Goal: Task Accomplishment & Management: Use online tool/utility

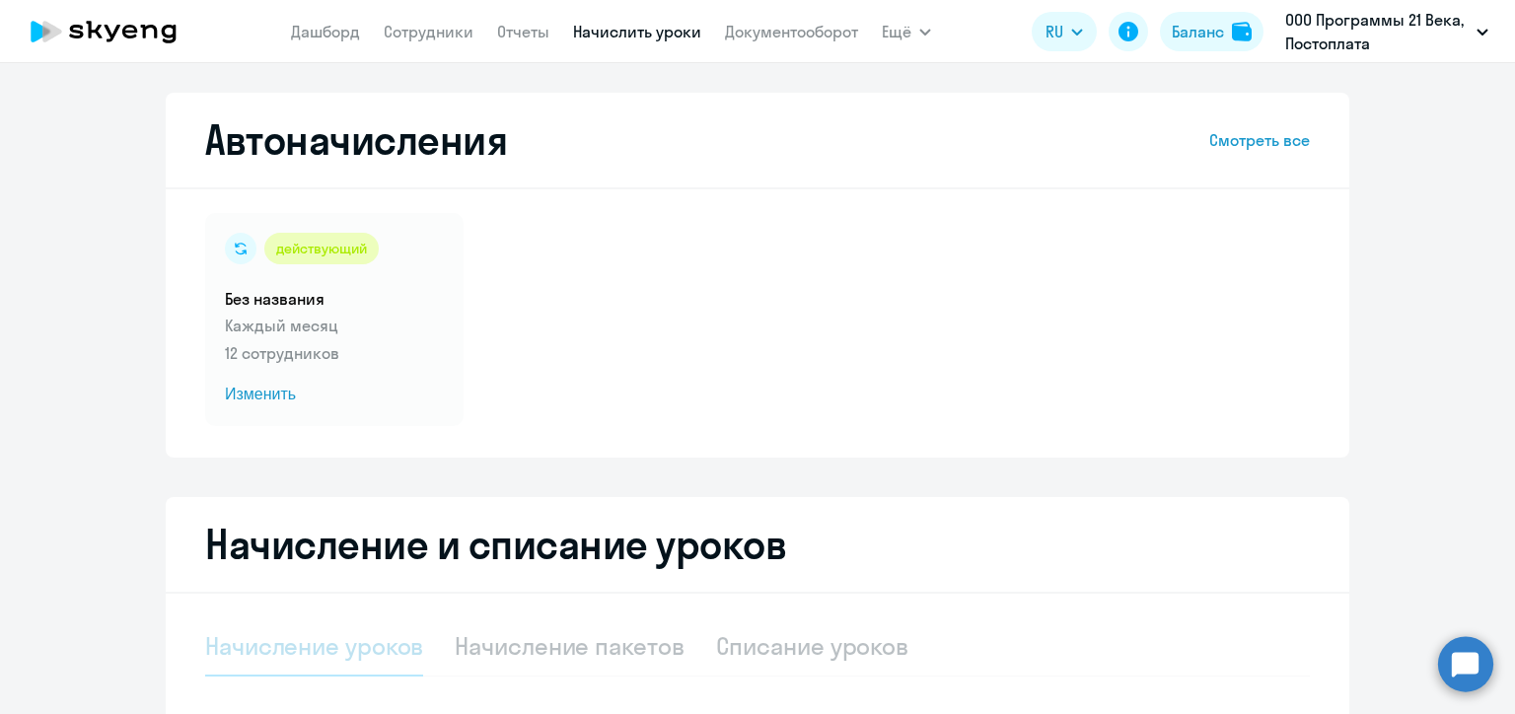
select select "10"
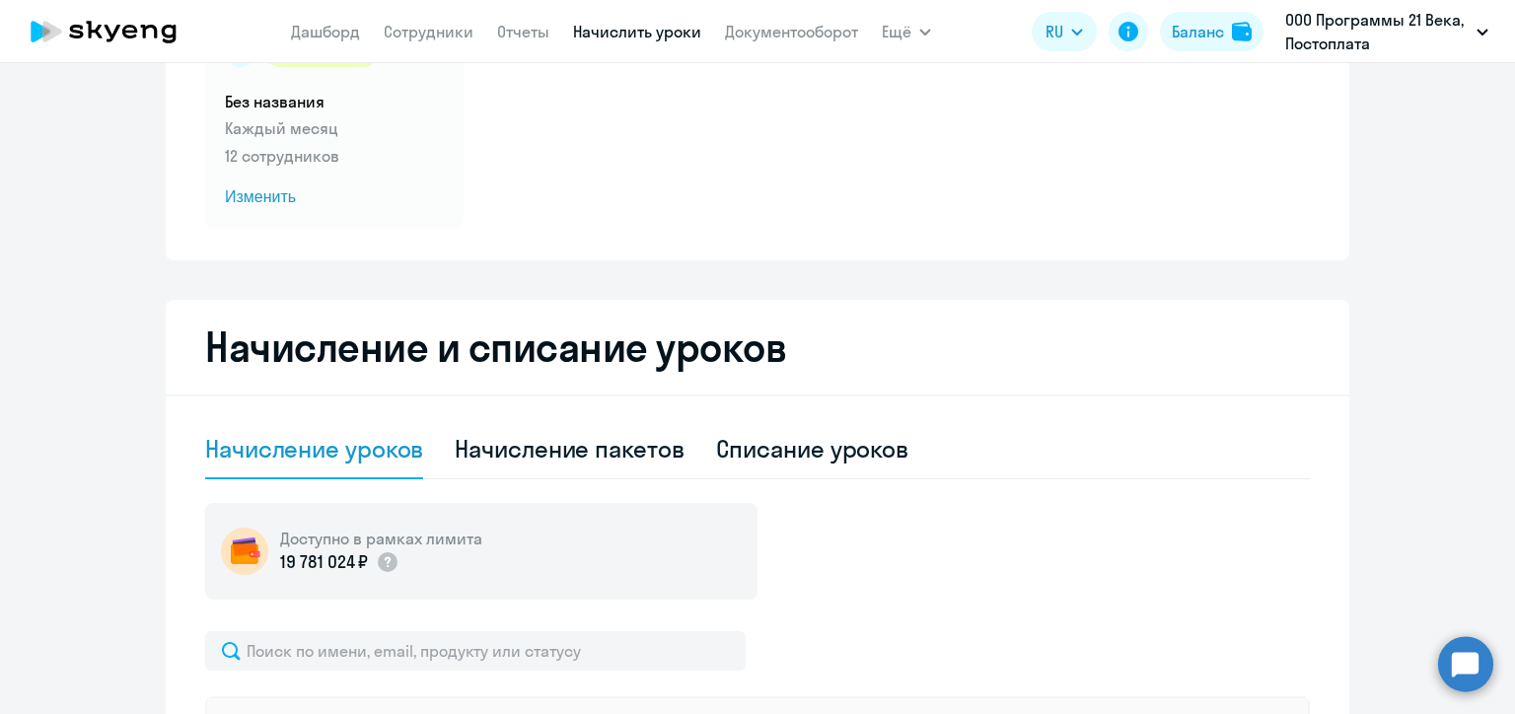
scroll to position [394, 0]
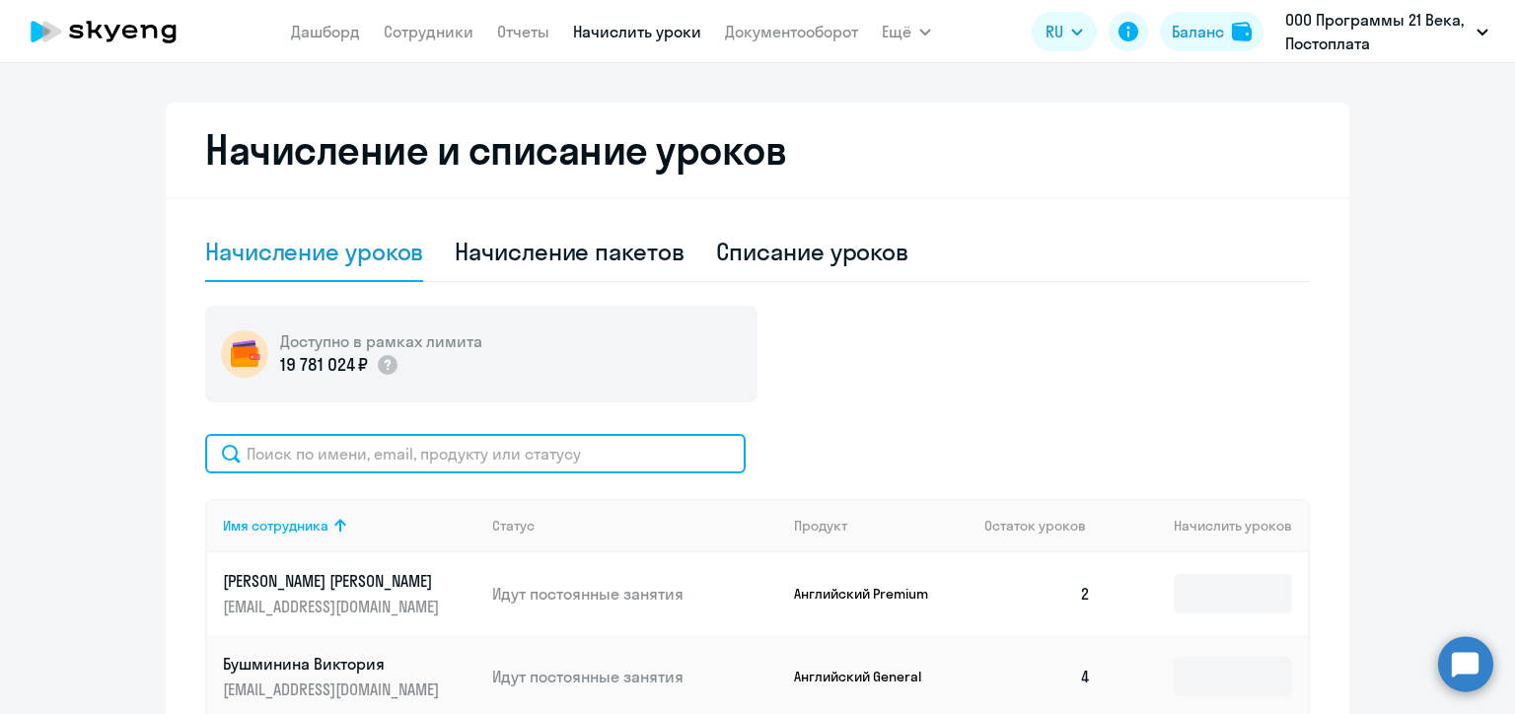
click at [521, 458] on input "text" at bounding box center [475, 453] width 540 height 39
paste input "yvakulina@duxgroup.com"
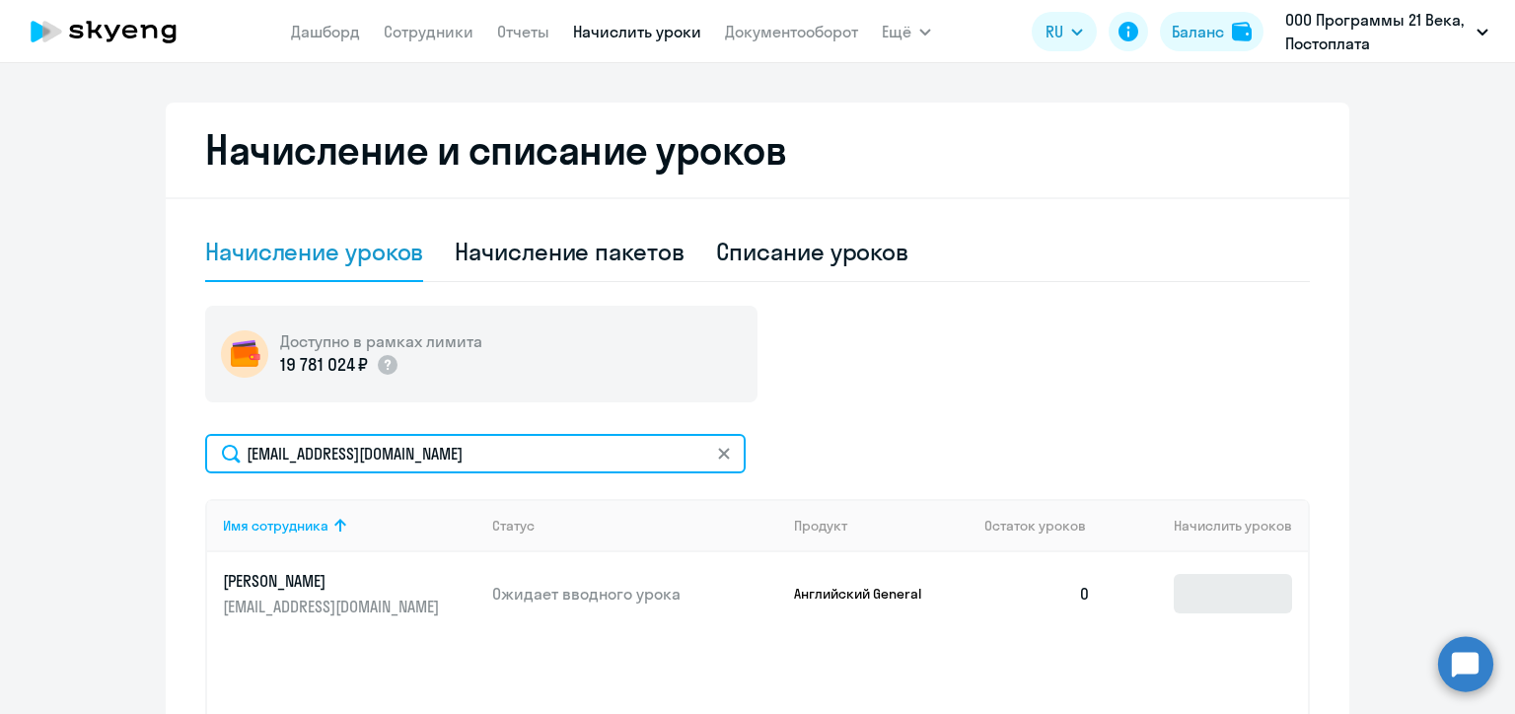
type input "yvakulina@duxgroup.com"
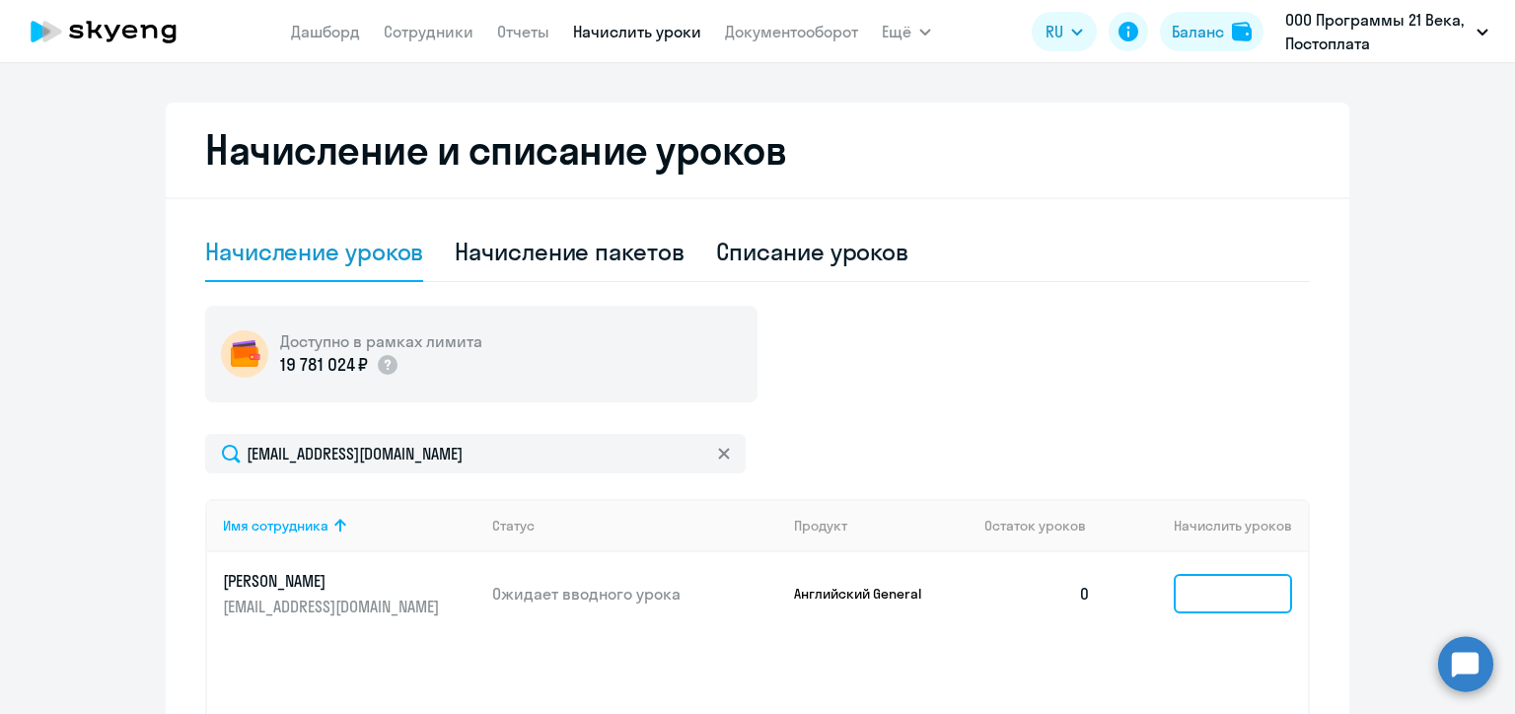
click at [1207, 592] on input at bounding box center [1233, 593] width 118 height 39
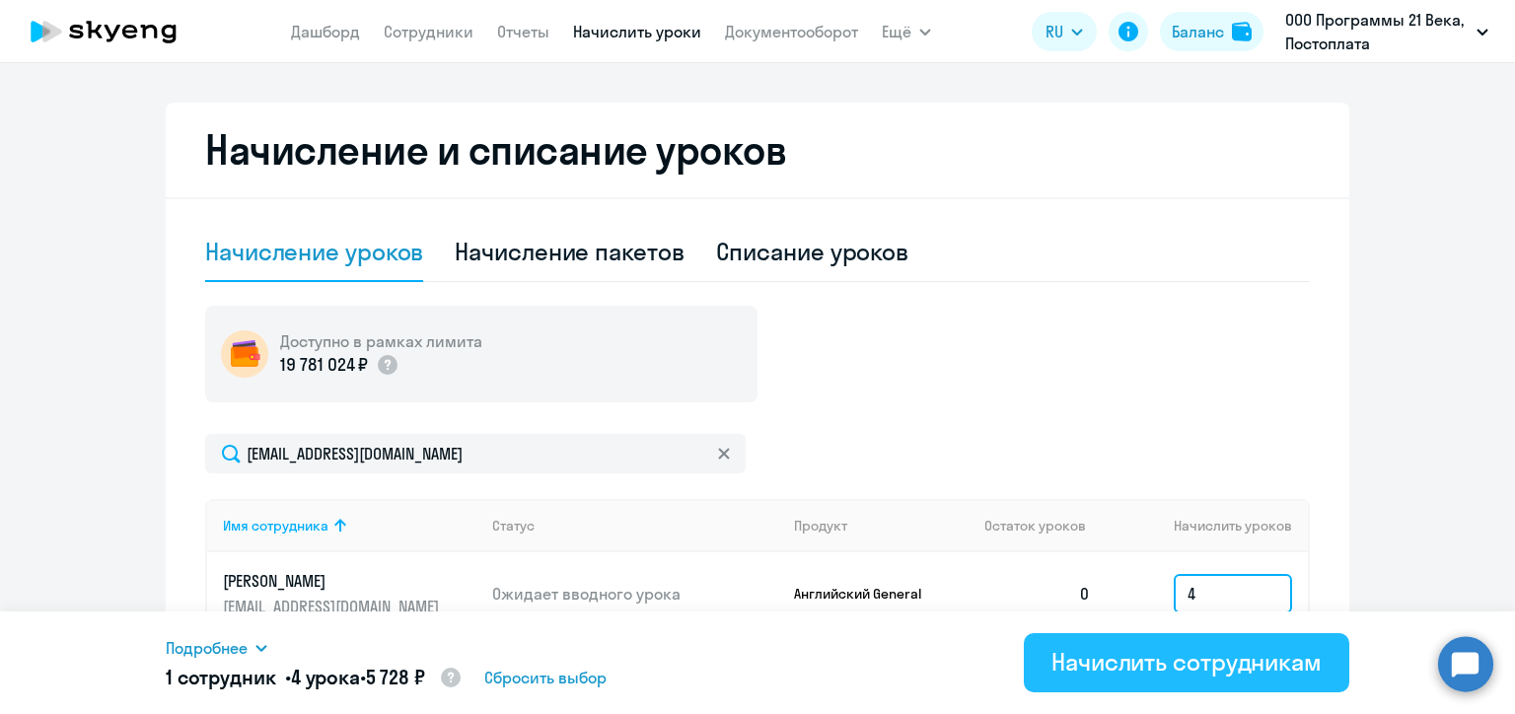
type input "4"
click at [1219, 670] on div "Начислить сотрудникам" at bounding box center [1186, 662] width 270 height 32
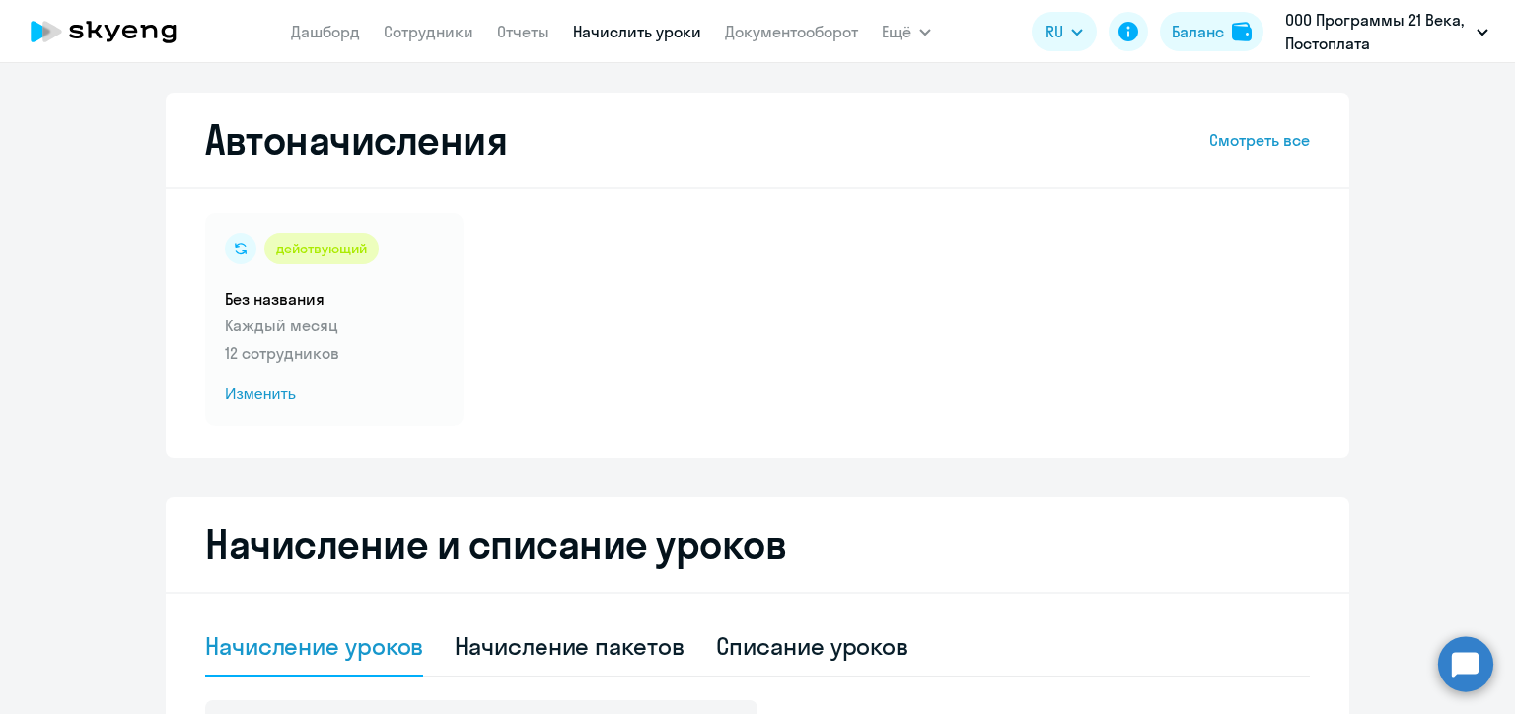
scroll to position [296, 0]
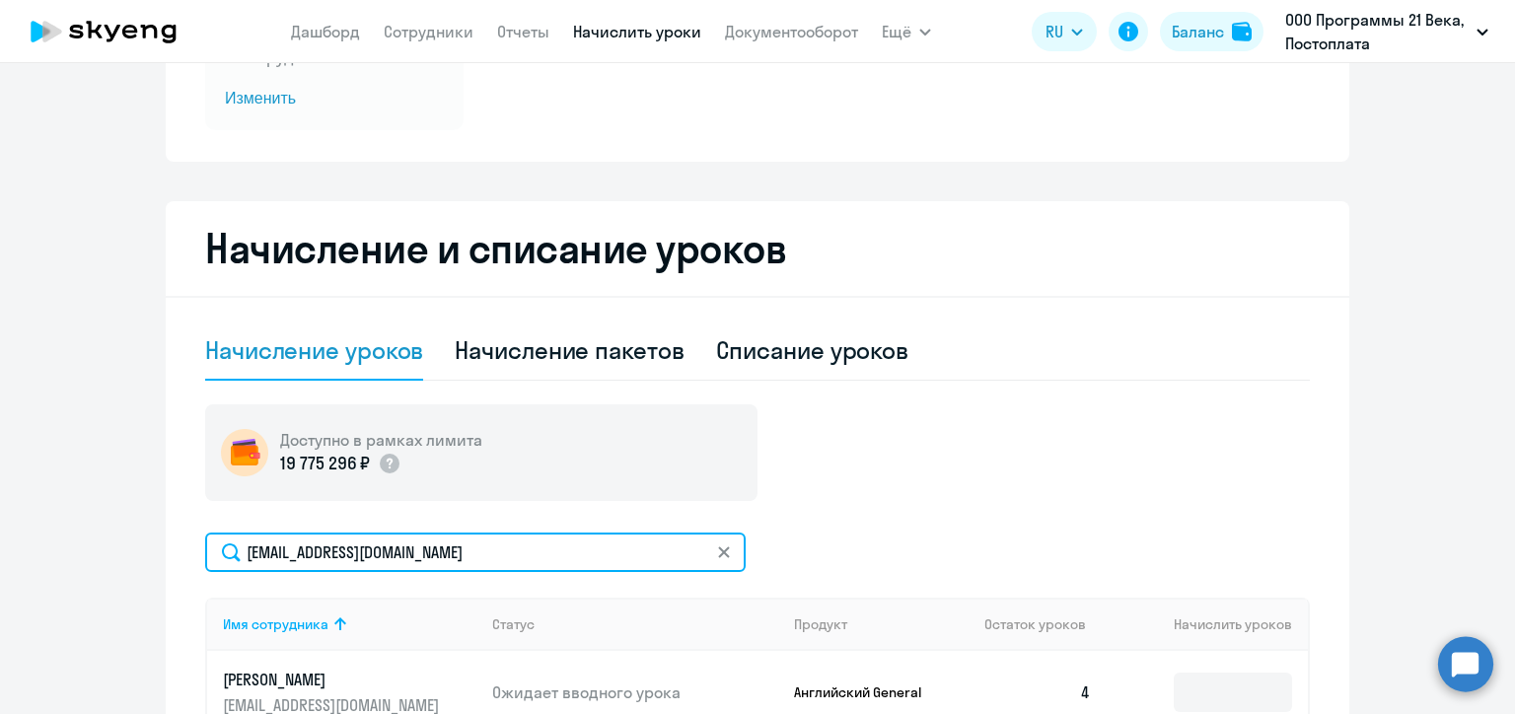
click at [497, 551] on input "yvakulina@duxgroup.com" at bounding box center [475, 552] width 540 height 39
paste input "drakhimova@madeofstorm"
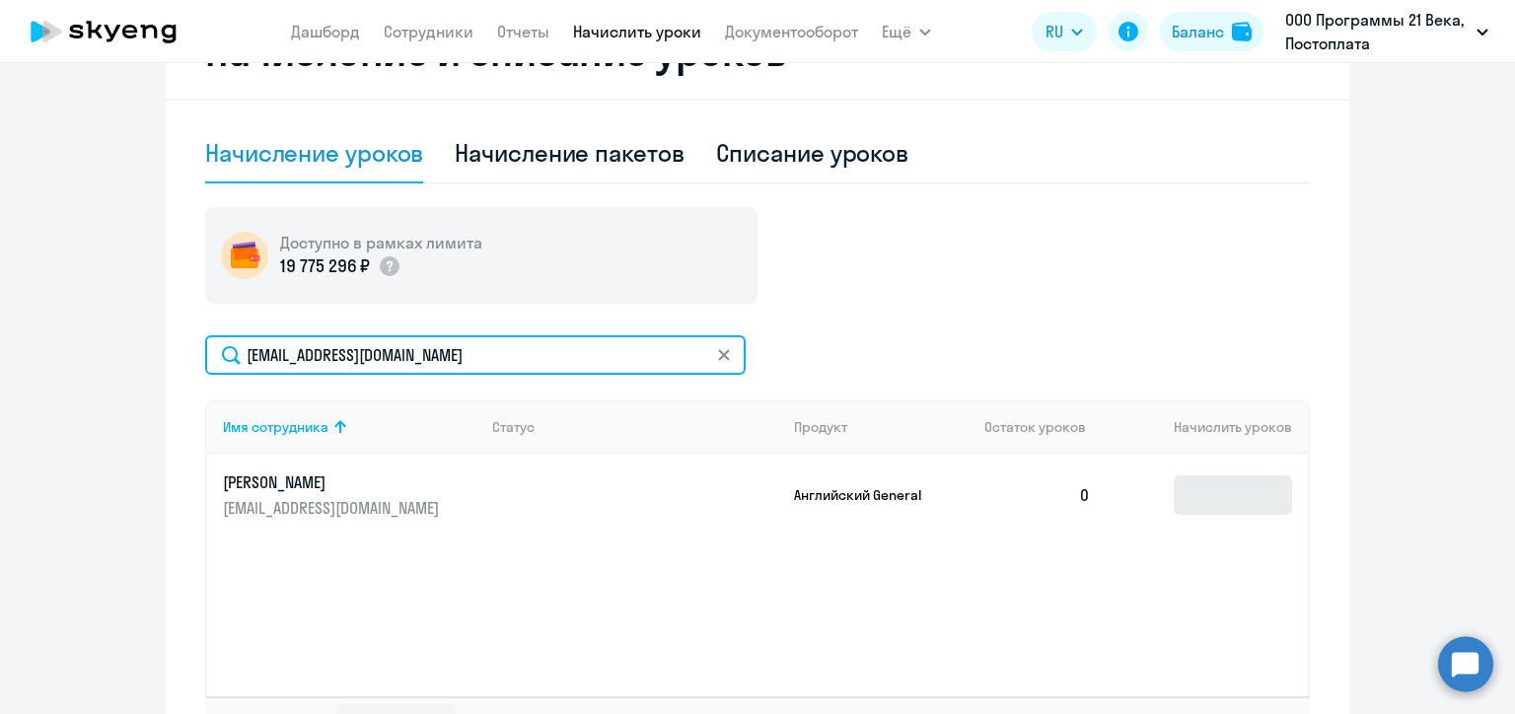
type input "drakhimova@madeofstorm.com"
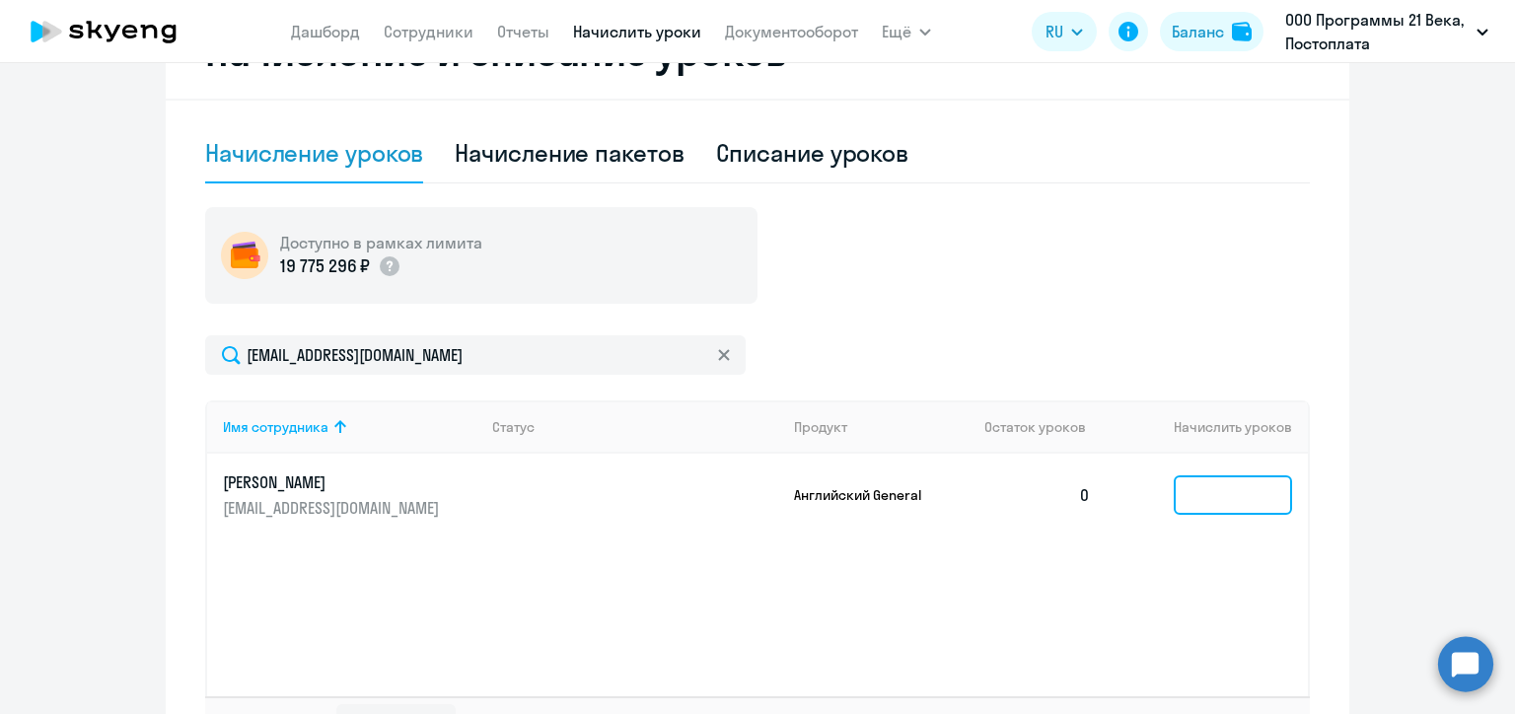
click at [1220, 501] on input at bounding box center [1233, 494] width 118 height 39
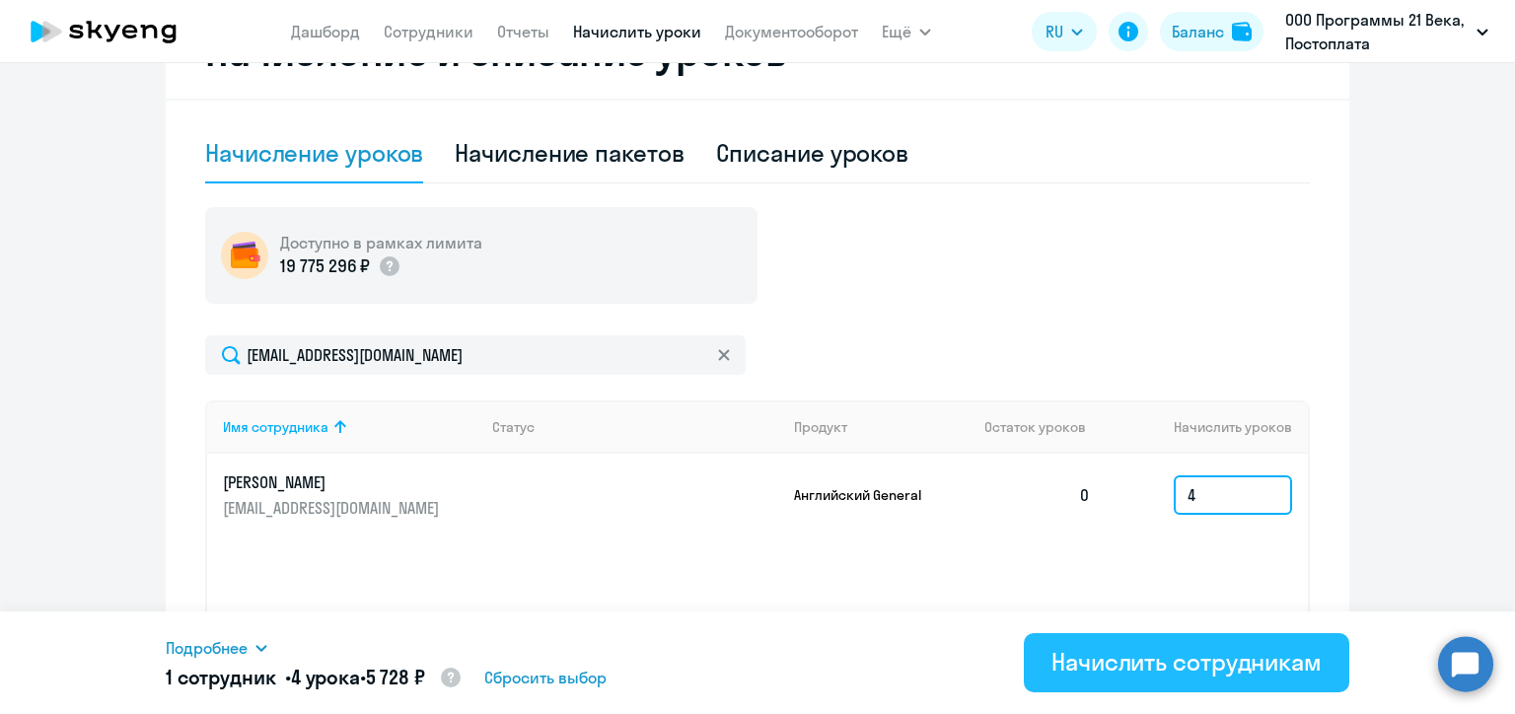
type input "4"
click at [1213, 664] on div "Начислить сотрудникам" at bounding box center [1186, 662] width 270 height 32
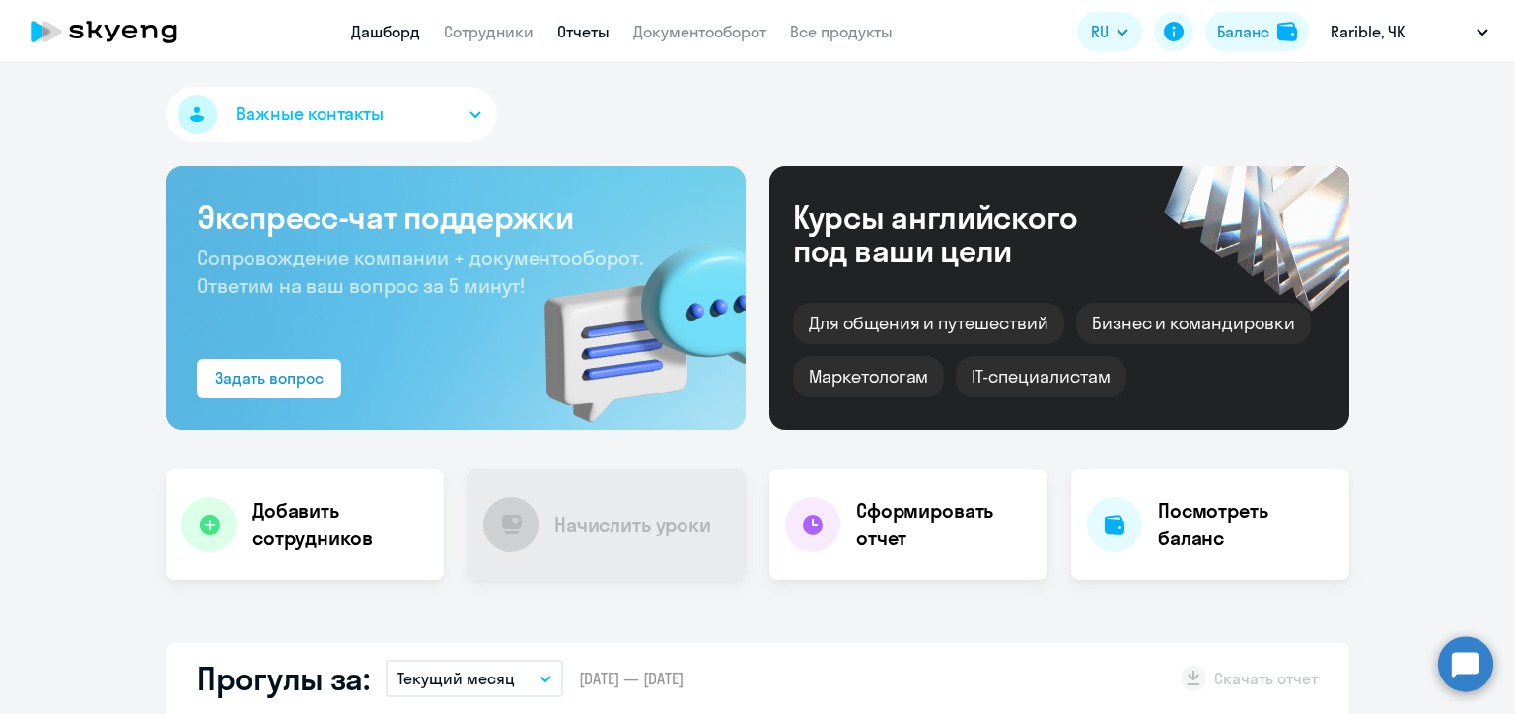
click at [591, 36] on link "Отчеты" at bounding box center [583, 32] width 52 height 20
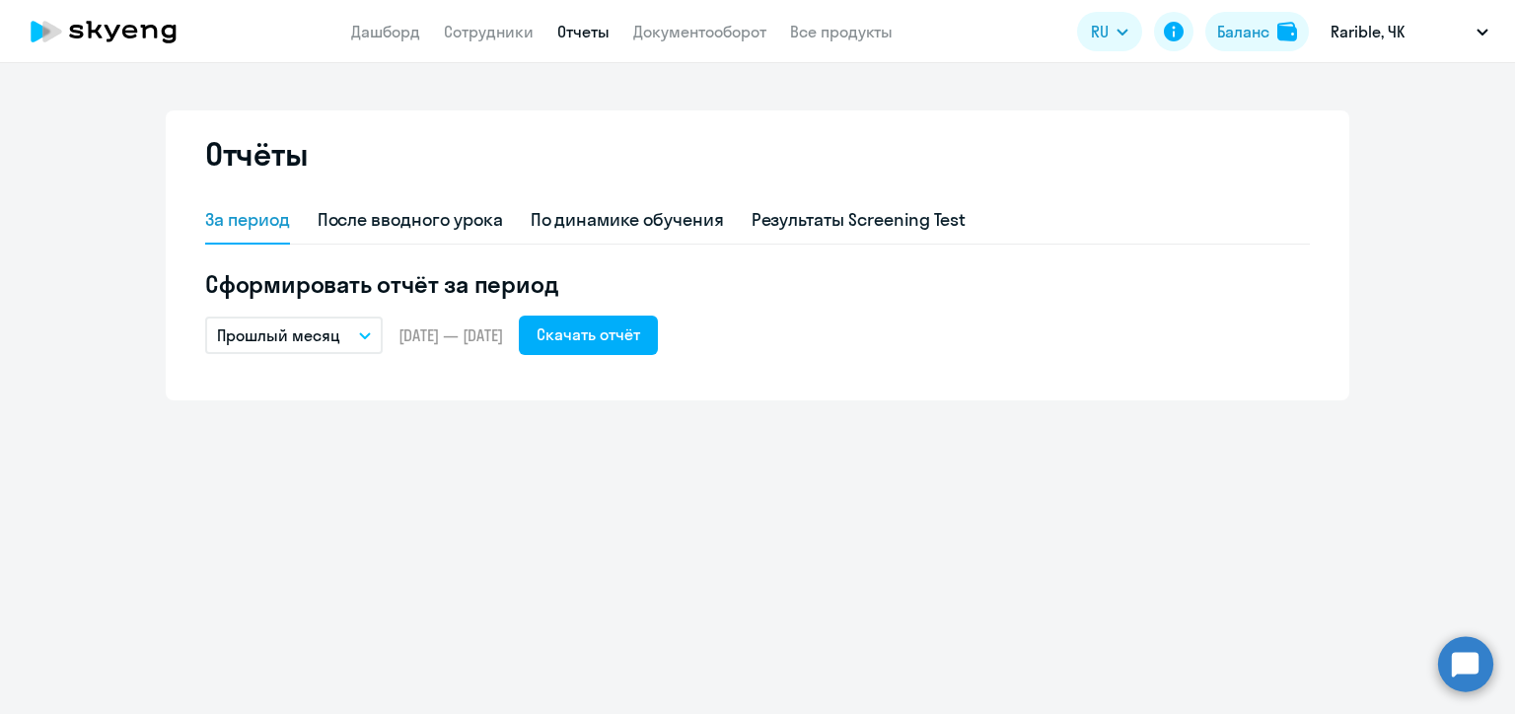
click at [322, 348] on button "Прошлый месяц" at bounding box center [294, 335] width 178 height 37
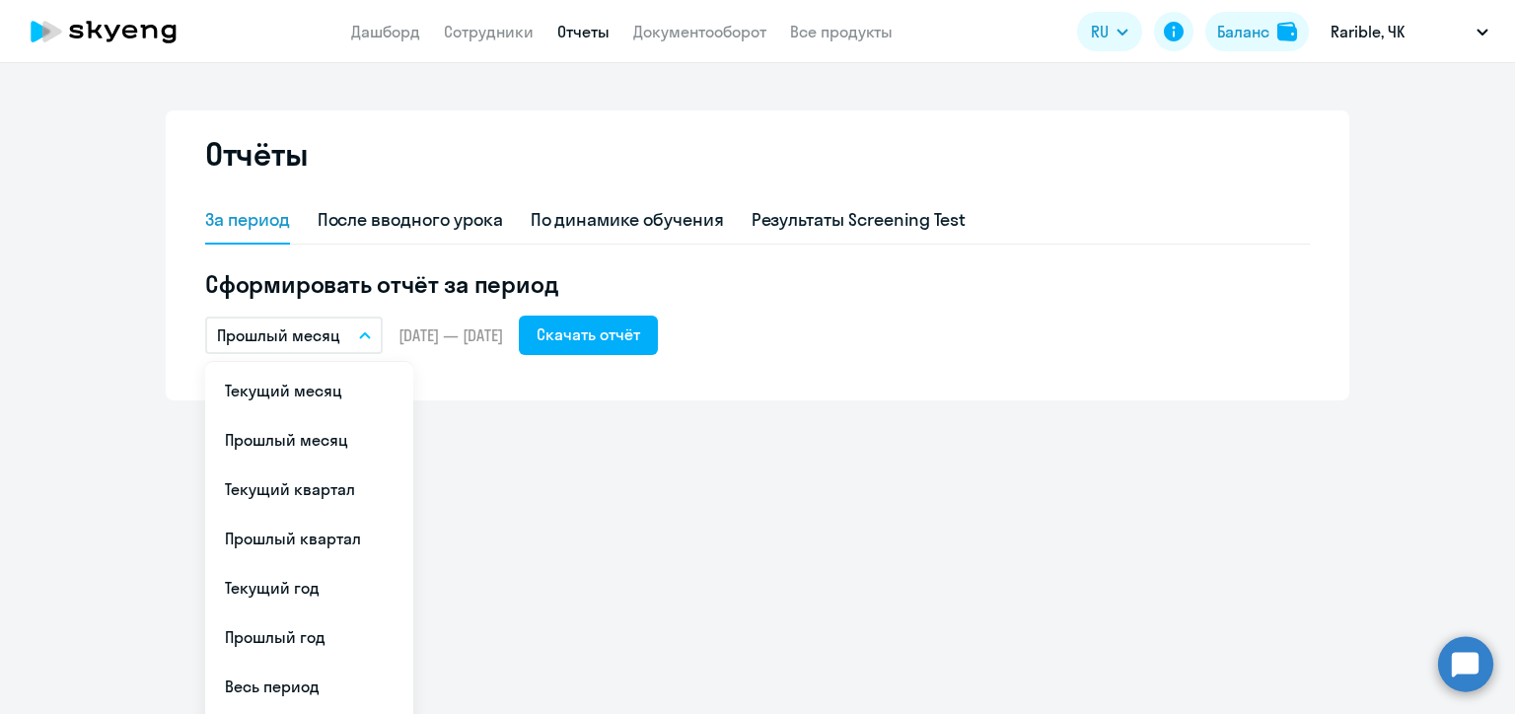
click at [315, 383] on li "Текущий месяц" at bounding box center [309, 390] width 208 height 49
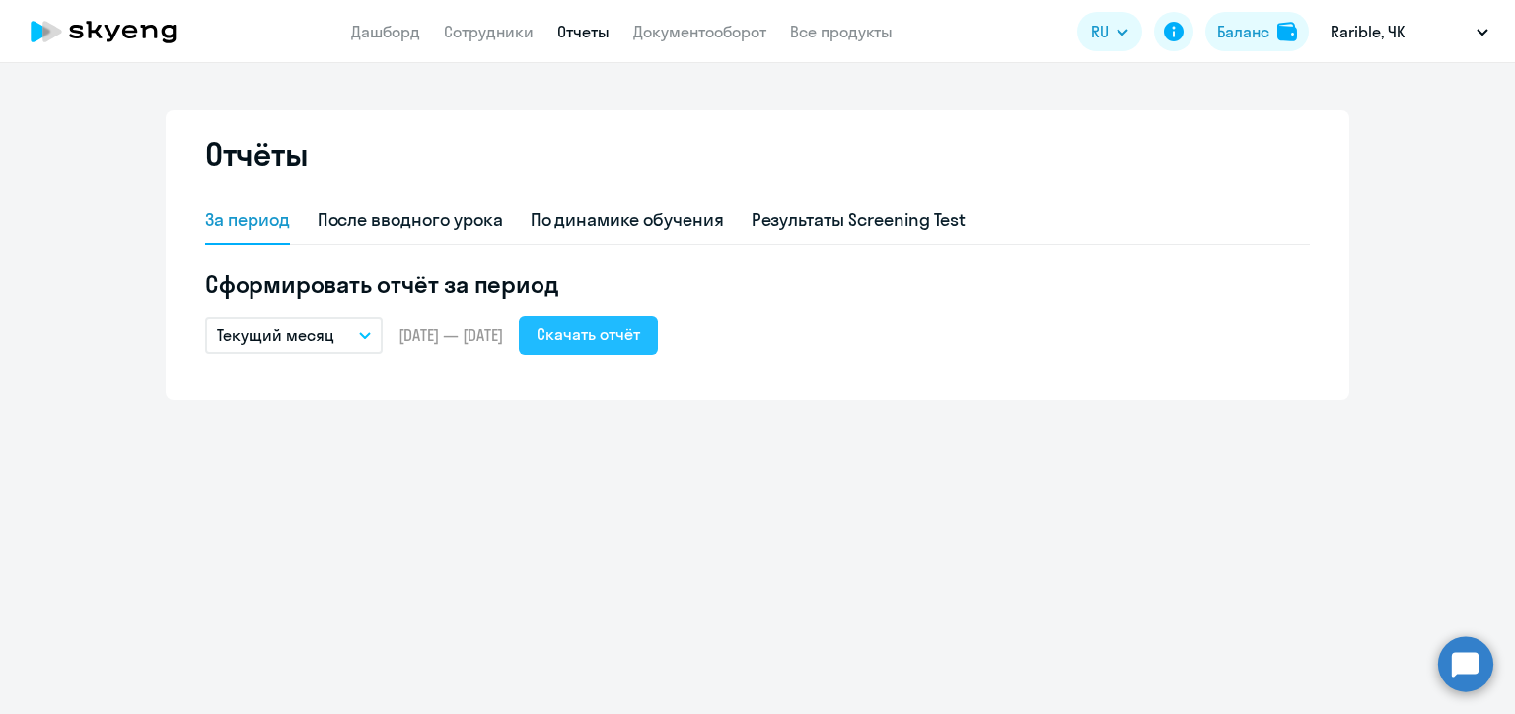
click at [640, 339] on div "Скачать отчёт" at bounding box center [588, 334] width 104 height 24
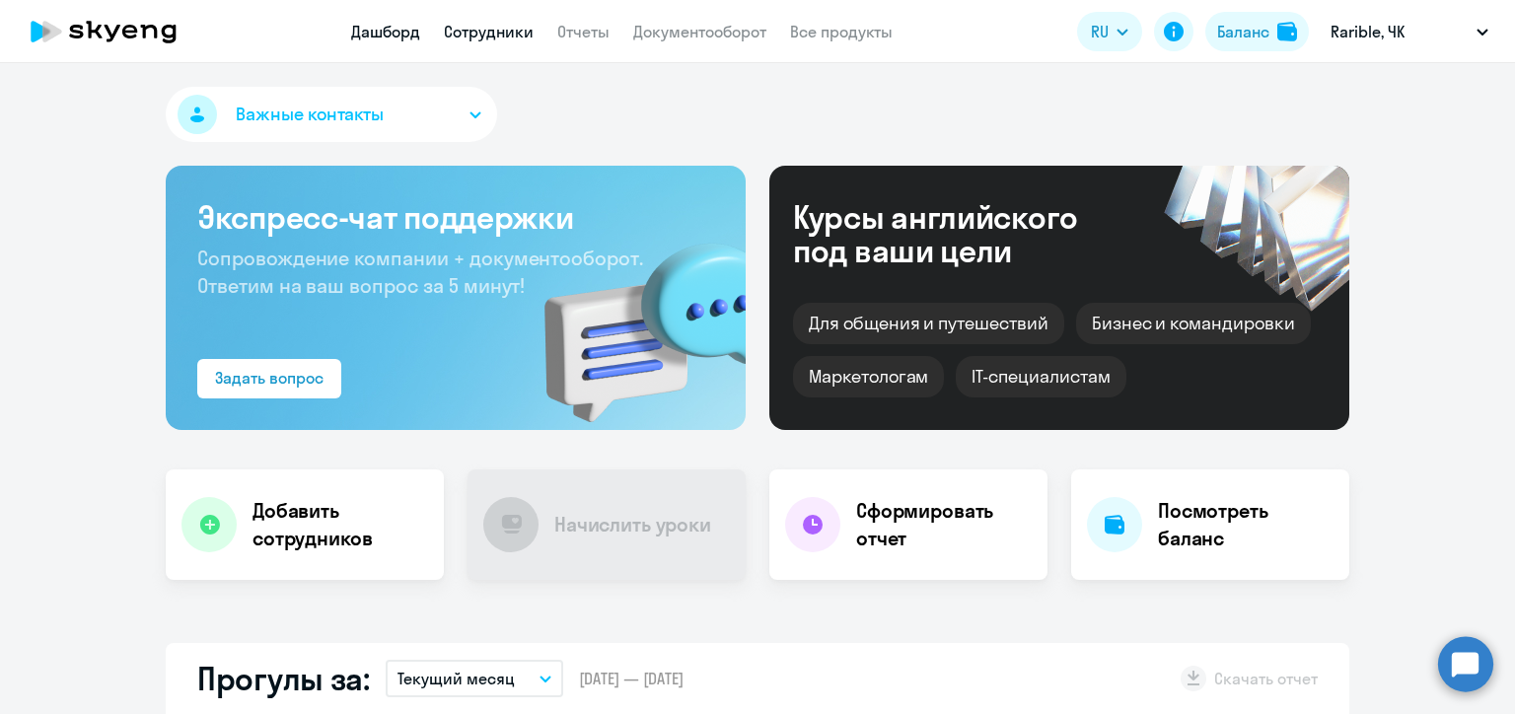
click at [484, 36] on link "Сотрудники" at bounding box center [489, 32] width 90 height 20
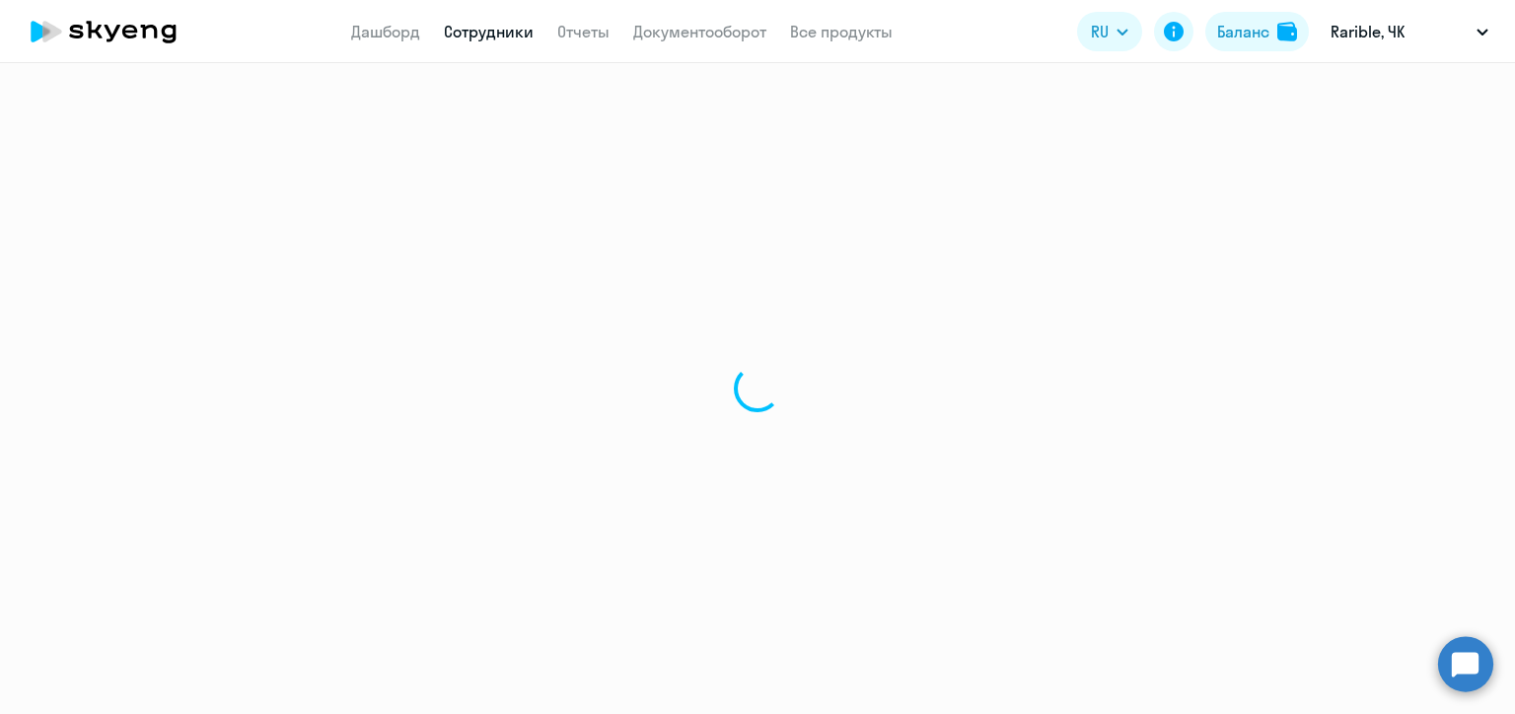
select select "30"
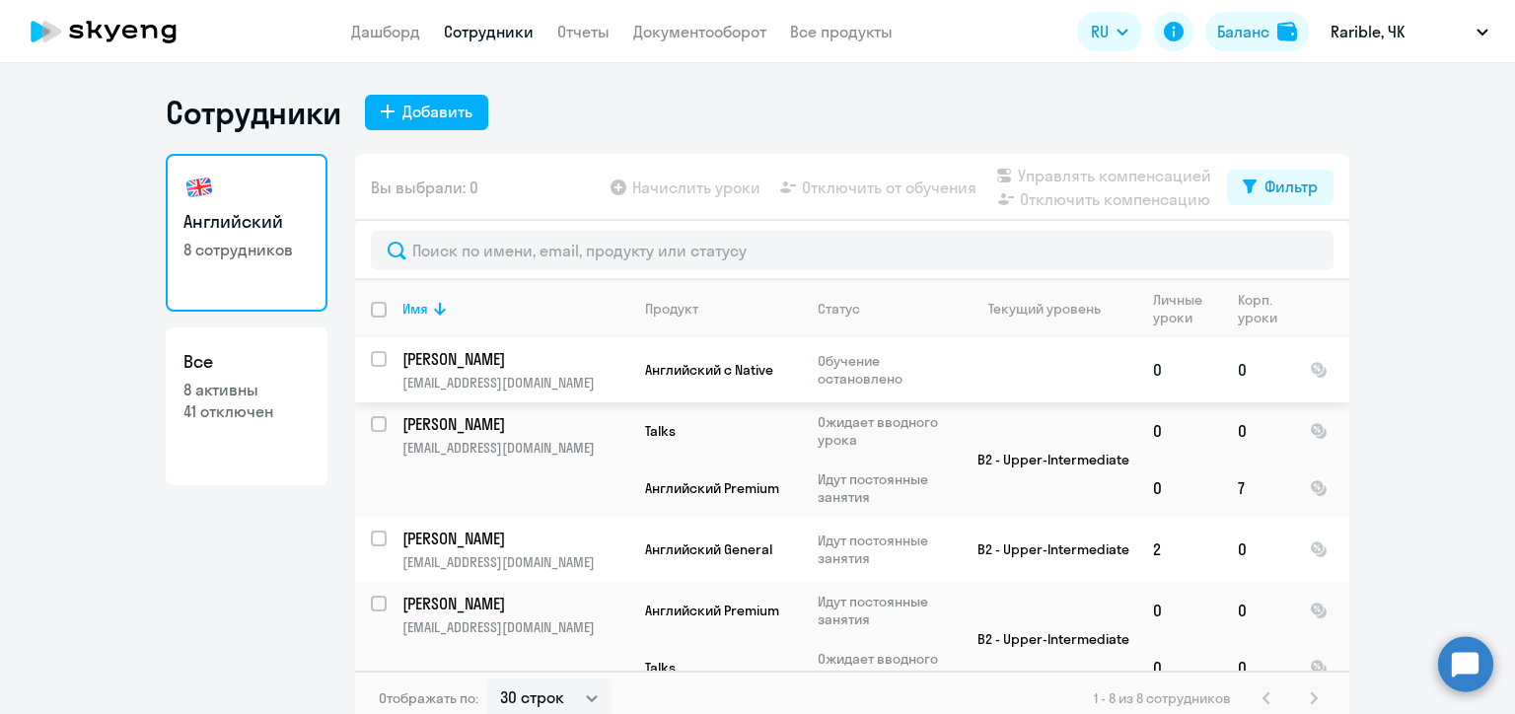
click at [371, 357] on input "select row 21335227" at bounding box center [390, 370] width 39 height 39
checkbox input "true"
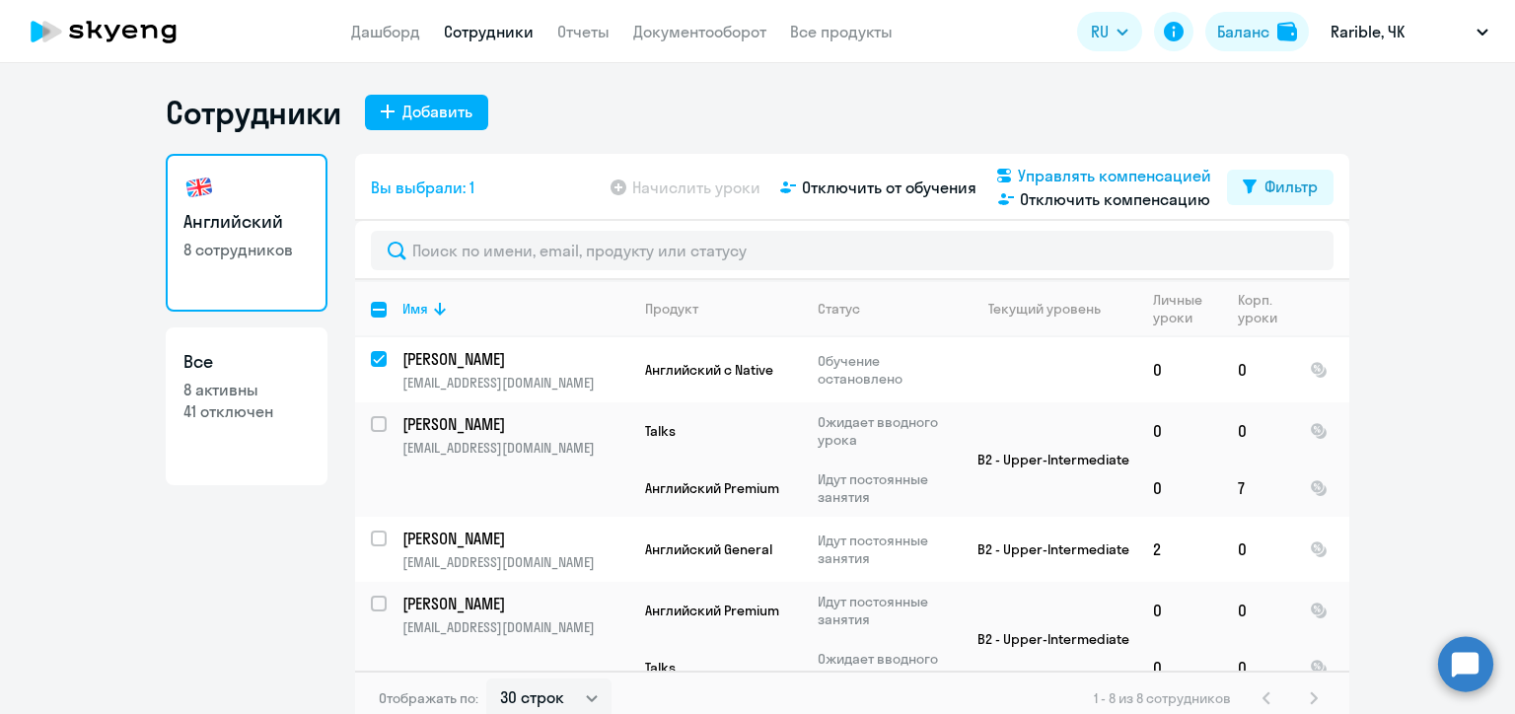
click at [1055, 174] on span "Управлять компенсацией" at bounding box center [1114, 176] width 193 height 24
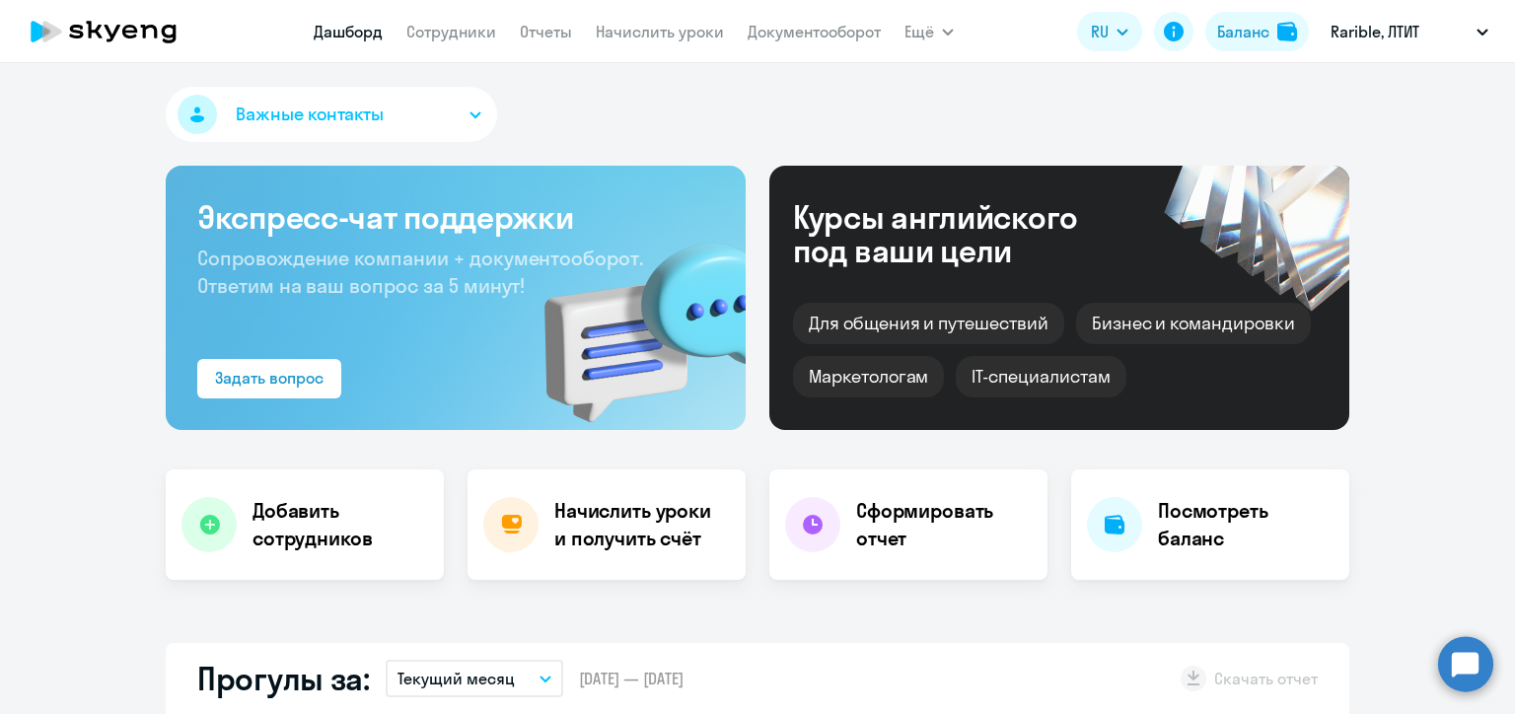
select select "30"
click at [460, 28] on link "Сотрудники" at bounding box center [451, 32] width 90 height 20
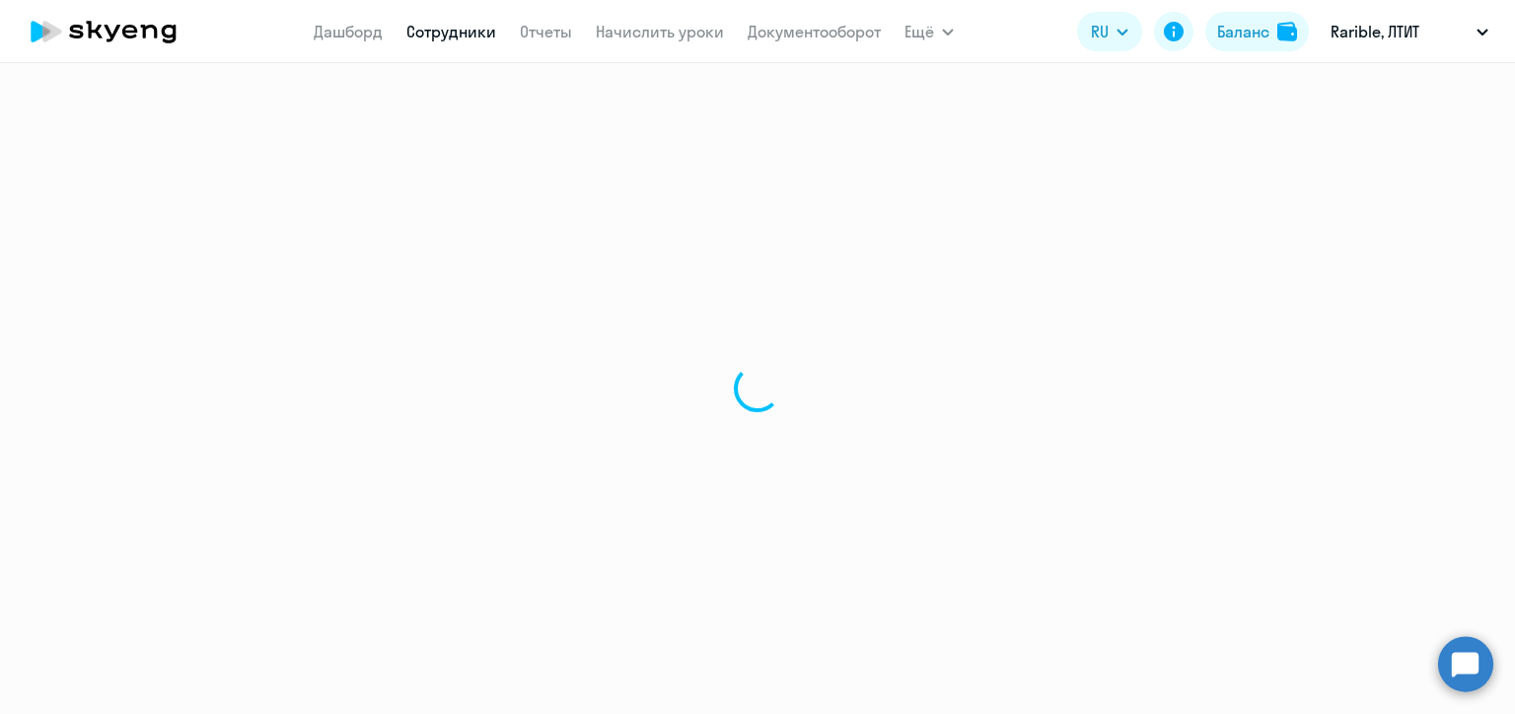
select select "30"
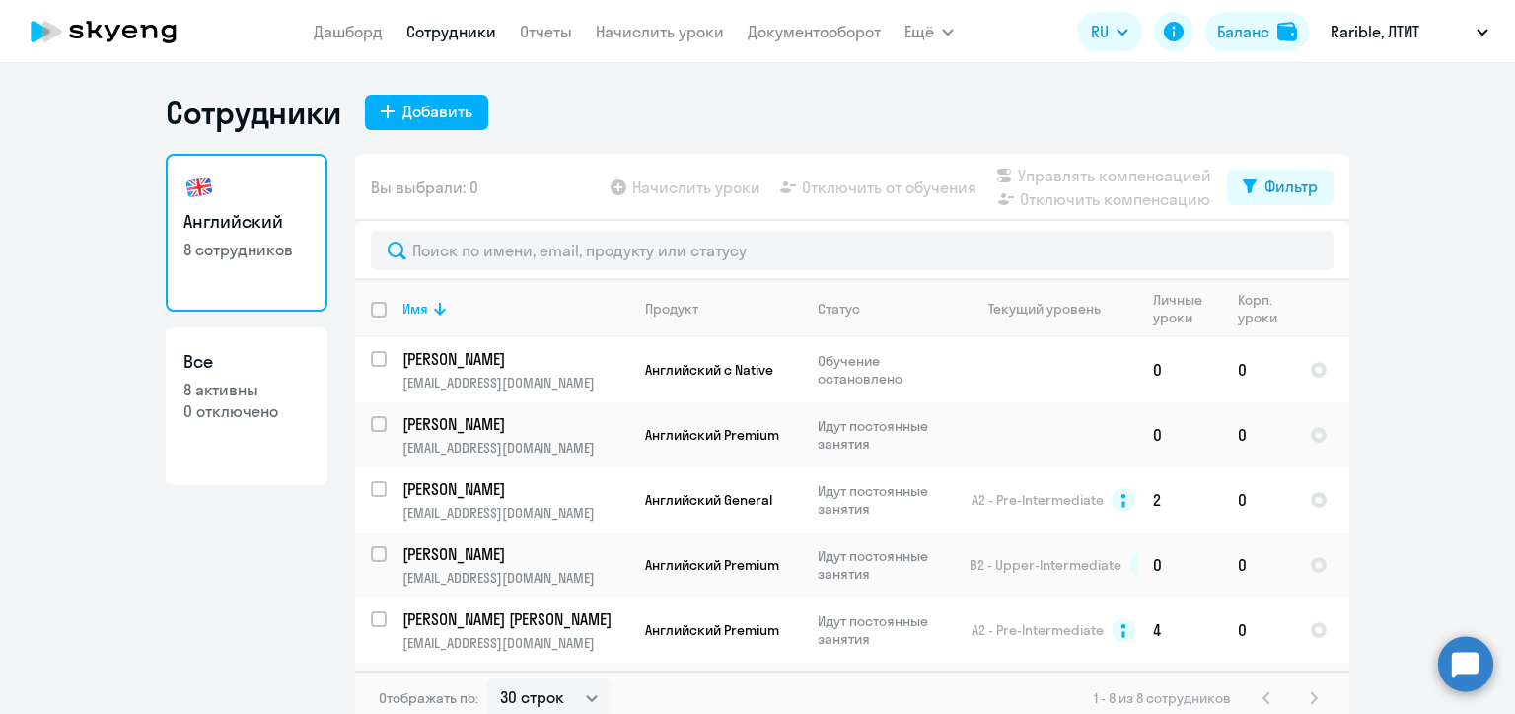
click at [371, 307] on input "deselect all" at bounding box center [390, 321] width 39 height 39
checkbox input "true"
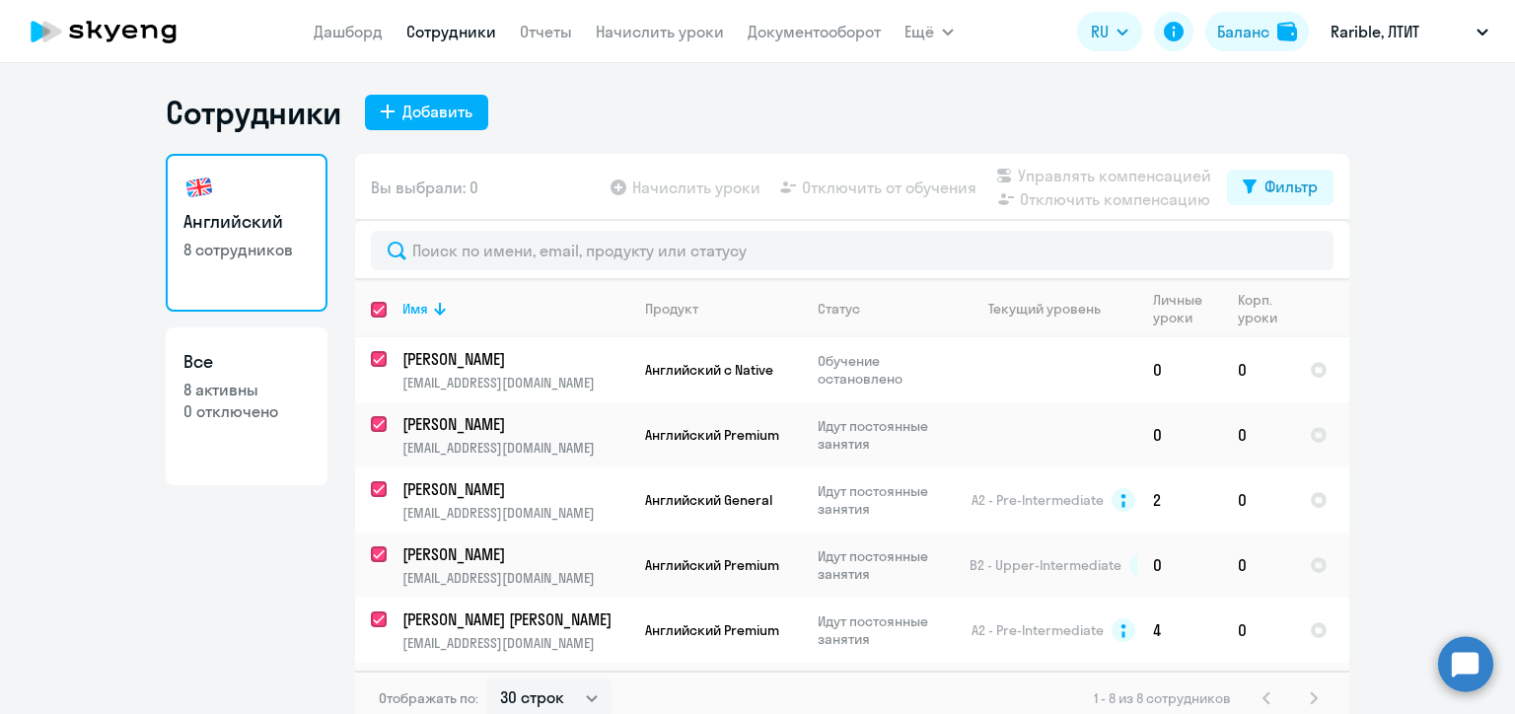
checkbox input "true"
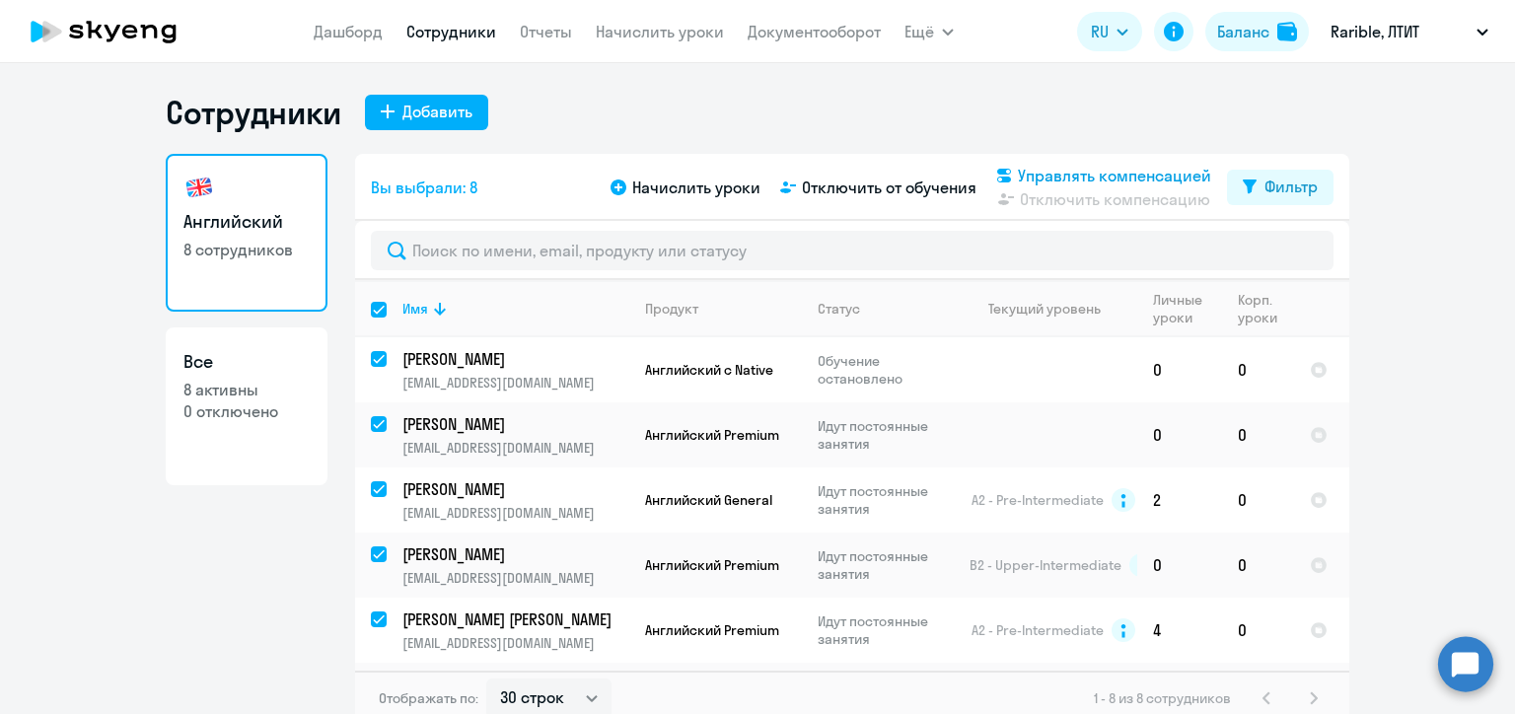
click at [1018, 170] on span "Управлять компенсацией" at bounding box center [1114, 176] width 193 height 24
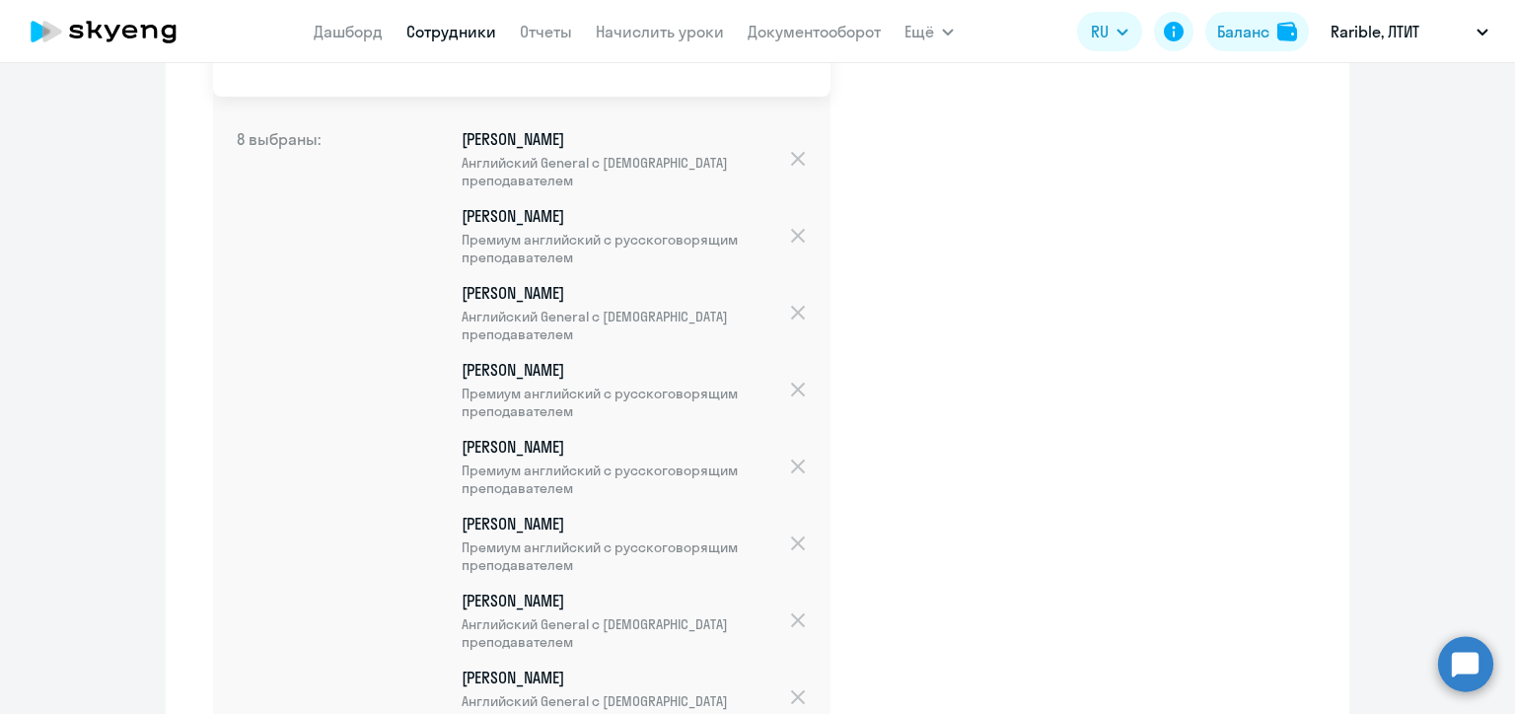
scroll to position [590, 0]
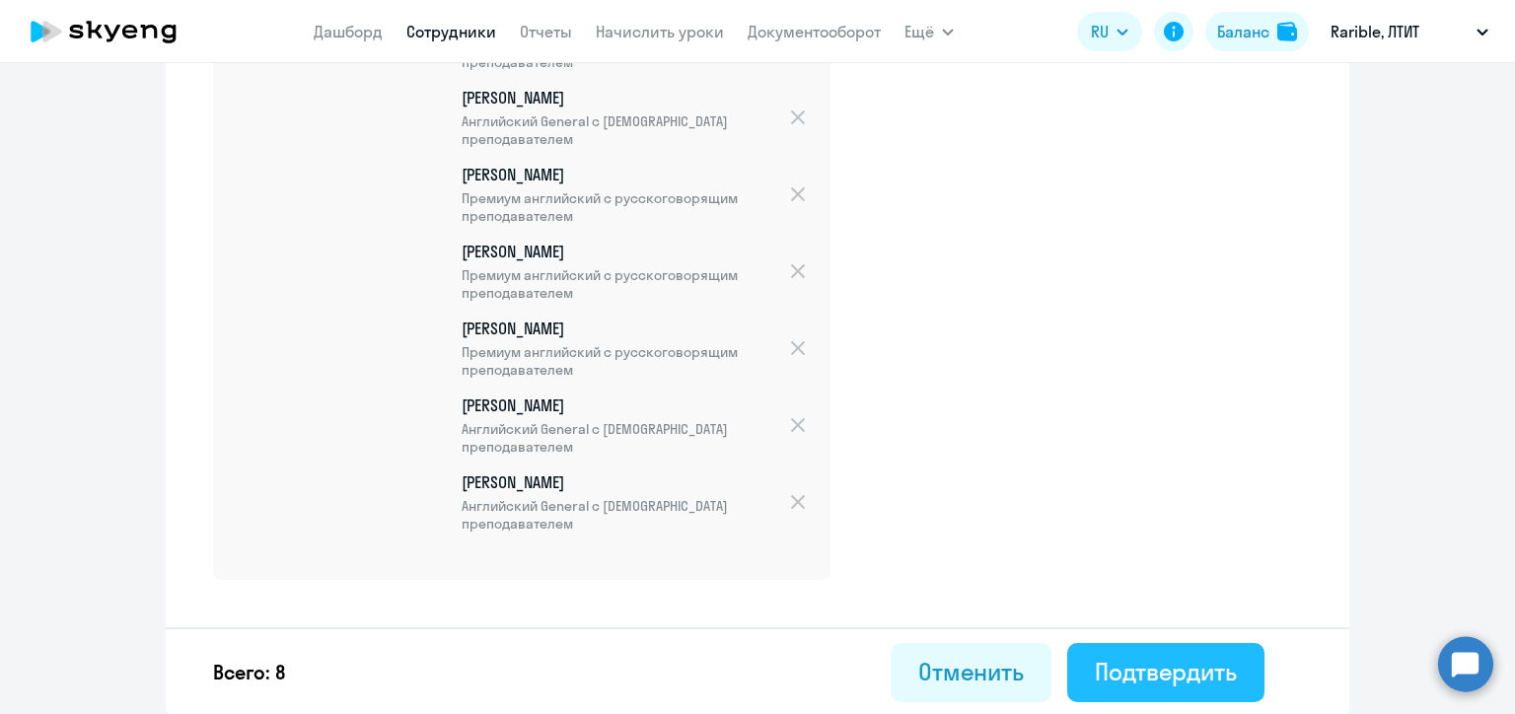
click at [1135, 672] on div "Подтвердить" at bounding box center [1166, 672] width 142 height 32
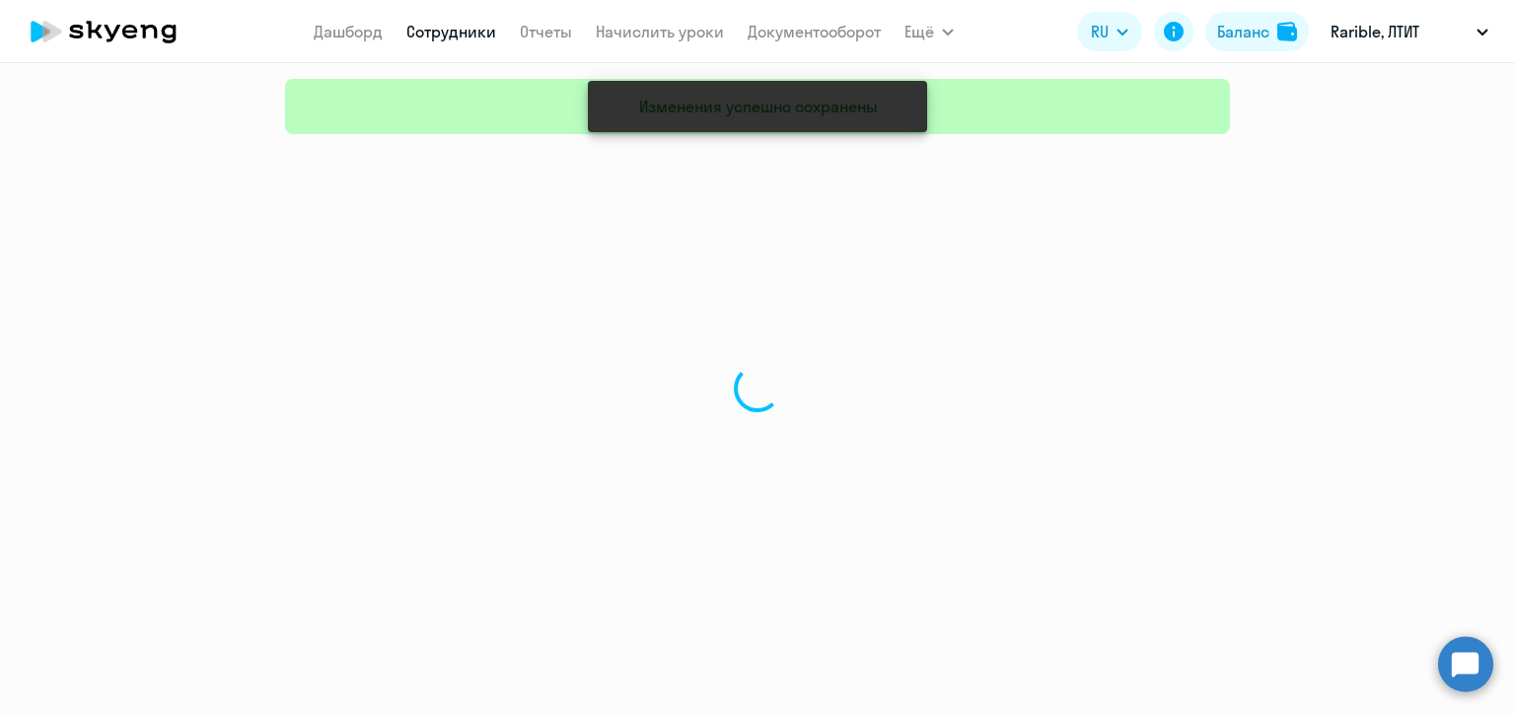
select select "30"
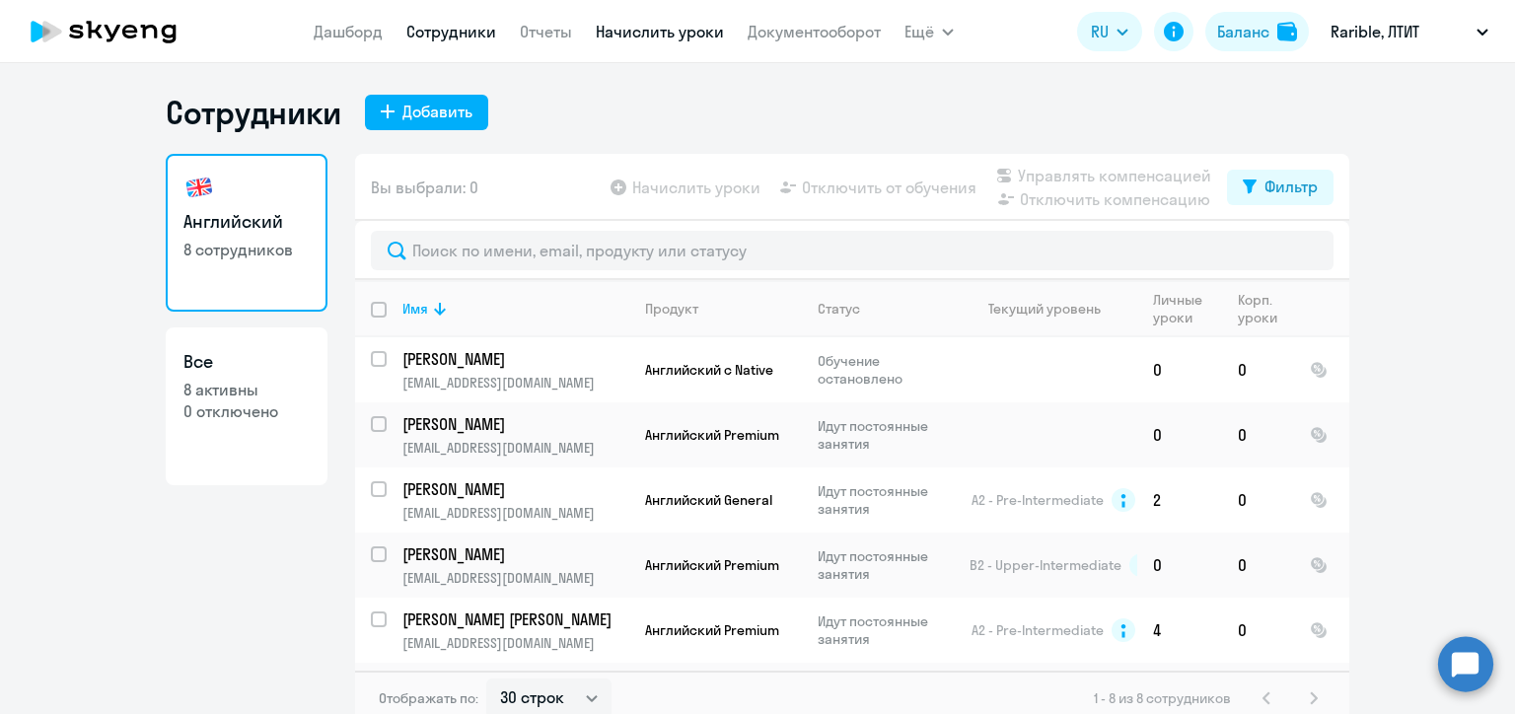
click at [674, 37] on link "Начислить уроки" at bounding box center [660, 32] width 128 height 20
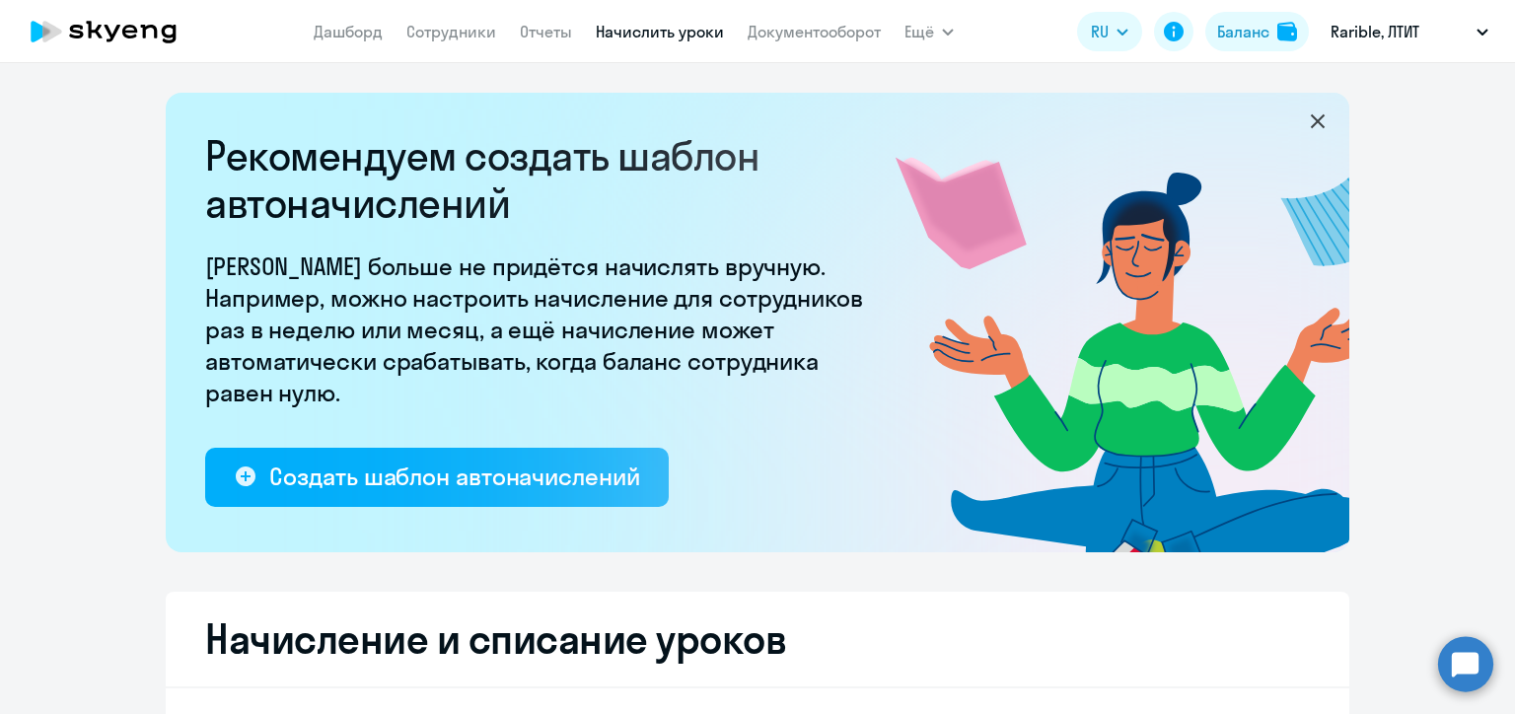
select select "10"
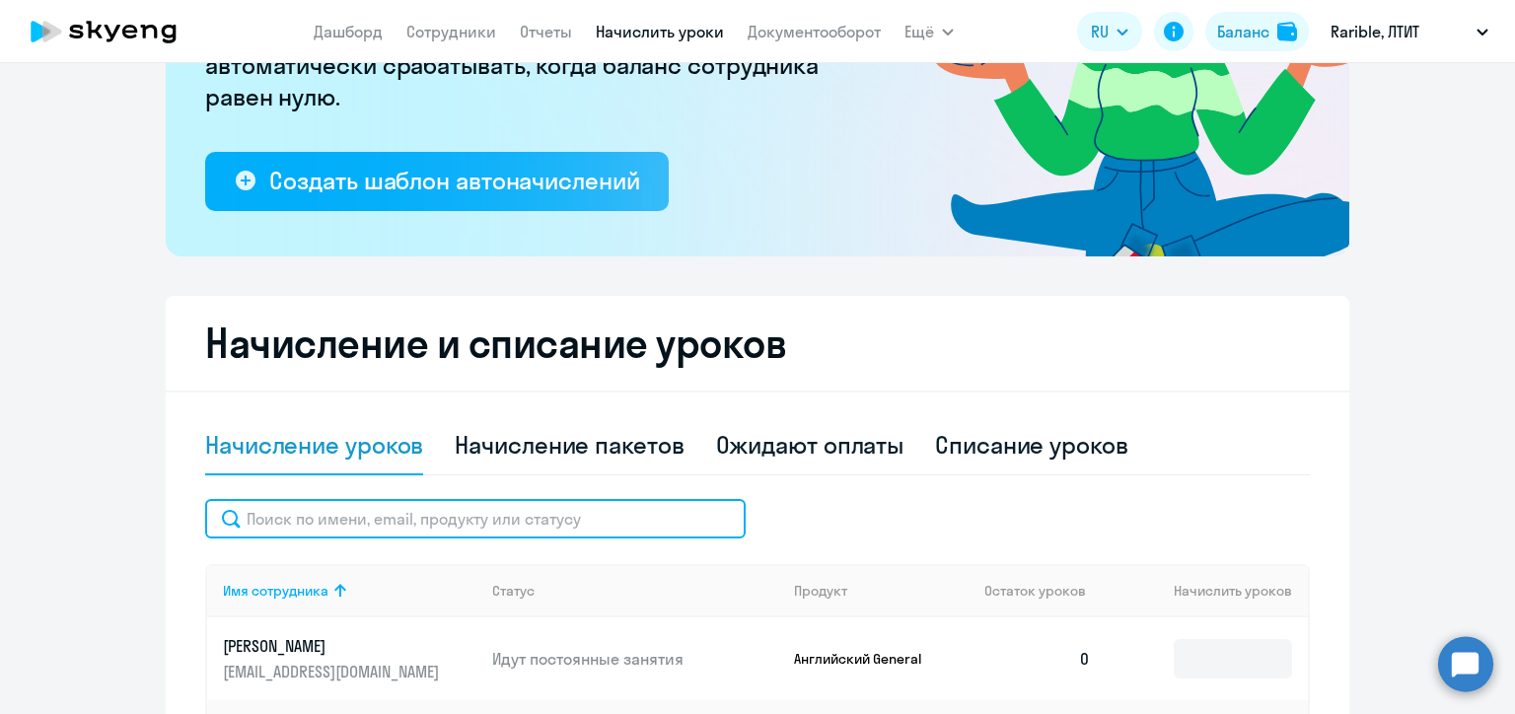
click at [533, 521] on input "text" at bounding box center [475, 518] width 540 height 39
paste input "p.chusovitin@rarible.com"
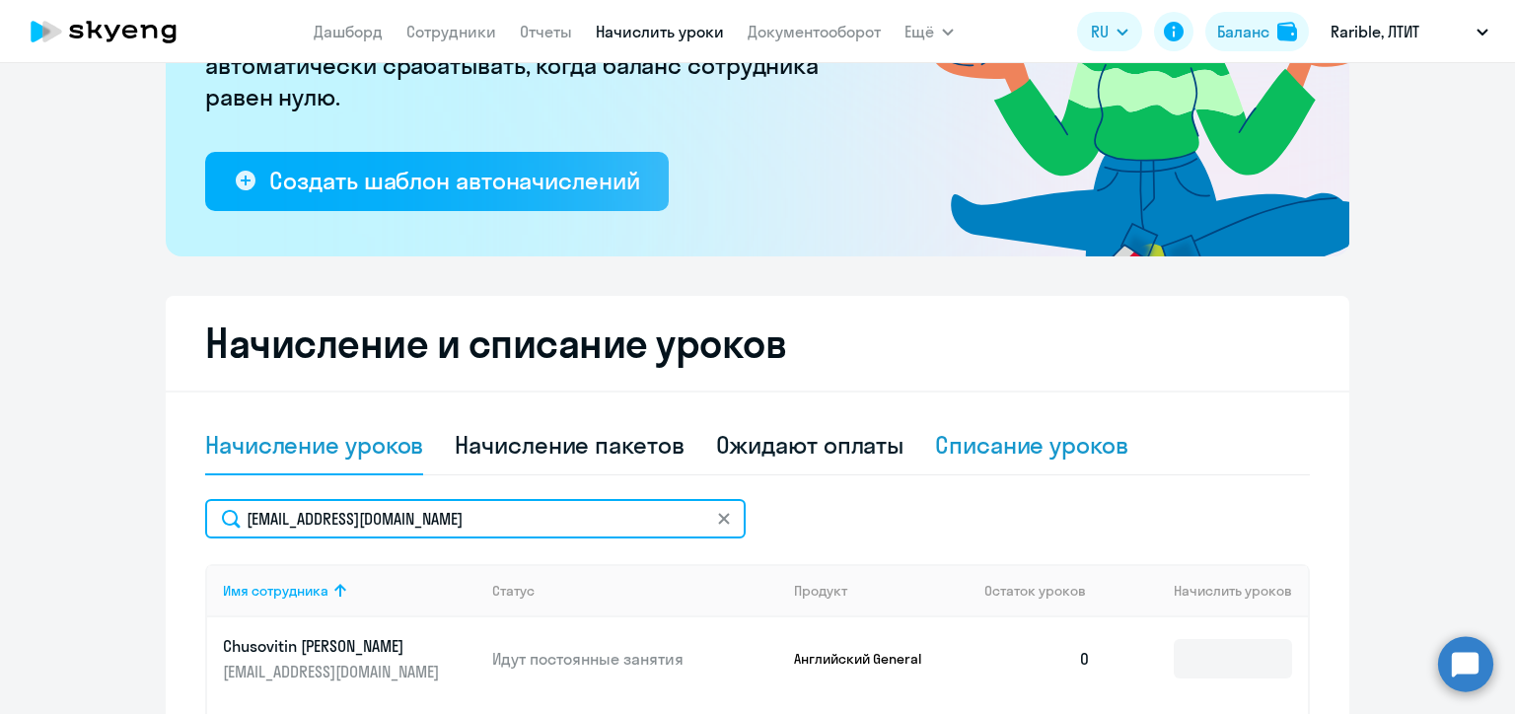
scroll to position [493, 0]
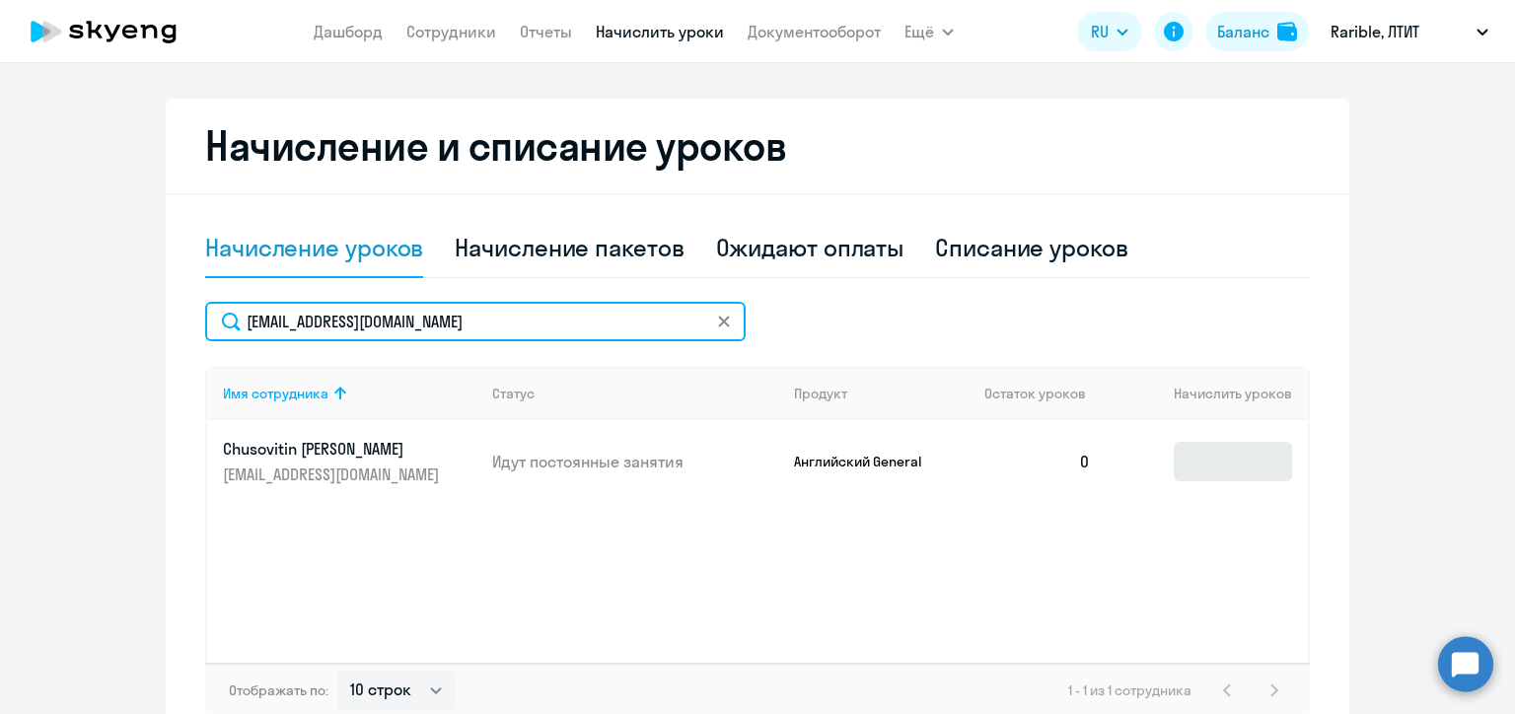
type input "p.chusovitin@rarible.com"
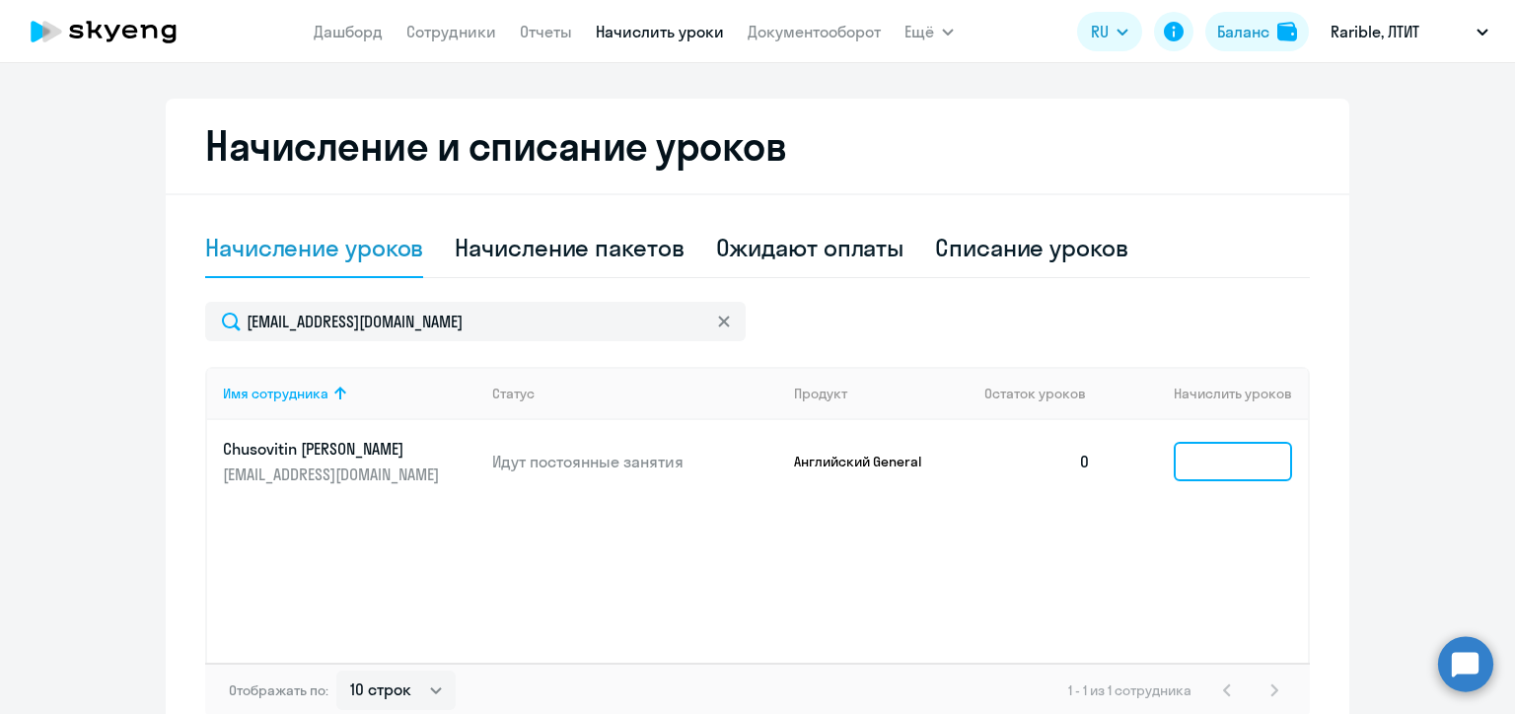
click at [1209, 464] on input at bounding box center [1233, 461] width 118 height 39
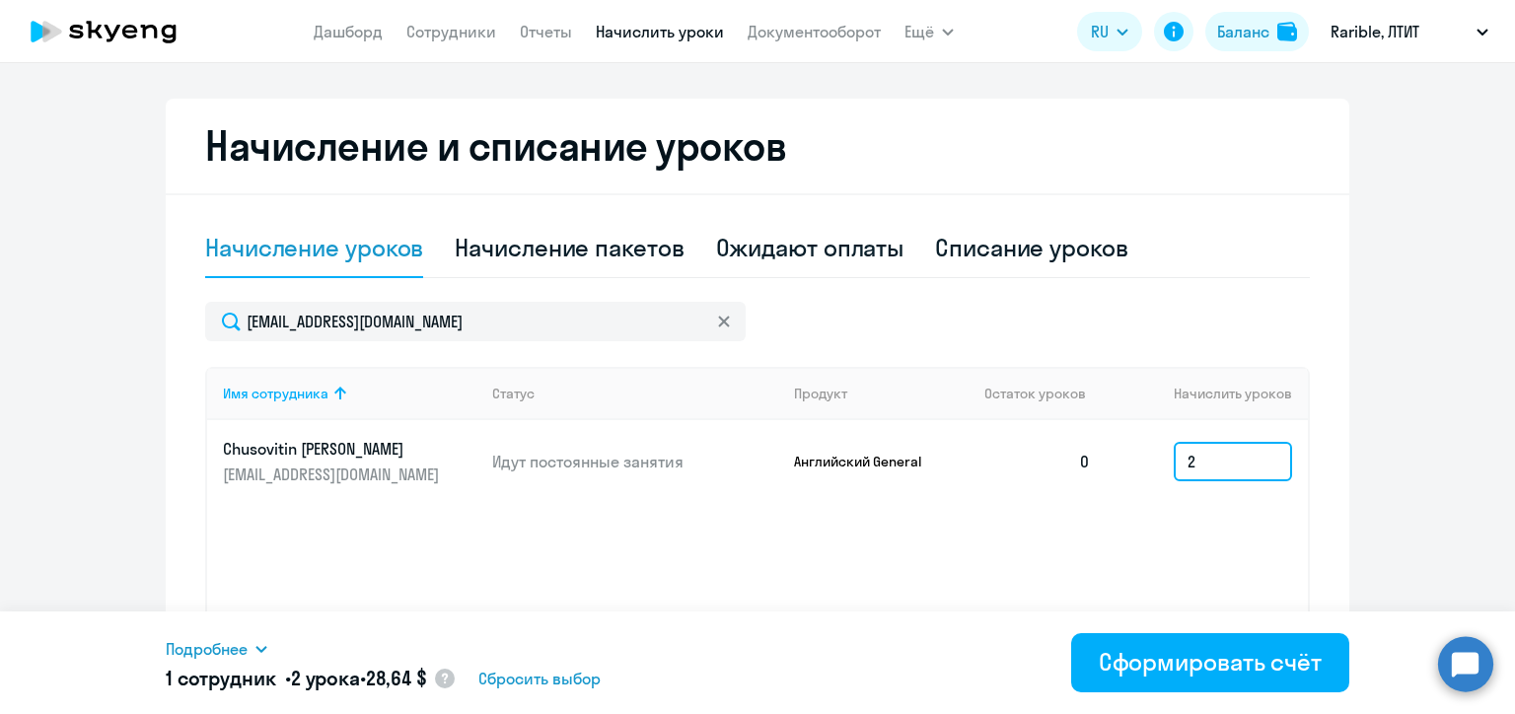
type input "2"
click at [718, 322] on icon at bounding box center [723, 321] width 11 height 11
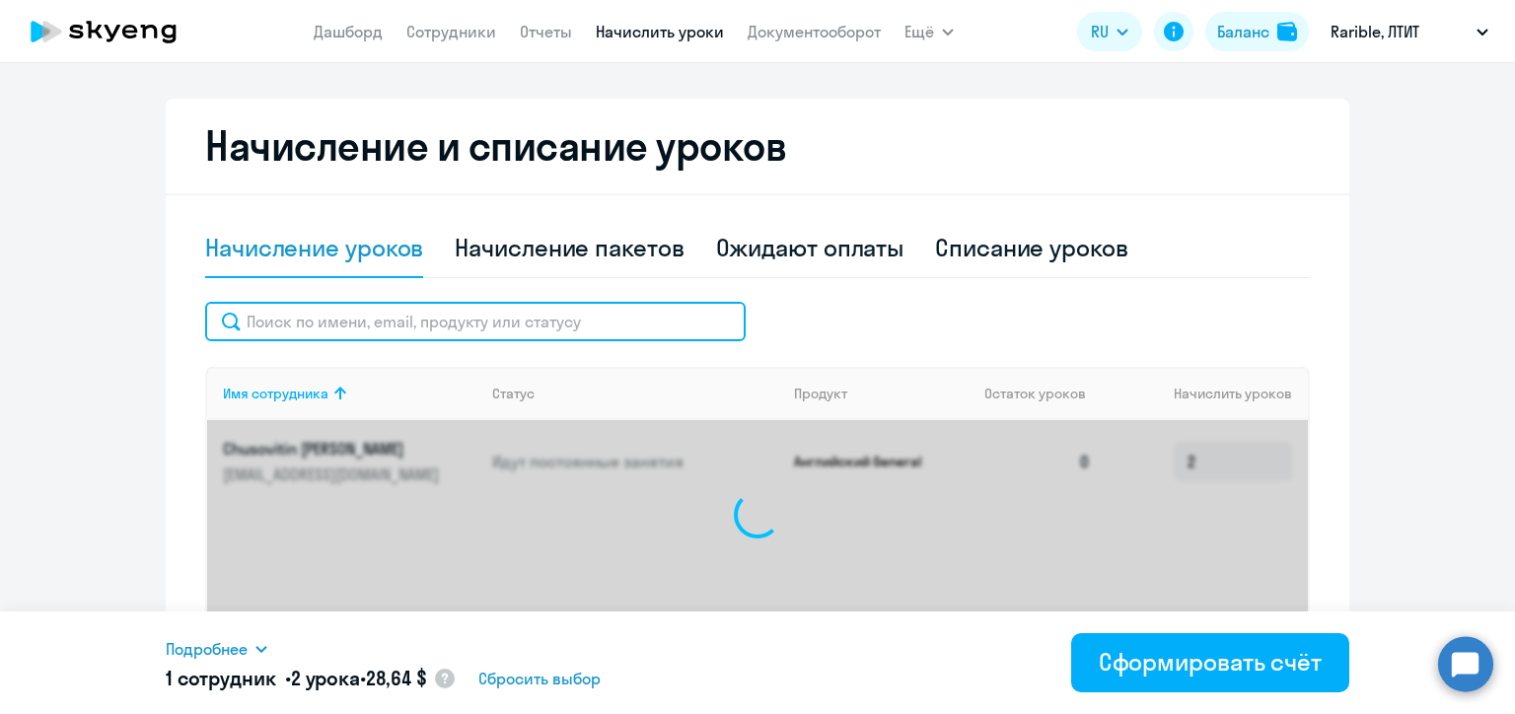
click at [600, 321] on input "text" at bounding box center [475, 321] width 540 height 39
paste input "i@rarible.com"
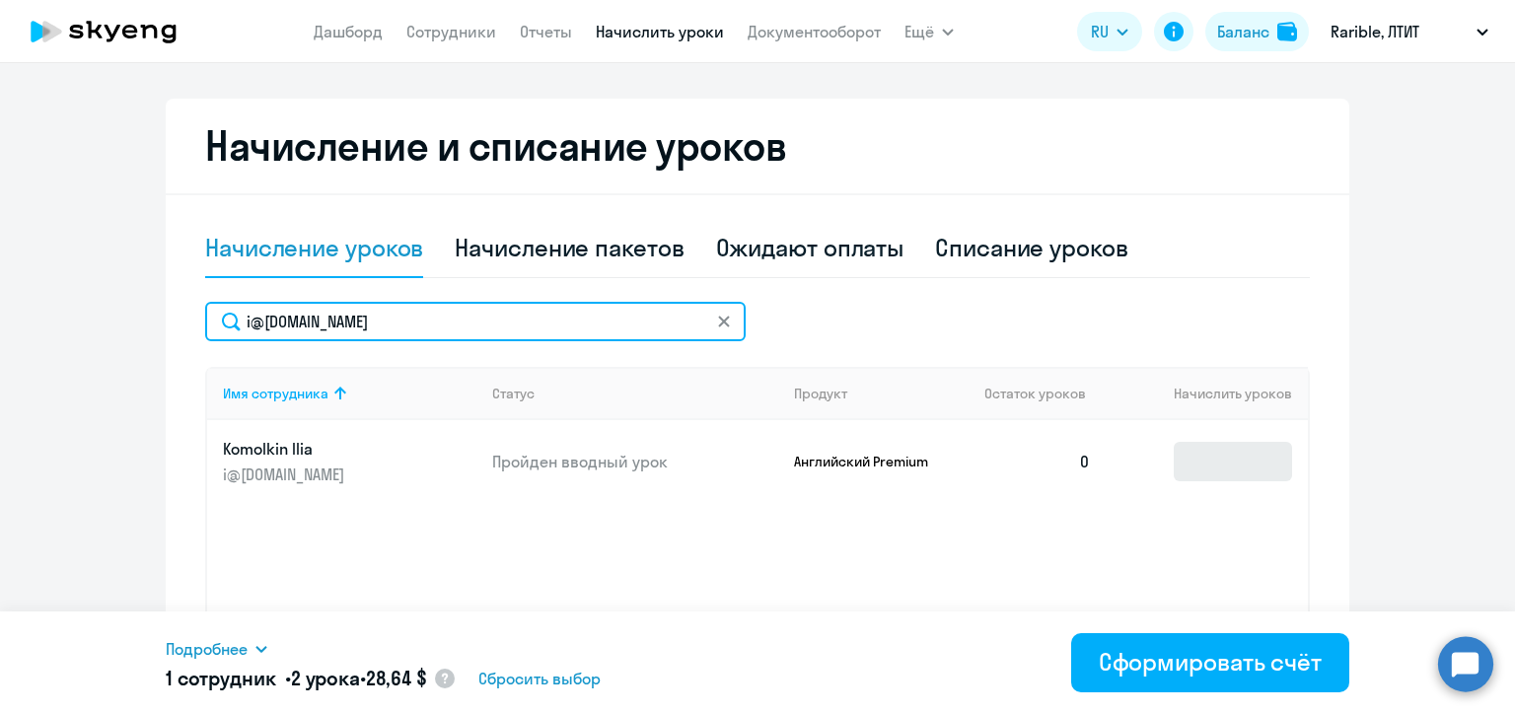
type input "i@rarible.com"
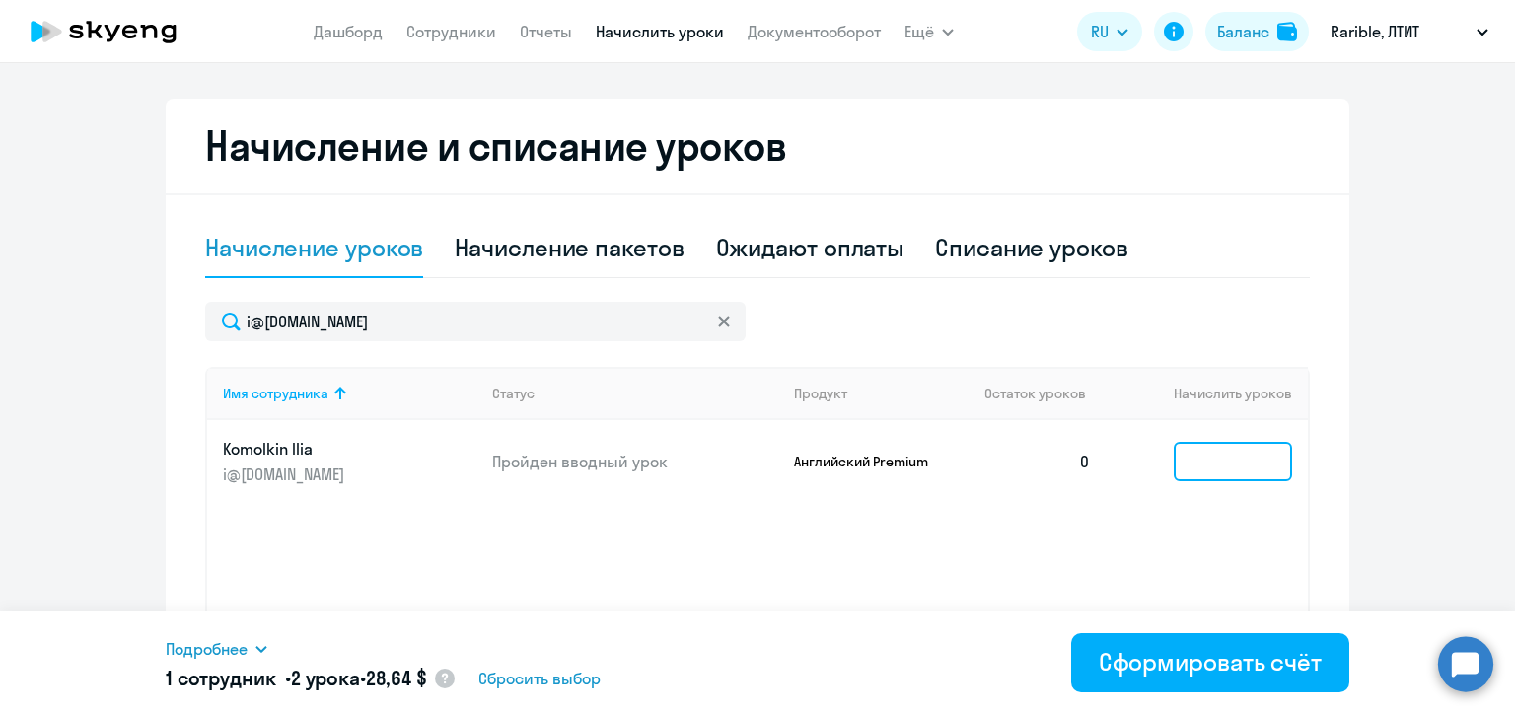
click at [1227, 457] on input at bounding box center [1233, 461] width 118 height 39
type input "4"
click at [716, 310] on div at bounding box center [724, 321] width 16 height 39
click at [718, 321] on icon at bounding box center [723, 321] width 11 height 11
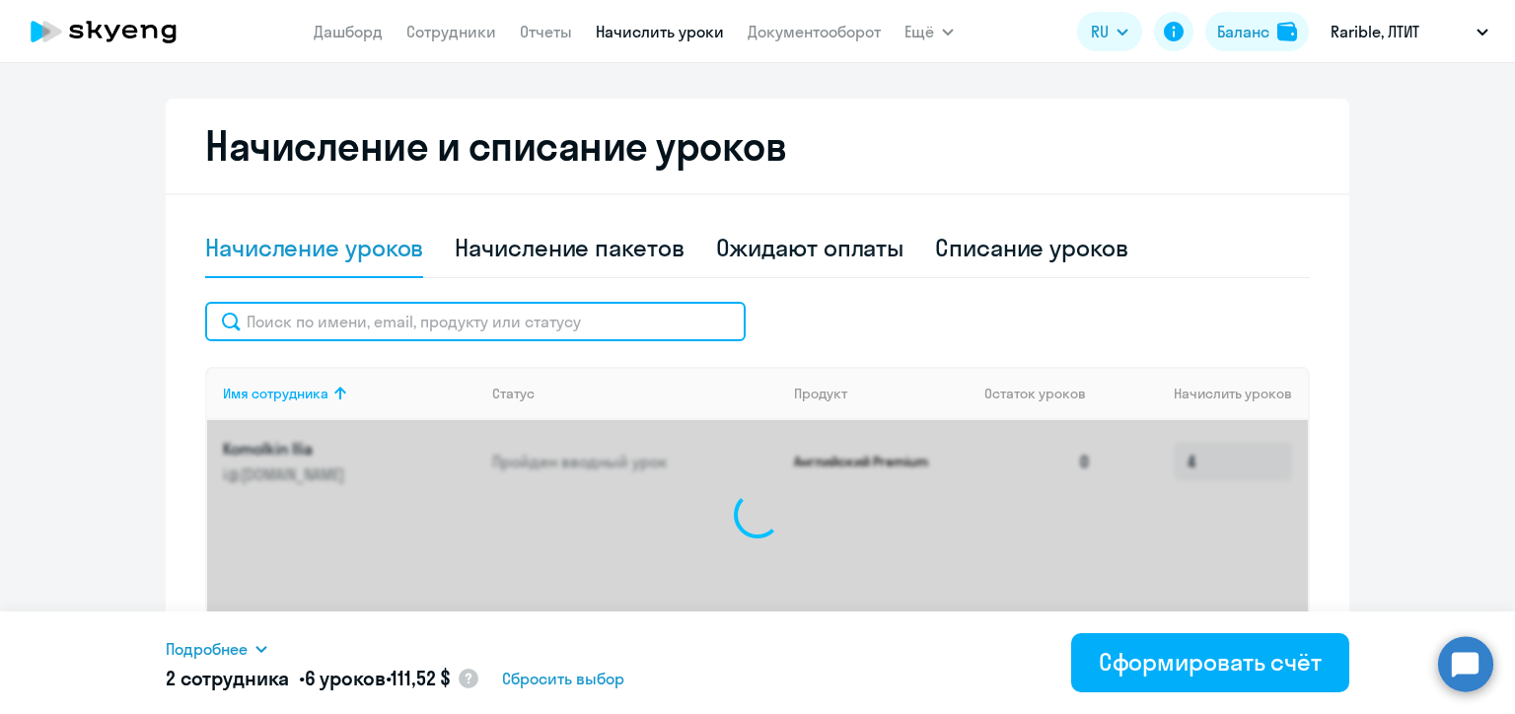
click at [555, 320] on input "text" at bounding box center [475, 321] width 540 height 39
paste input "k.timofeev@rarible.com"
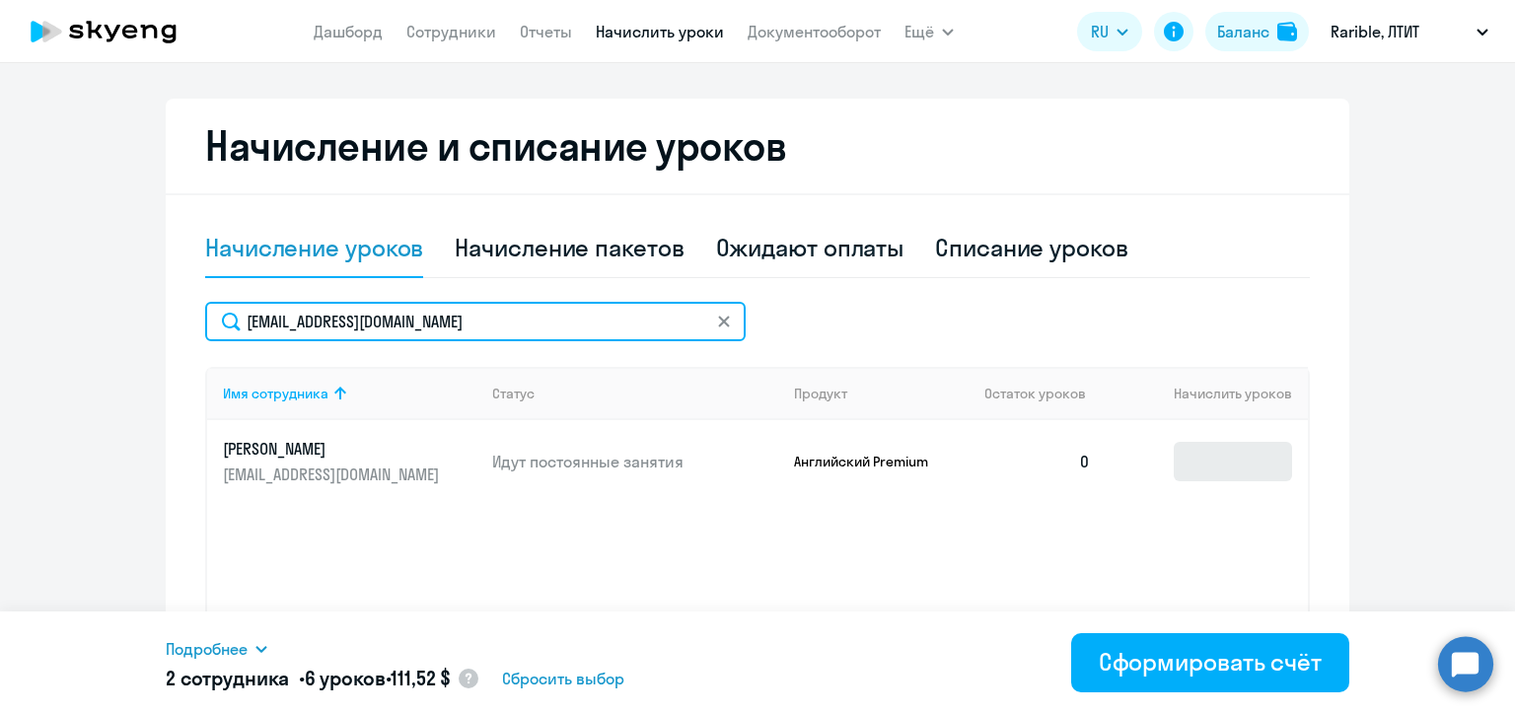
type input "k.timofeev@rarible.com"
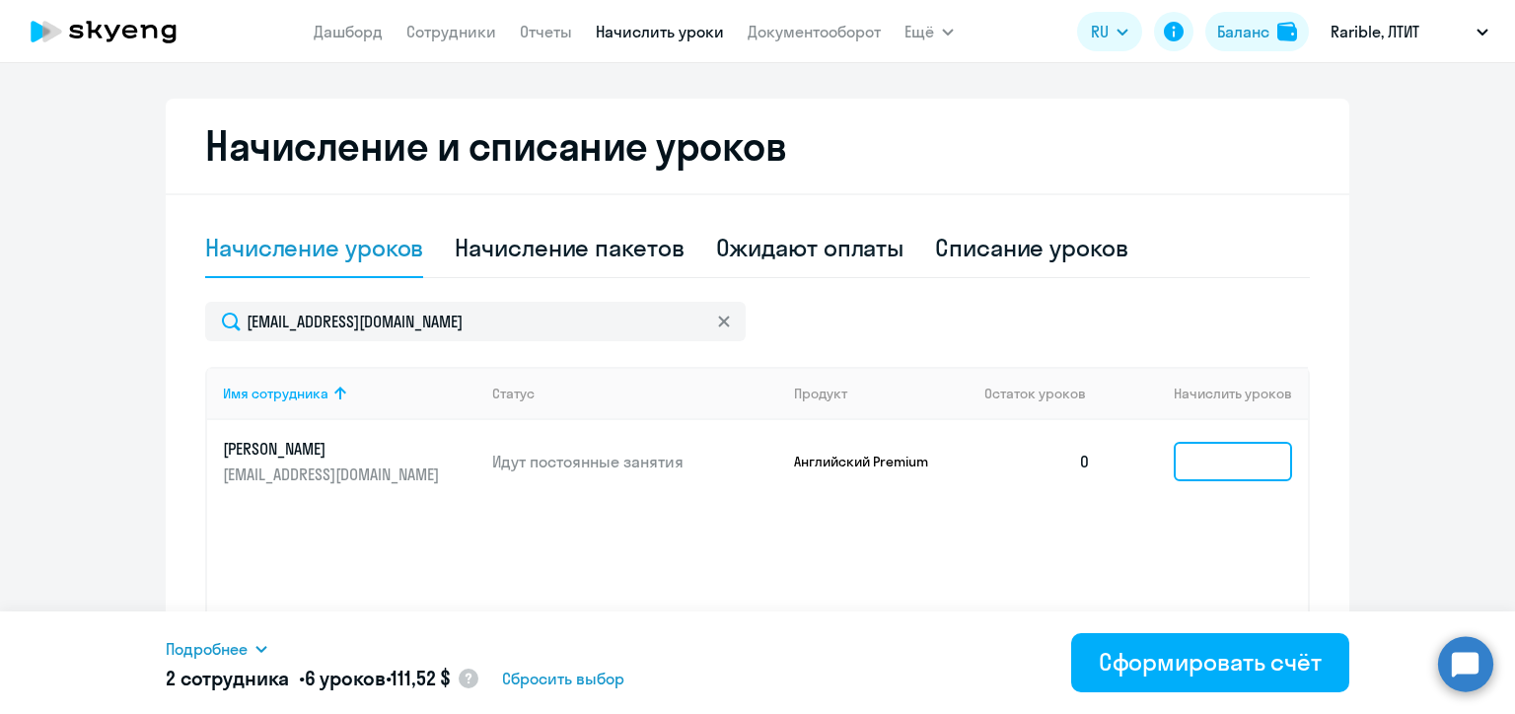
click at [1201, 458] on input at bounding box center [1233, 461] width 118 height 39
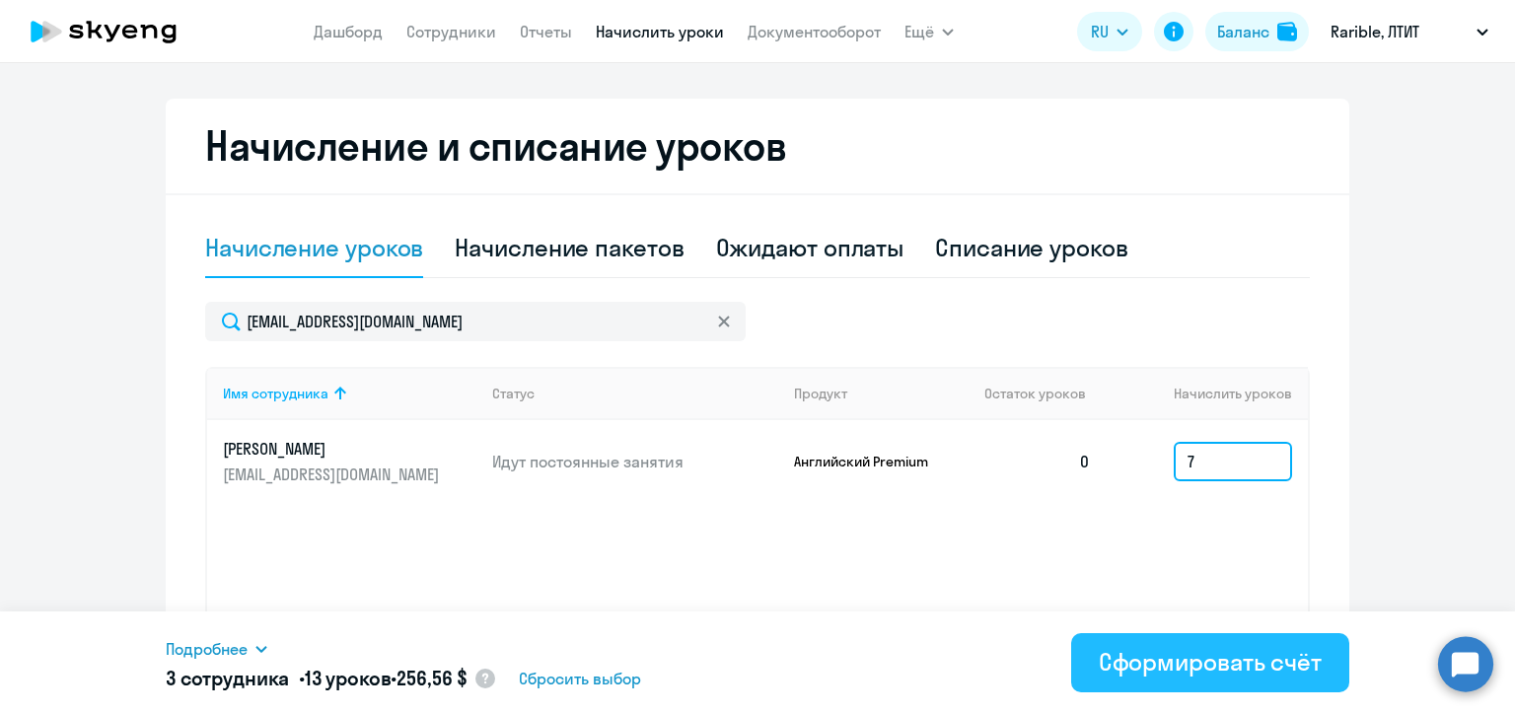
type input "7"
click at [1185, 655] on div "Сформировать счёт" at bounding box center [1210, 662] width 223 height 32
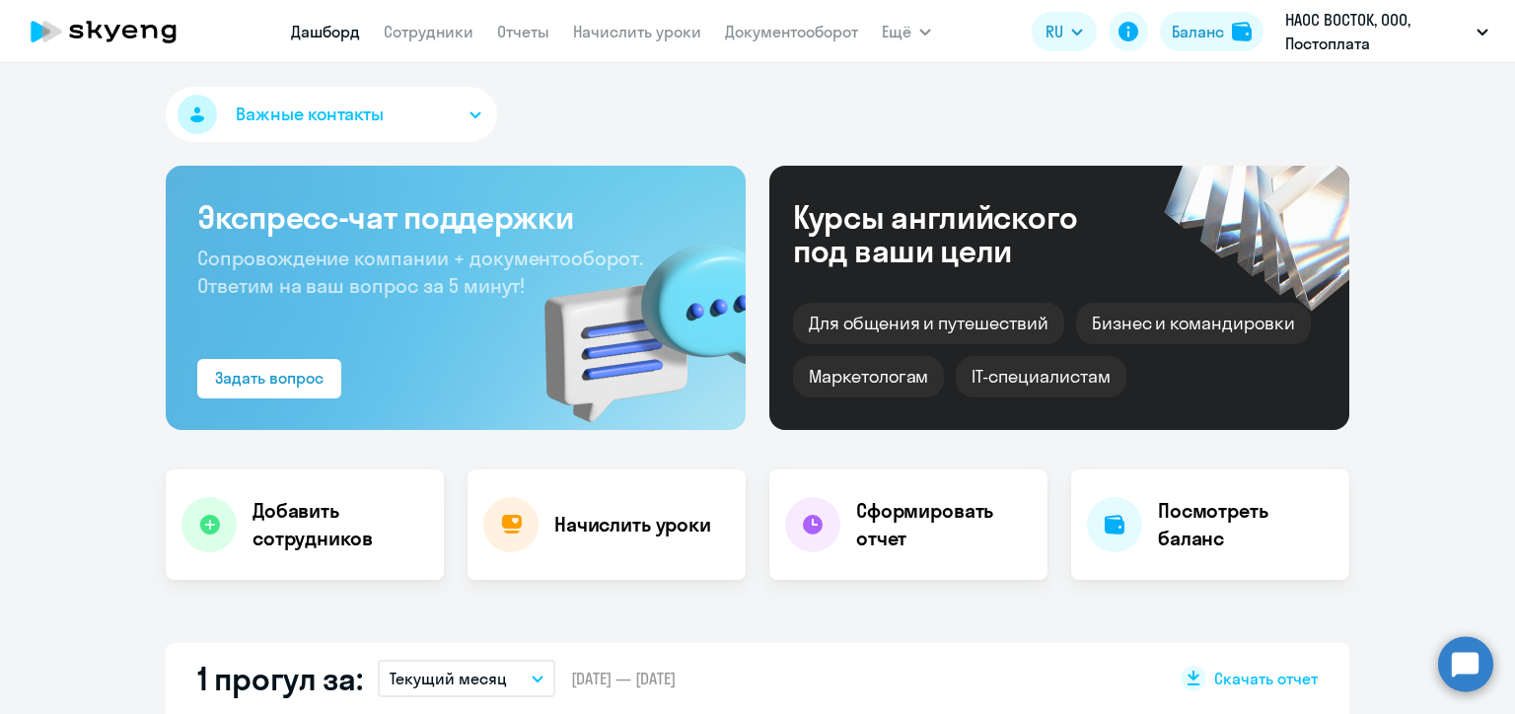
select select "30"
click at [645, 34] on link "Начислить уроки" at bounding box center [637, 32] width 128 height 20
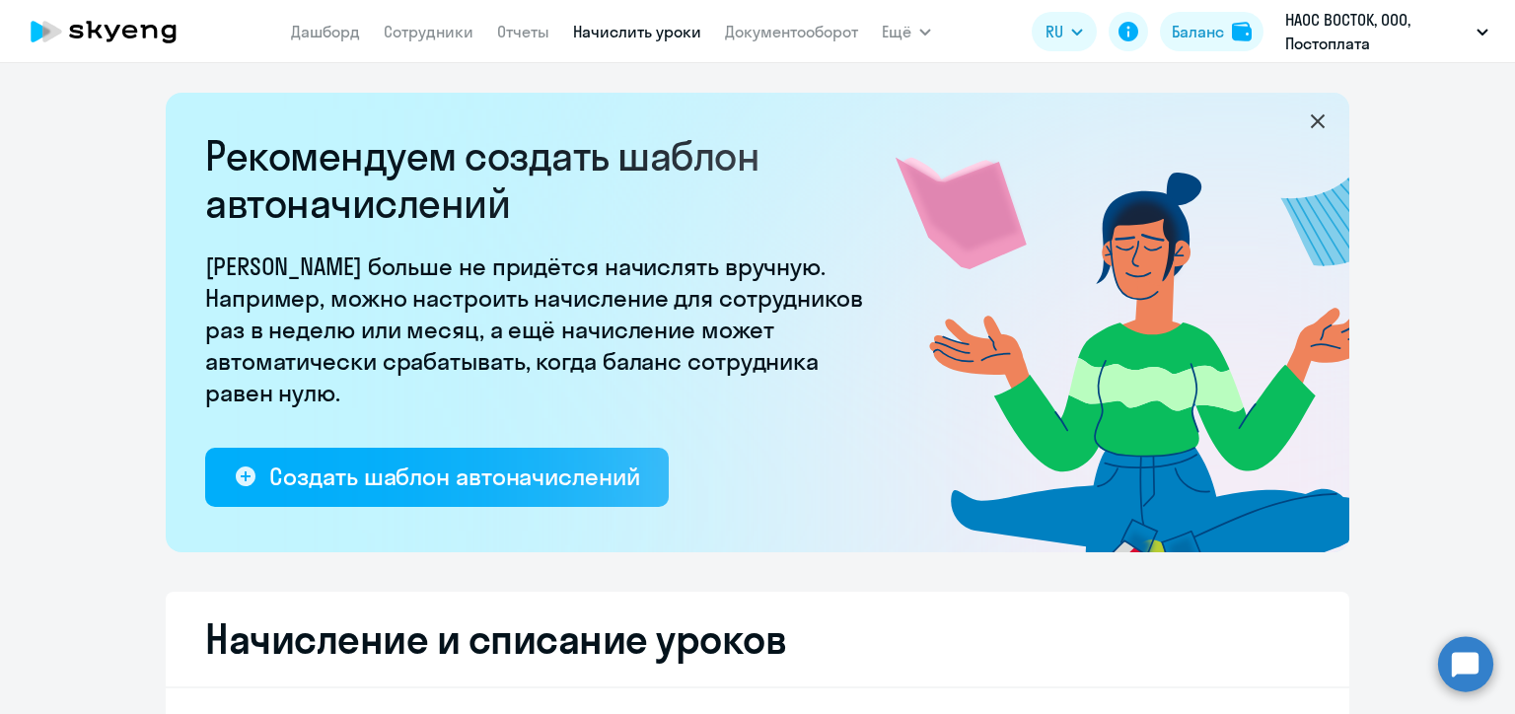
select select "10"
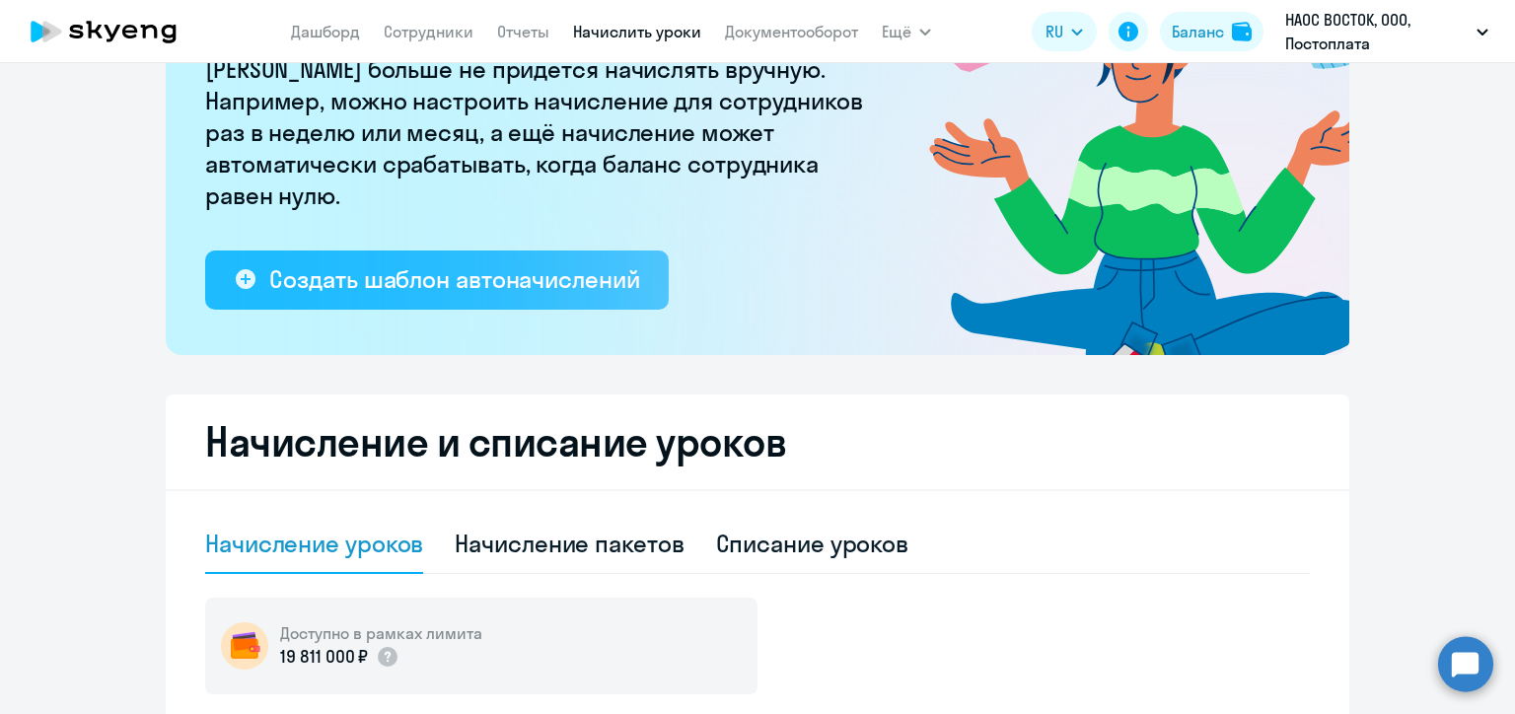
click at [476, 288] on div "Создать шаблон автоначислений" at bounding box center [454, 279] width 370 height 32
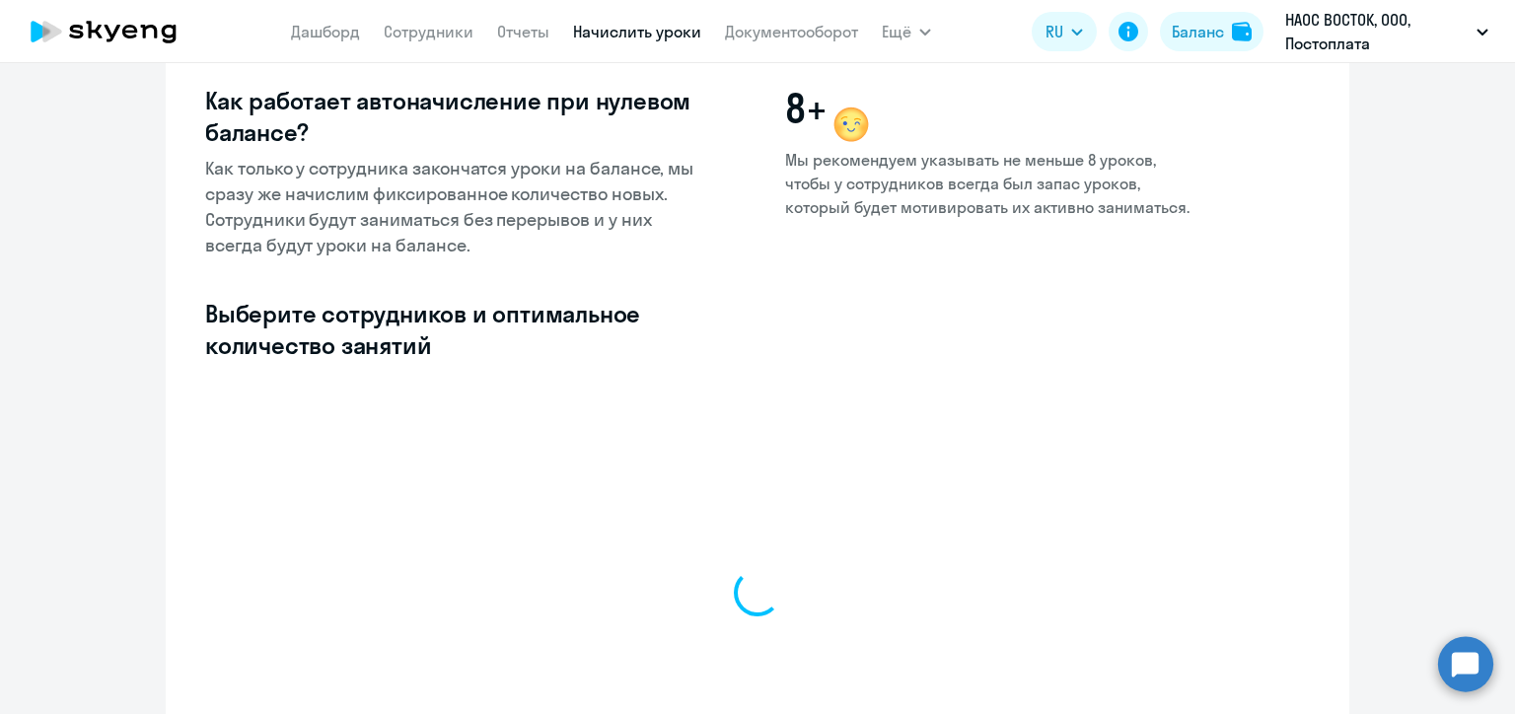
select select "10"
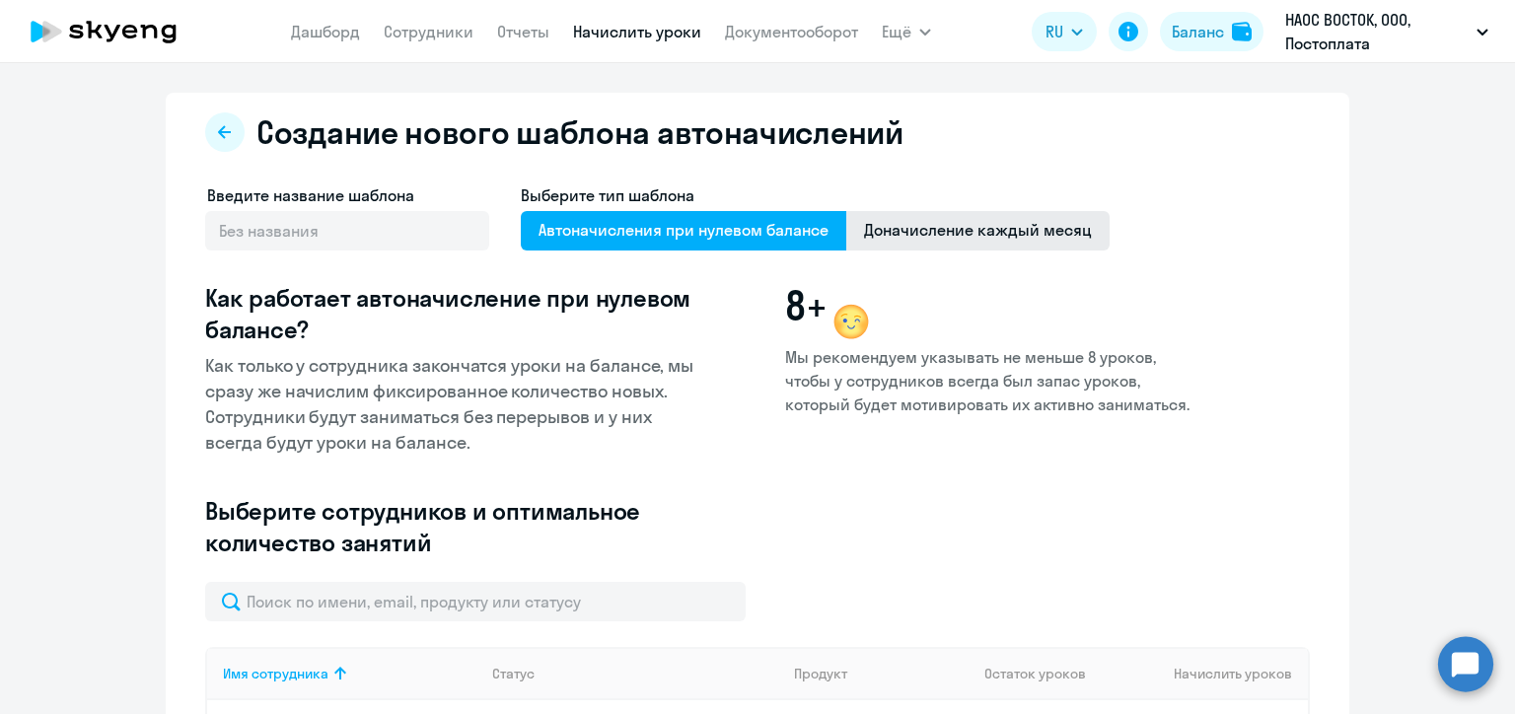
click at [939, 237] on span "Доначисление каждый месяц" at bounding box center [977, 230] width 263 height 39
click at [0, 0] on input "Доначисление каждый месяц" at bounding box center [0, 0] width 0 height 0
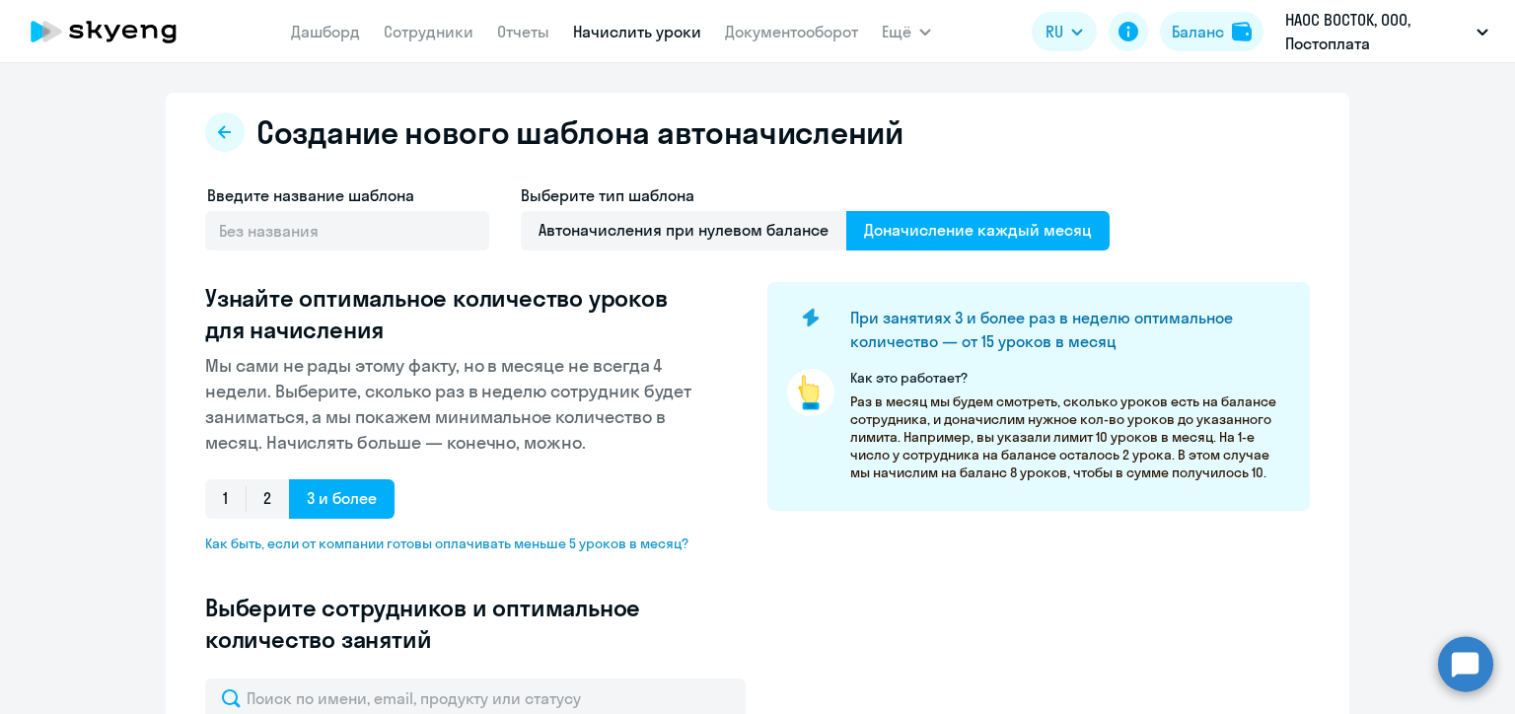
scroll to position [394, 0]
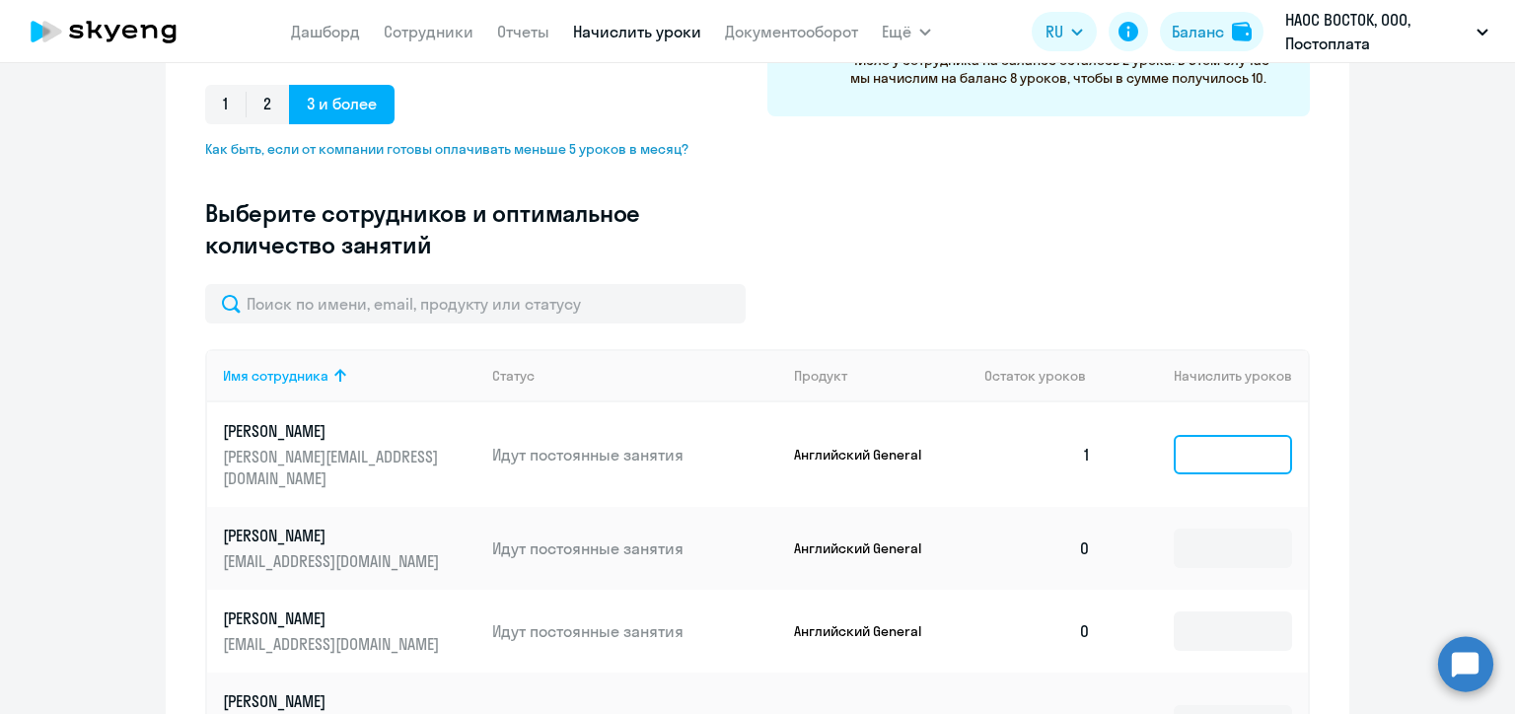
click at [1229, 454] on input at bounding box center [1233, 454] width 118 height 39
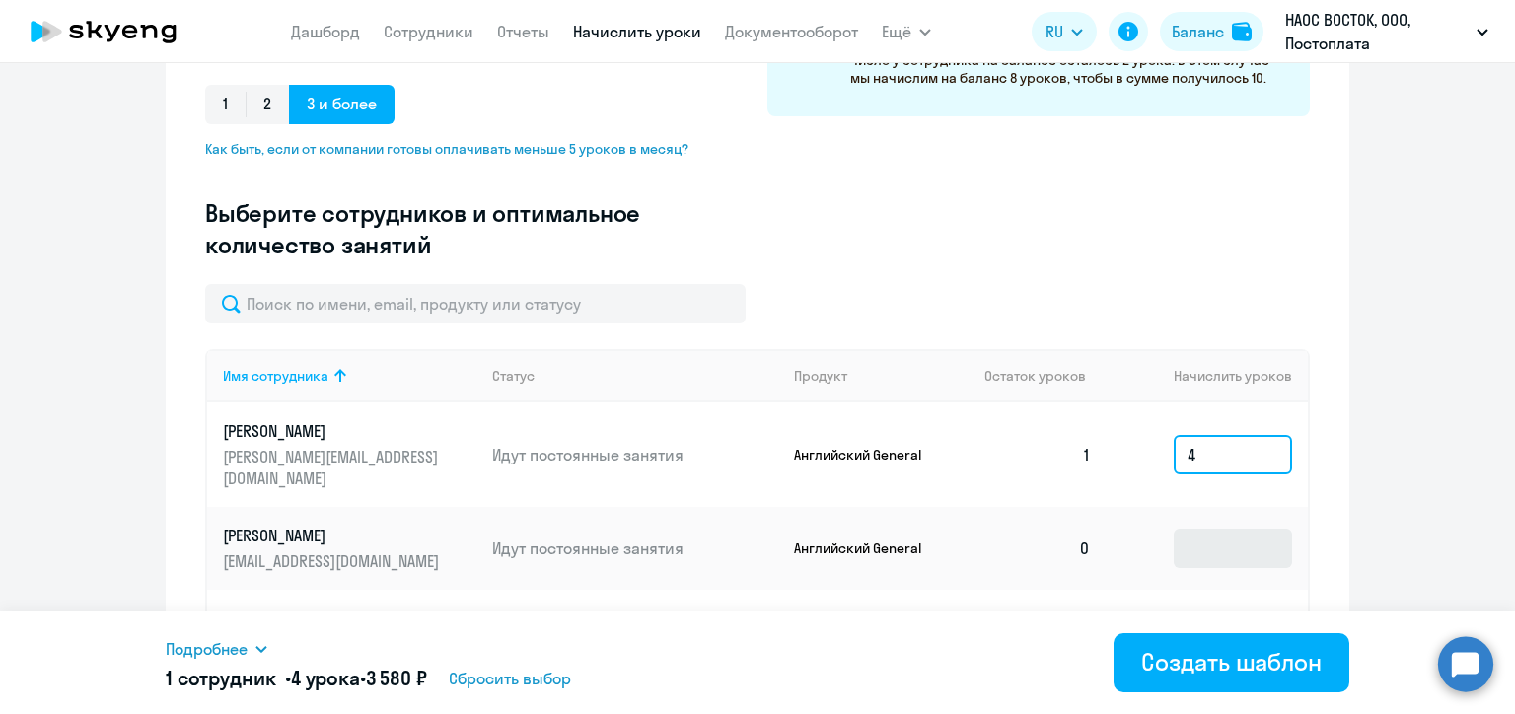
type input "4"
click at [1227, 529] on input at bounding box center [1233, 548] width 118 height 39
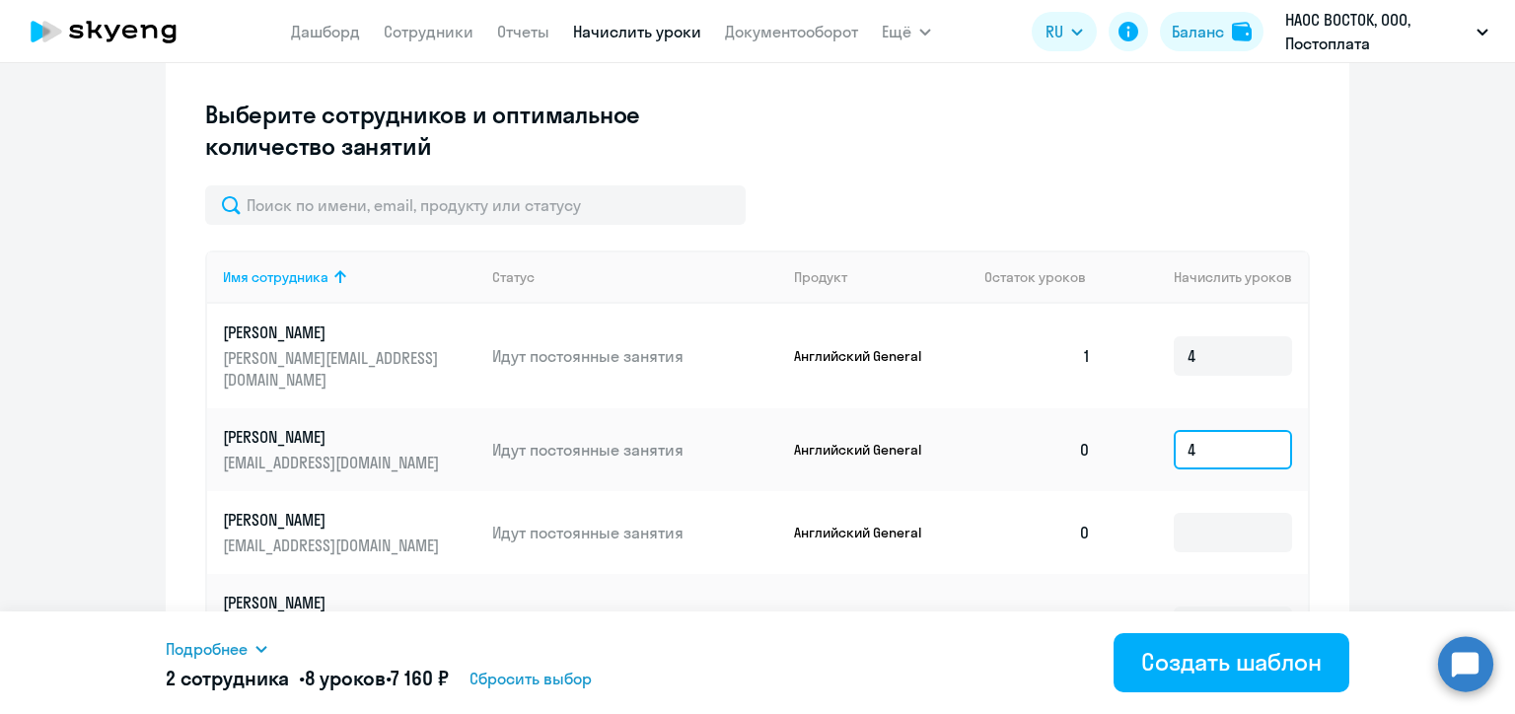
scroll to position [690, 0]
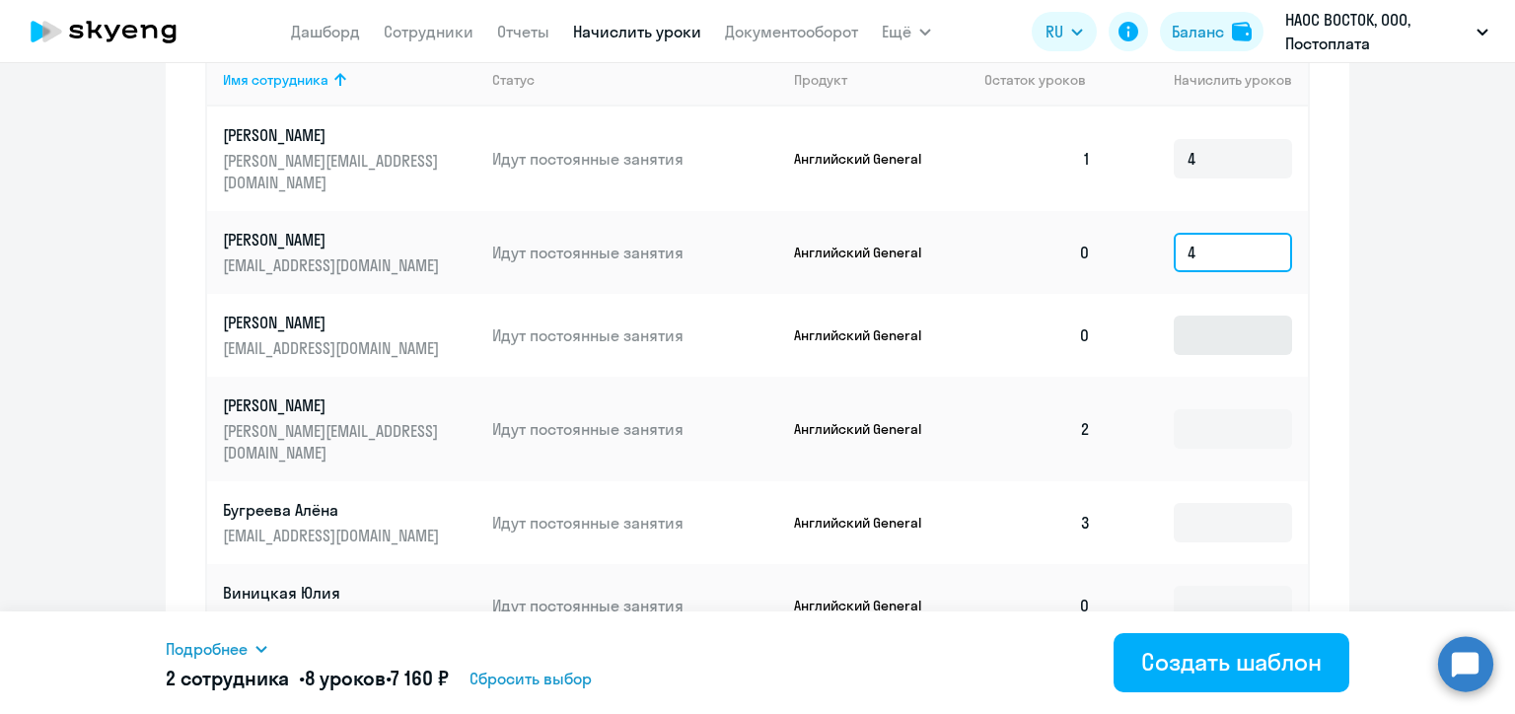
type input "4"
click at [1197, 323] on input at bounding box center [1233, 335] width 118 height 39
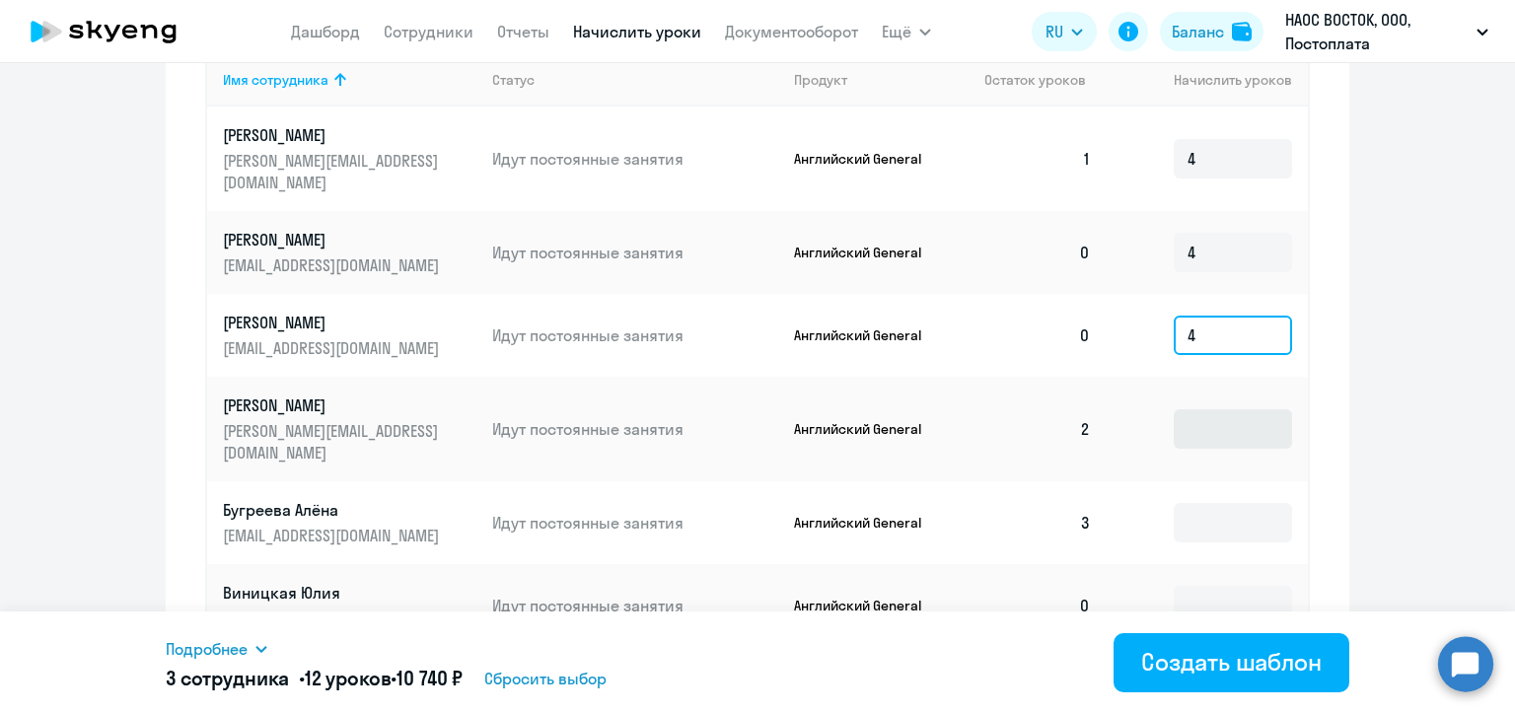
type input "4"
click at [1195, 409] on input at bounding box center [1233, 428] width 118 height 39
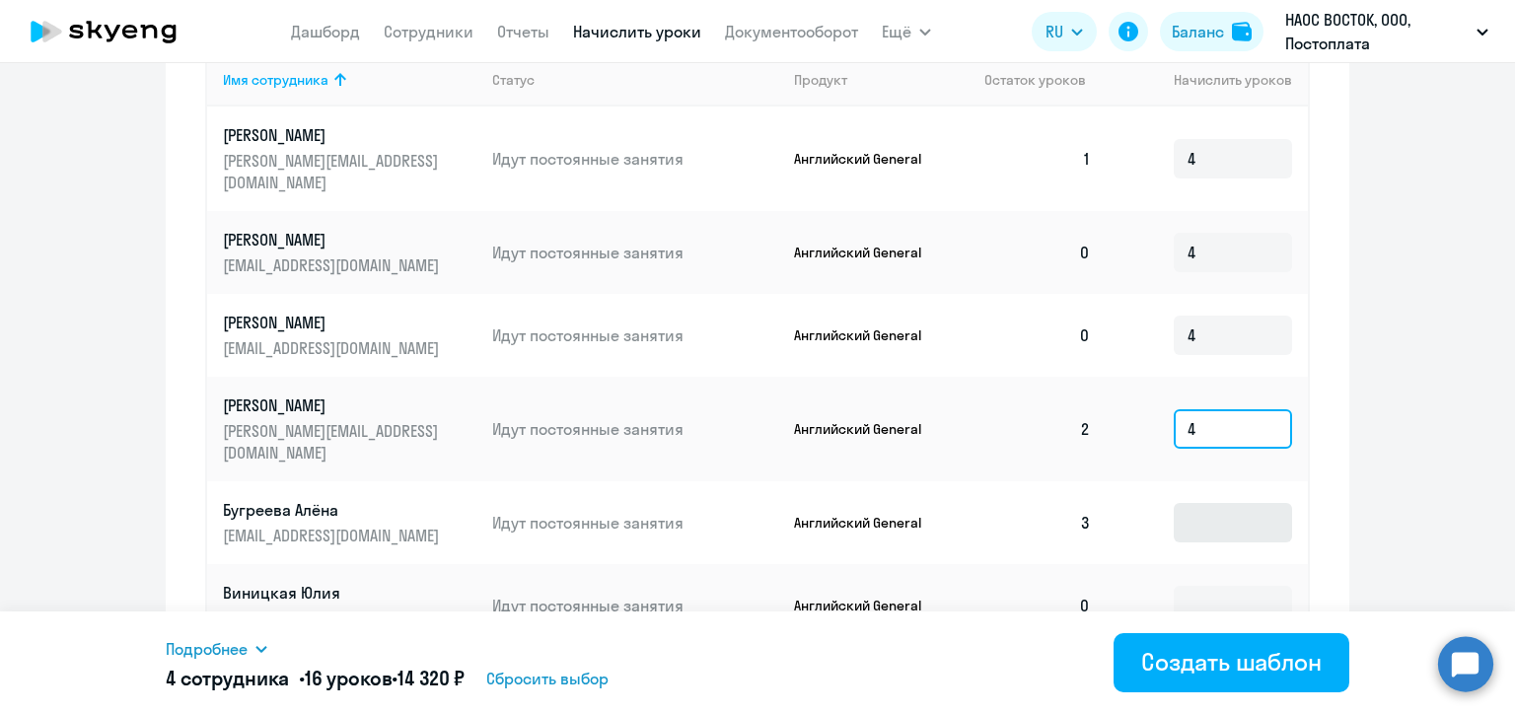
type input "4"
click at [1201, 503] on input at bounding box center [1233, 522] width 118 height 39
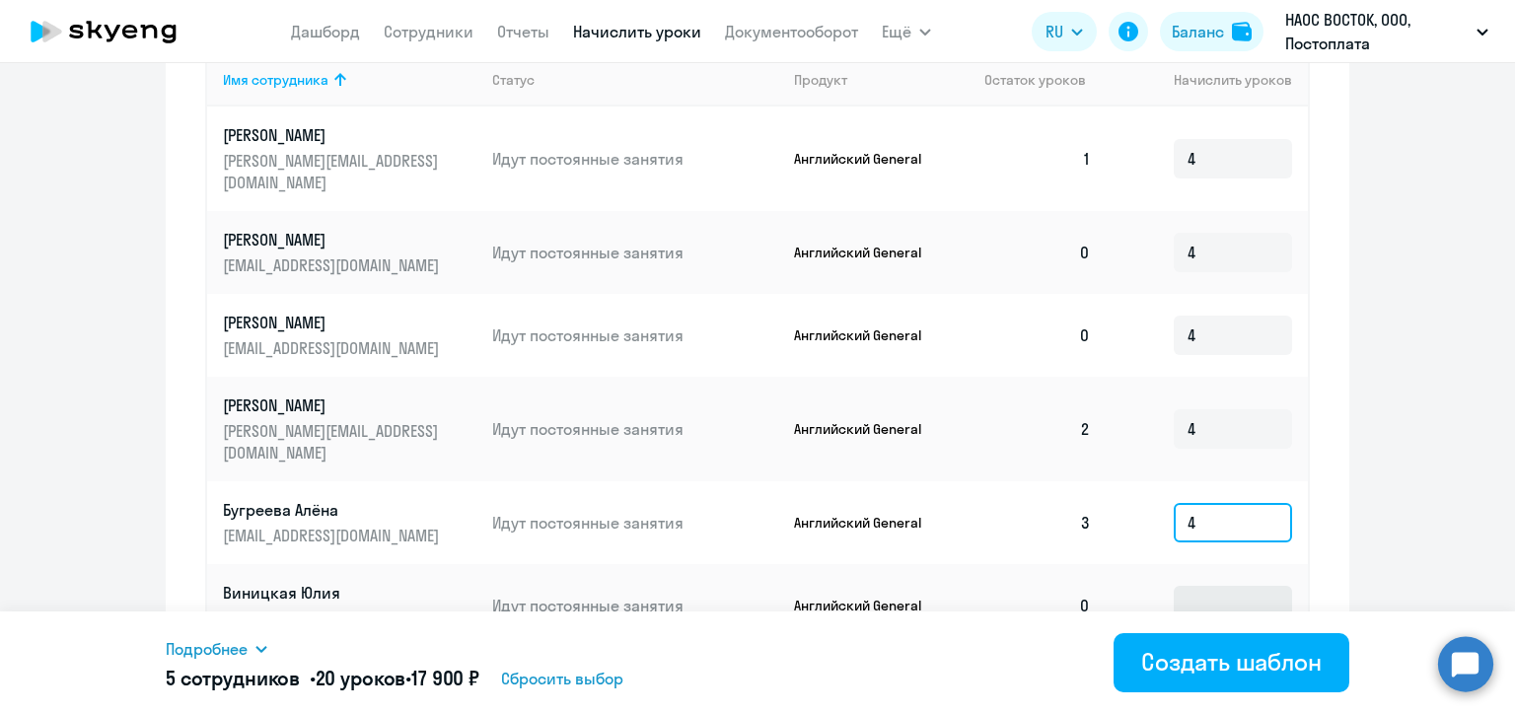
type input "4"
click at [1204, 586] on input at bounding box center [1233, 605] width 118 height 39
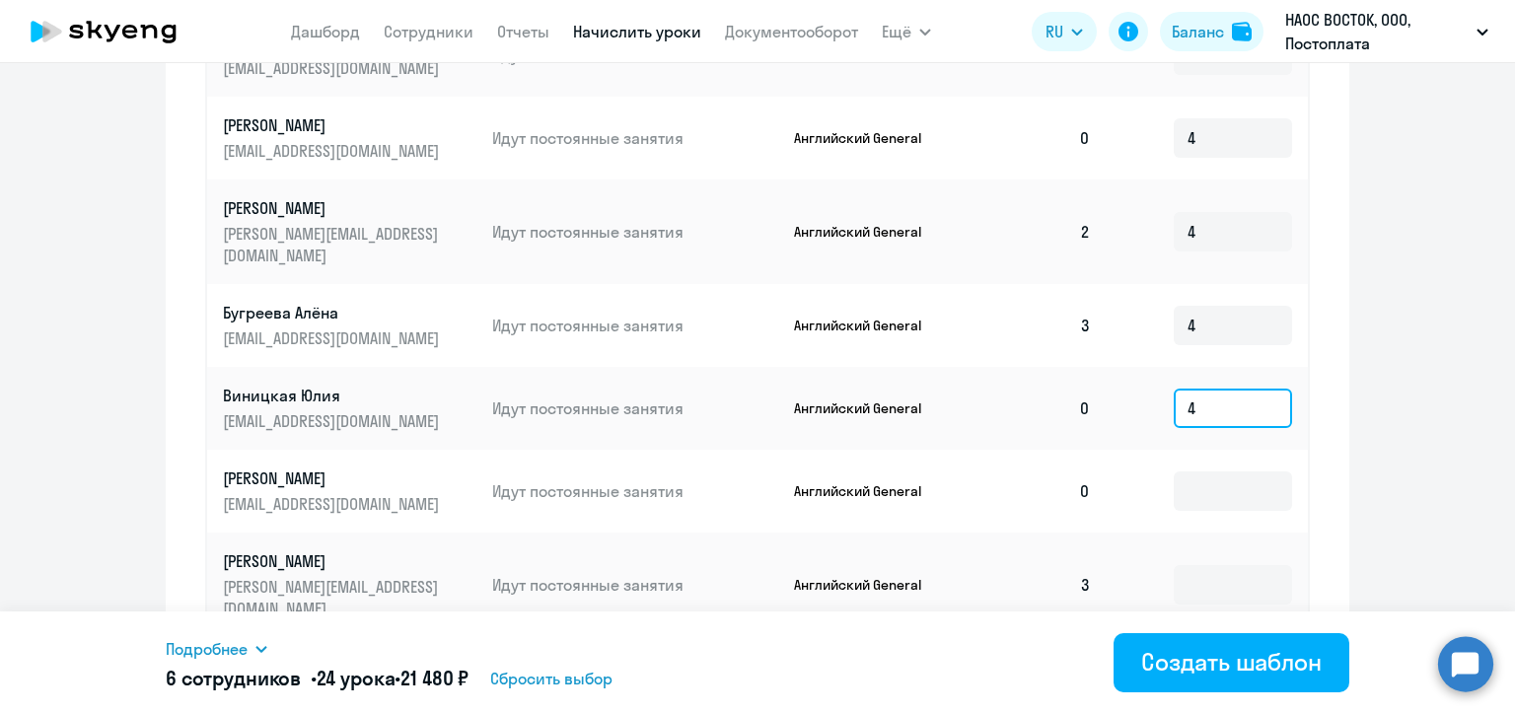
scroll to position [986, 0]
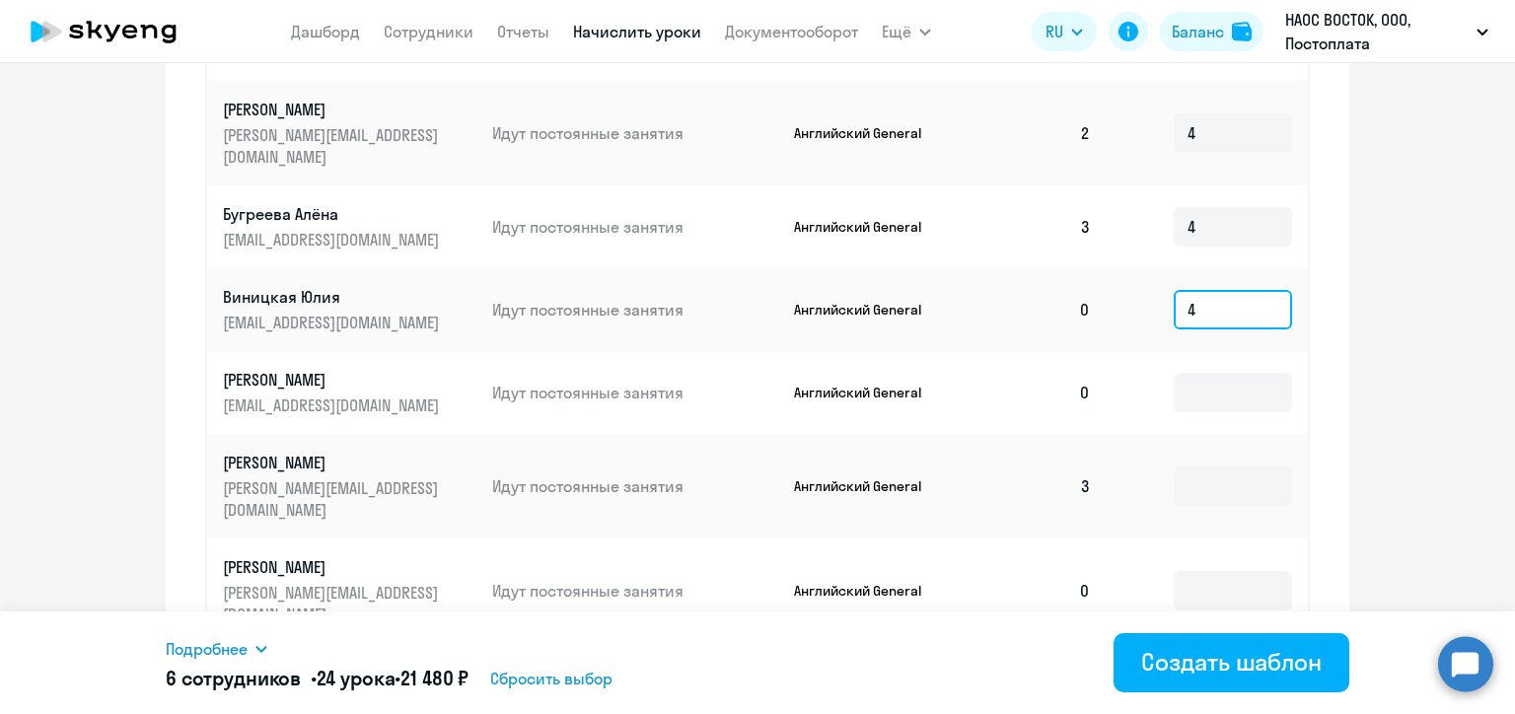
type input "4"
click at [1215, 351] on td at bounding box center [1206, 392] width 201 height 83
click at [1221, 373] on input at bounding box center [1233, 392] width 118 height 39
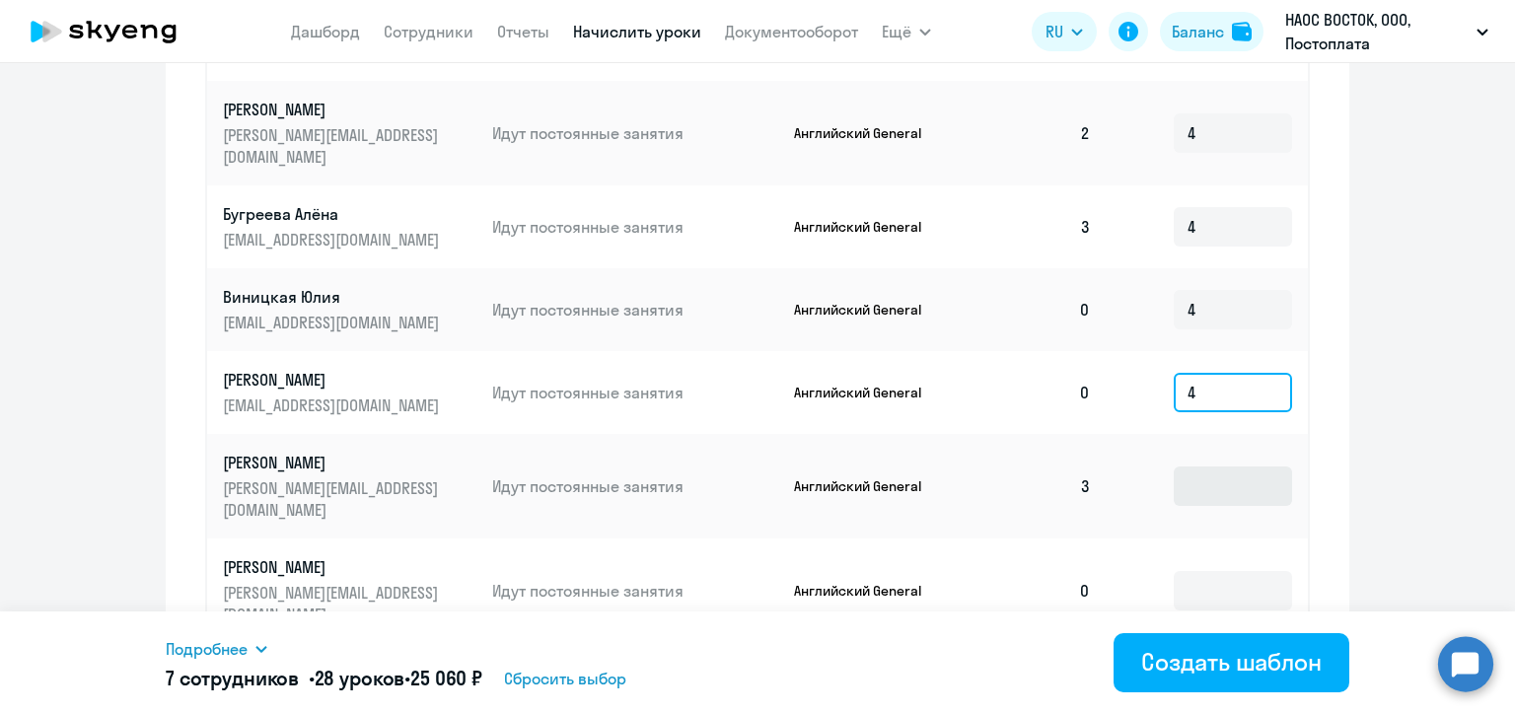
type input "4"
click at [1215, 466] on input at bounding box center [1233, 485] width 118 height 39
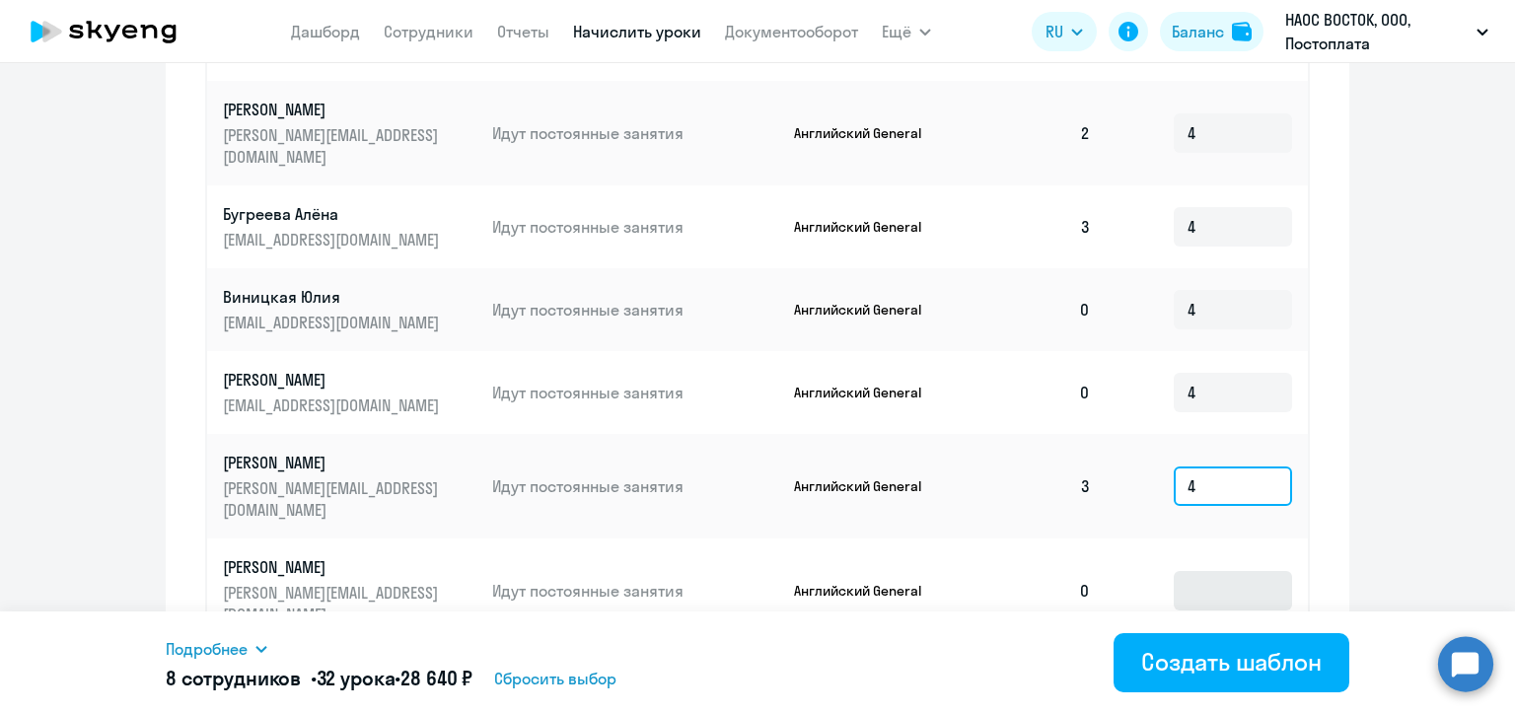
type input "4"
click at [1207, 571] on input at bounding box center [1233, 590] width 118 height 39
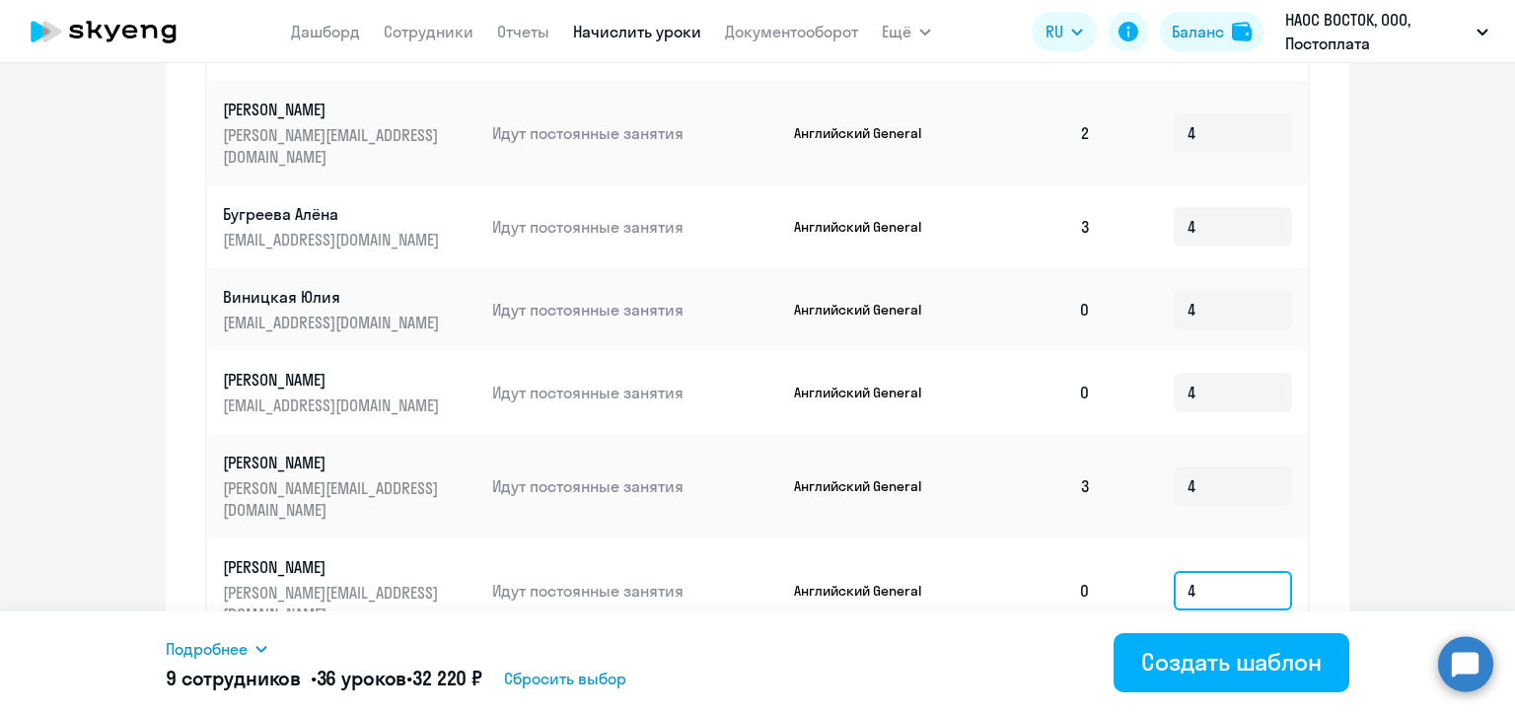
scroll to position [1077, 0]
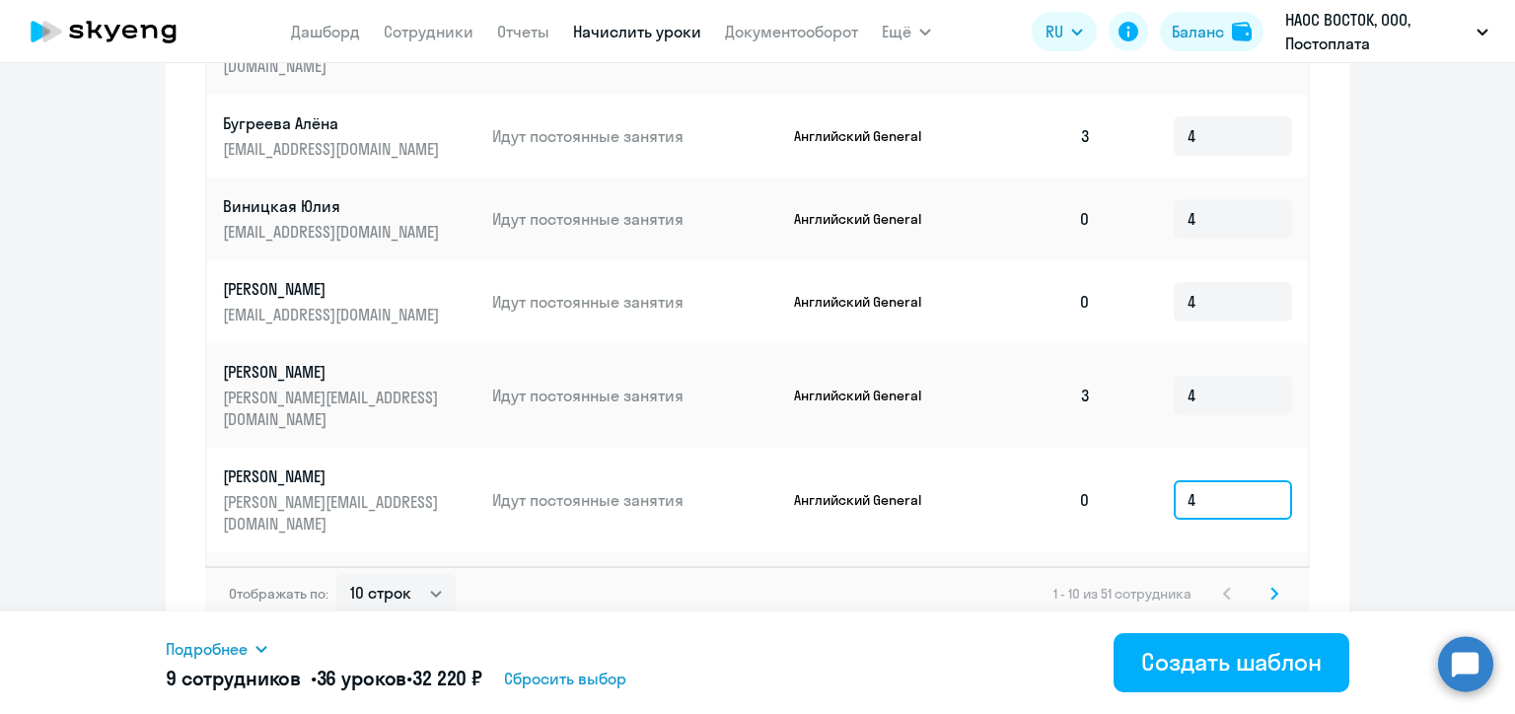
type input "4"
click at [1211, 585] on input at bounding box center [1233, 604] width 118 height 39
type input "4"
click at [1270, 587] on icon at bounding box center [1274, 594] width 8 height 14
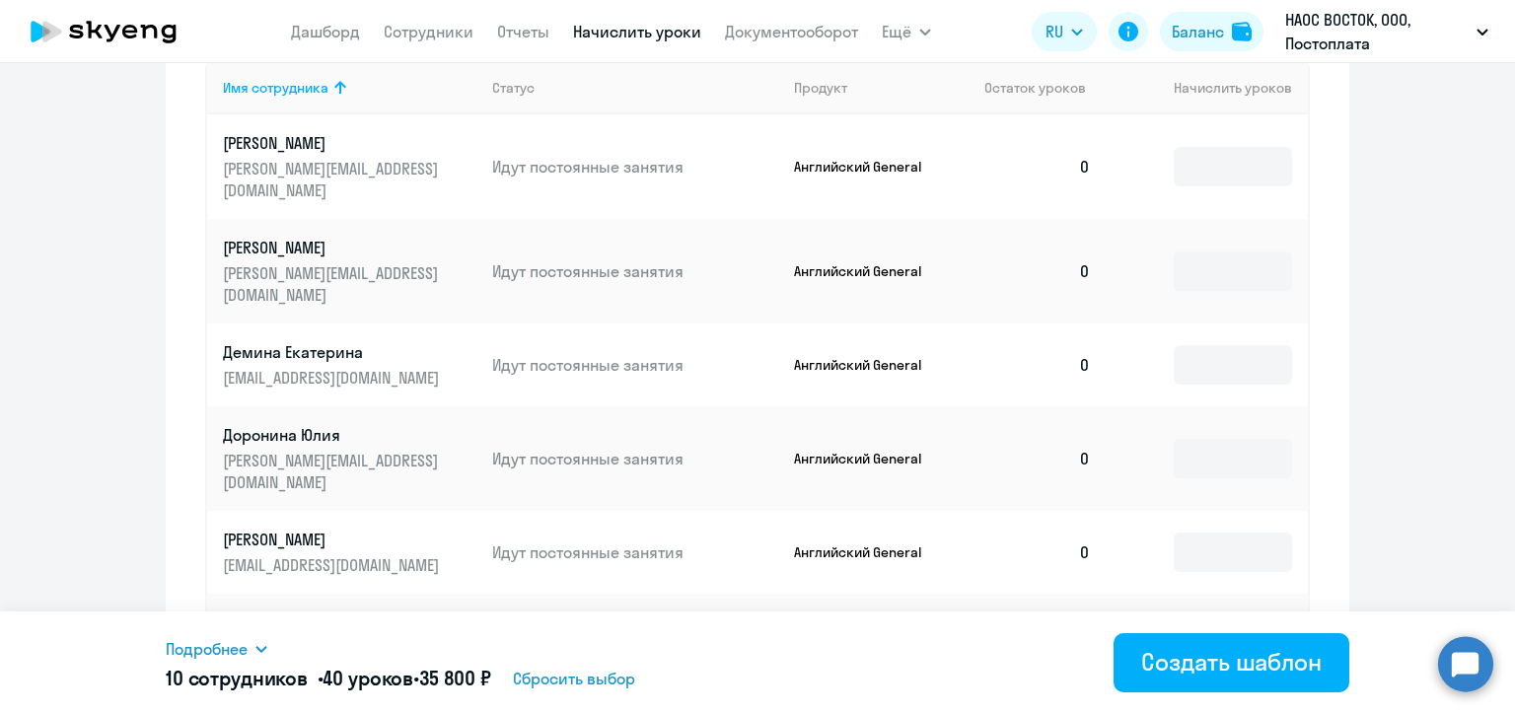
scroll to position [485, 0]
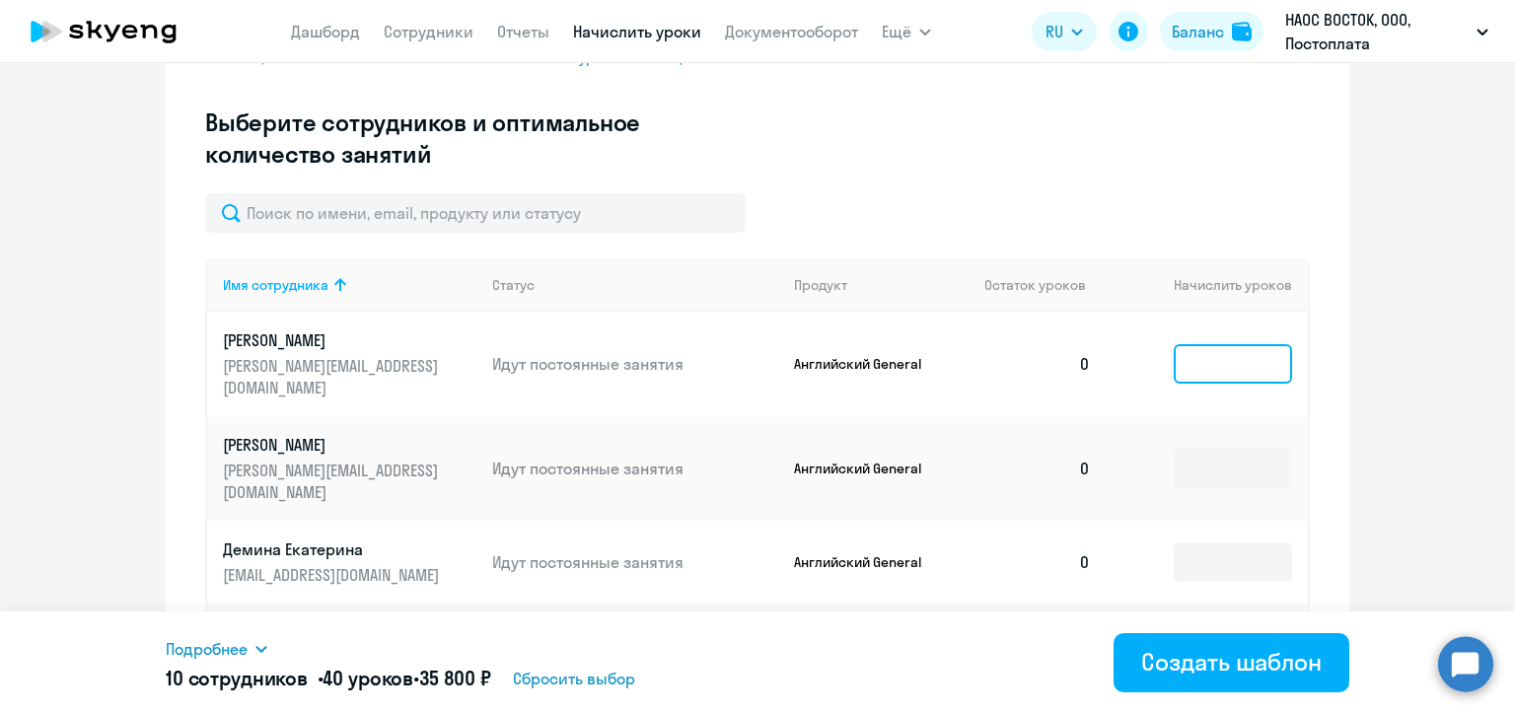
click at [1199, 358] on input at bounding box center [1233, 363] width 118 height 39
type input "4"
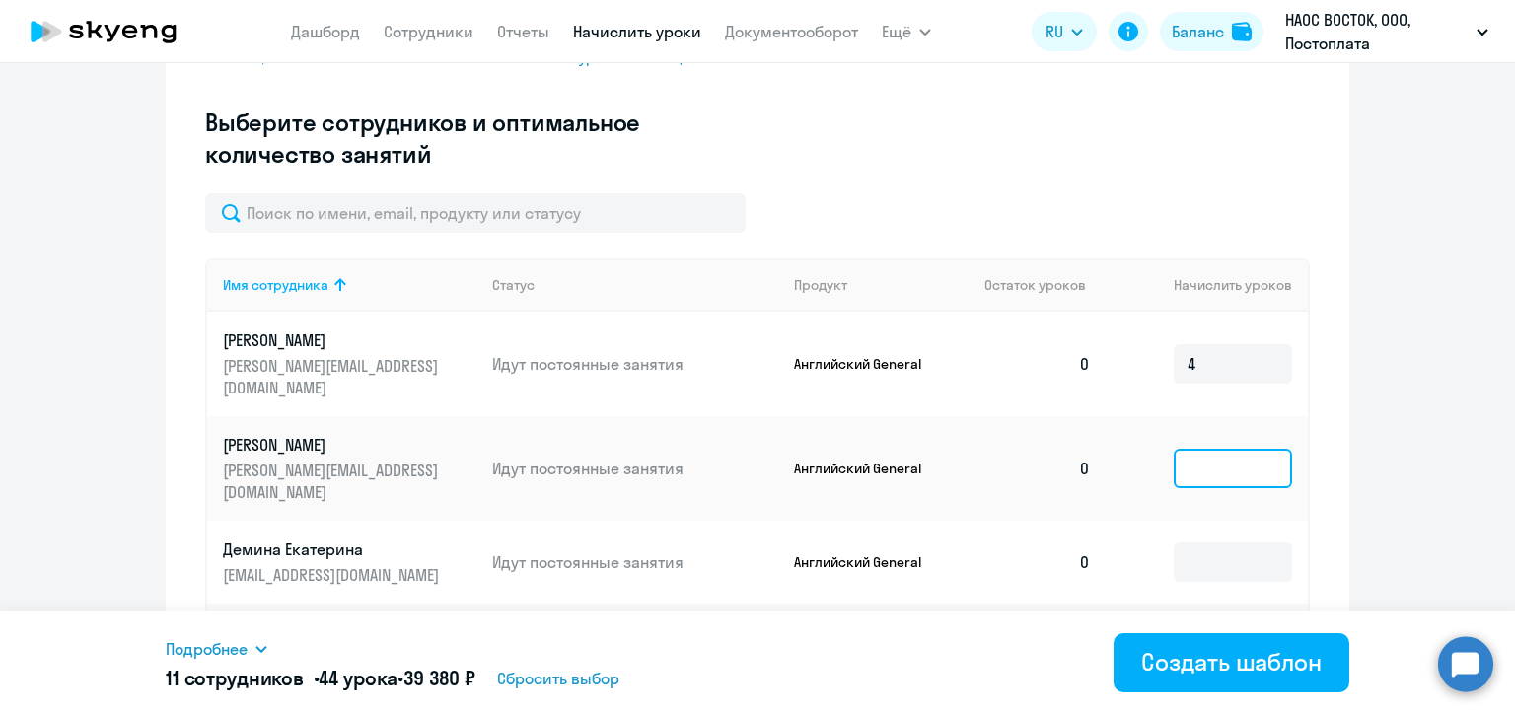
click at [1194, 449] on input at bounding box center [1233, 468] width 118 height 39
type input "4"
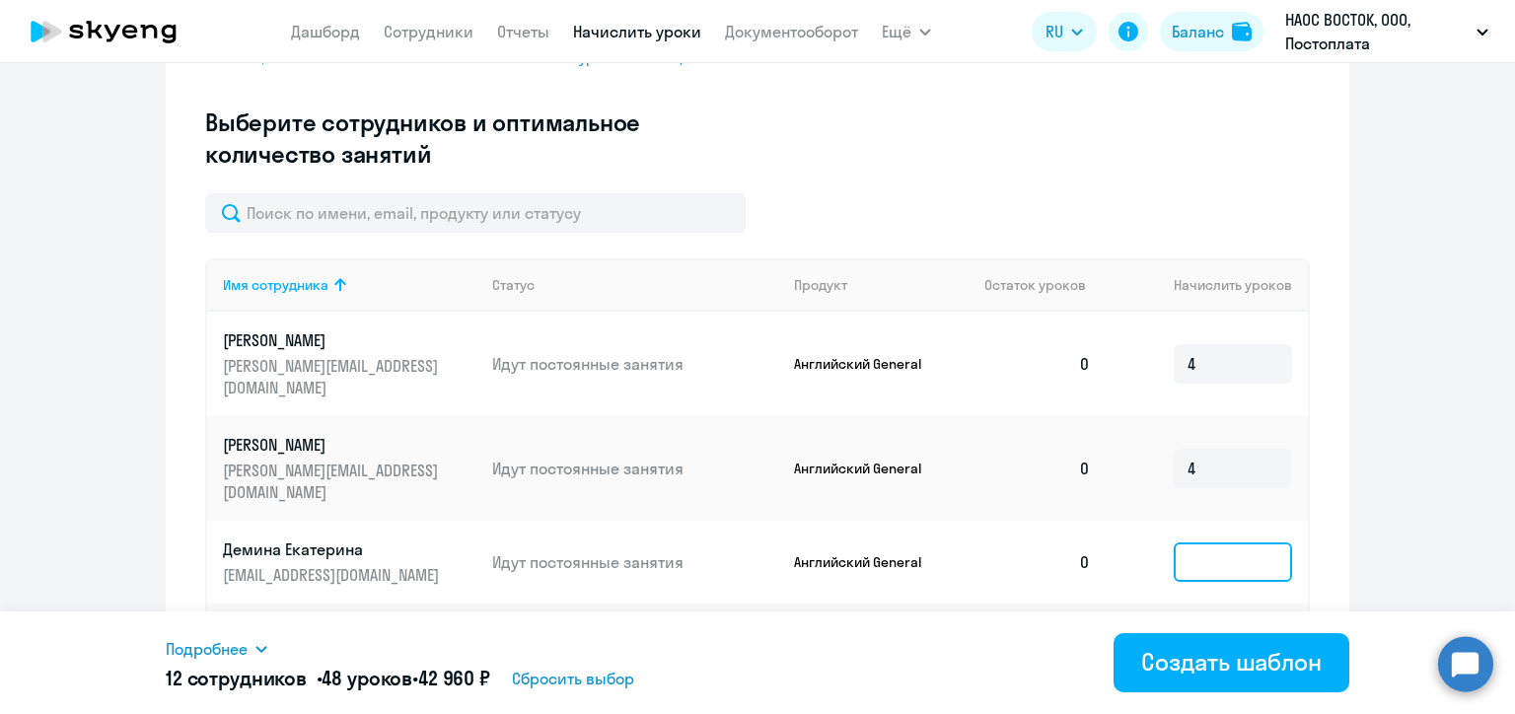
click at [1203, 542] on input at bounding box center [1233, 561] width 118 height 39
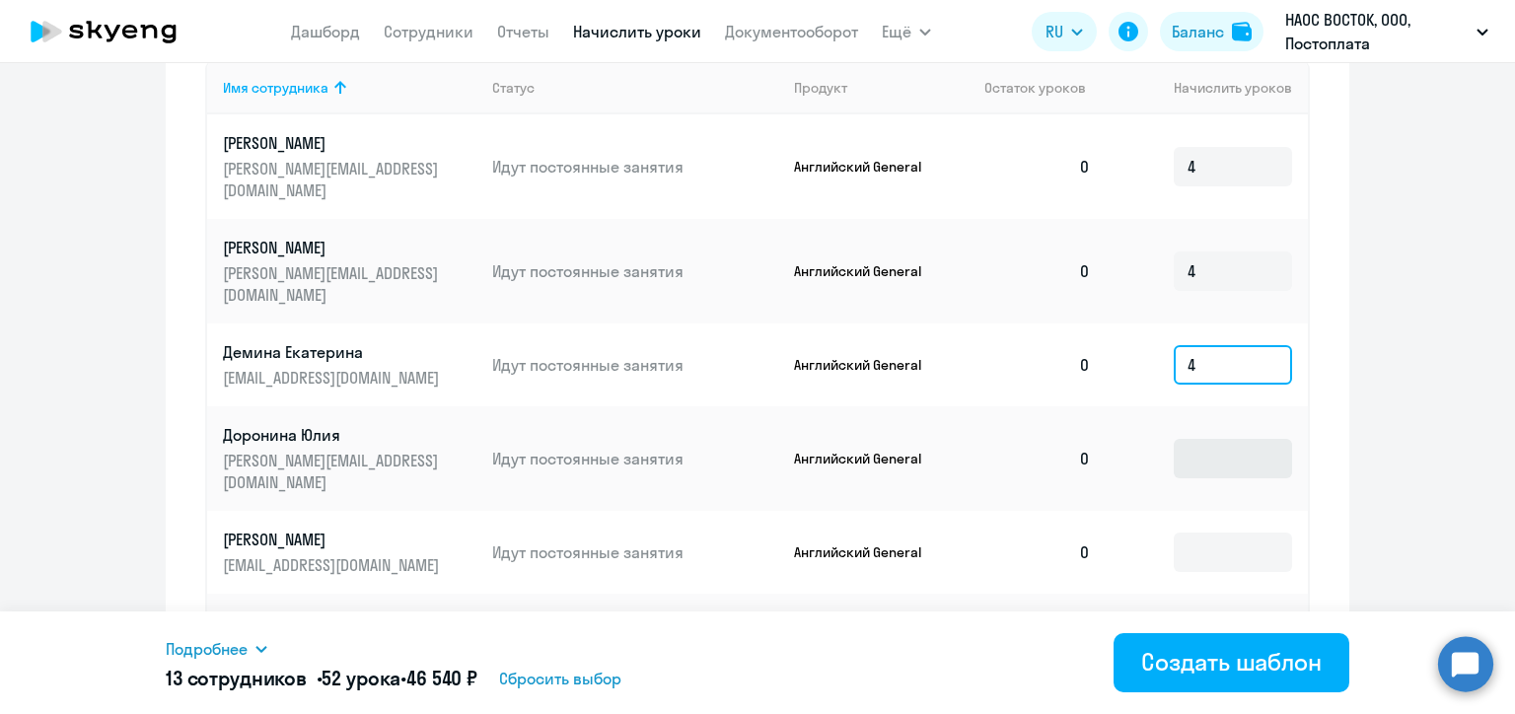
type input "4"
drag, startPoint x: 1196, startPoint y: 418, endPoint x: 1196, endPoint y: 430, distance: 11.8
click at [1196, 439] on input at bounding box center [1233, 458] width 118 height 39
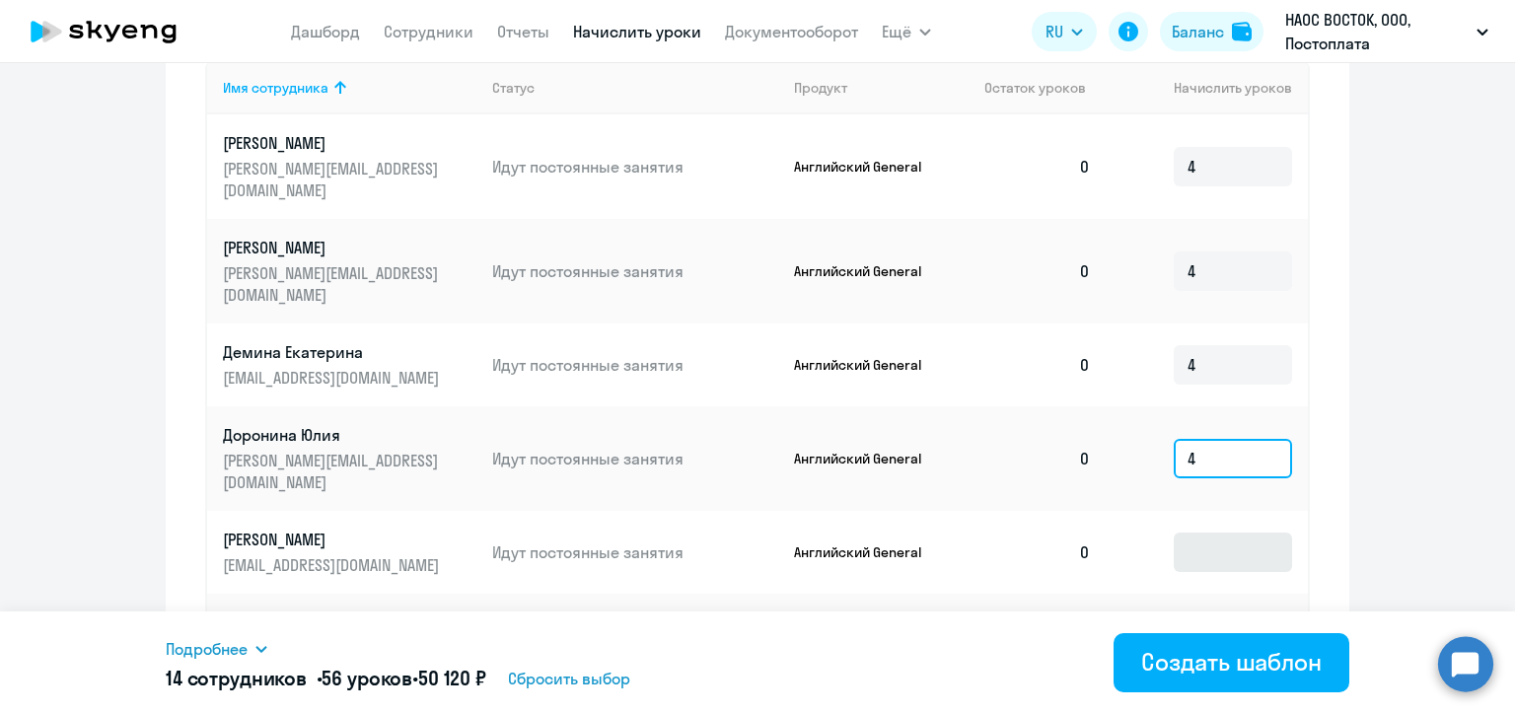
type input "4"
click at [1196, 533] on input at bounding box center [1233, 552] width 118 height 39
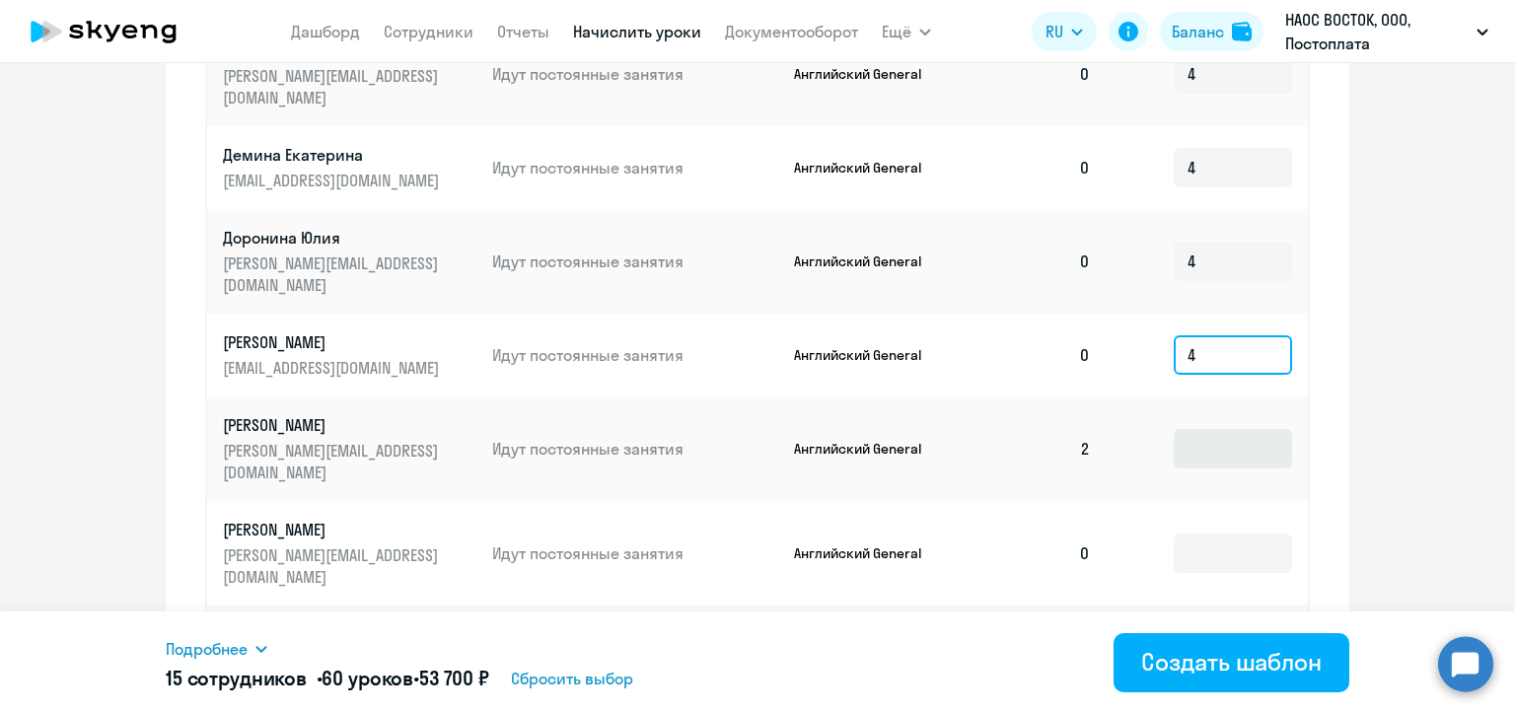
type input "4"
click at [1183, 429] on input at bounding box center [1233, 448] width 118 height 39
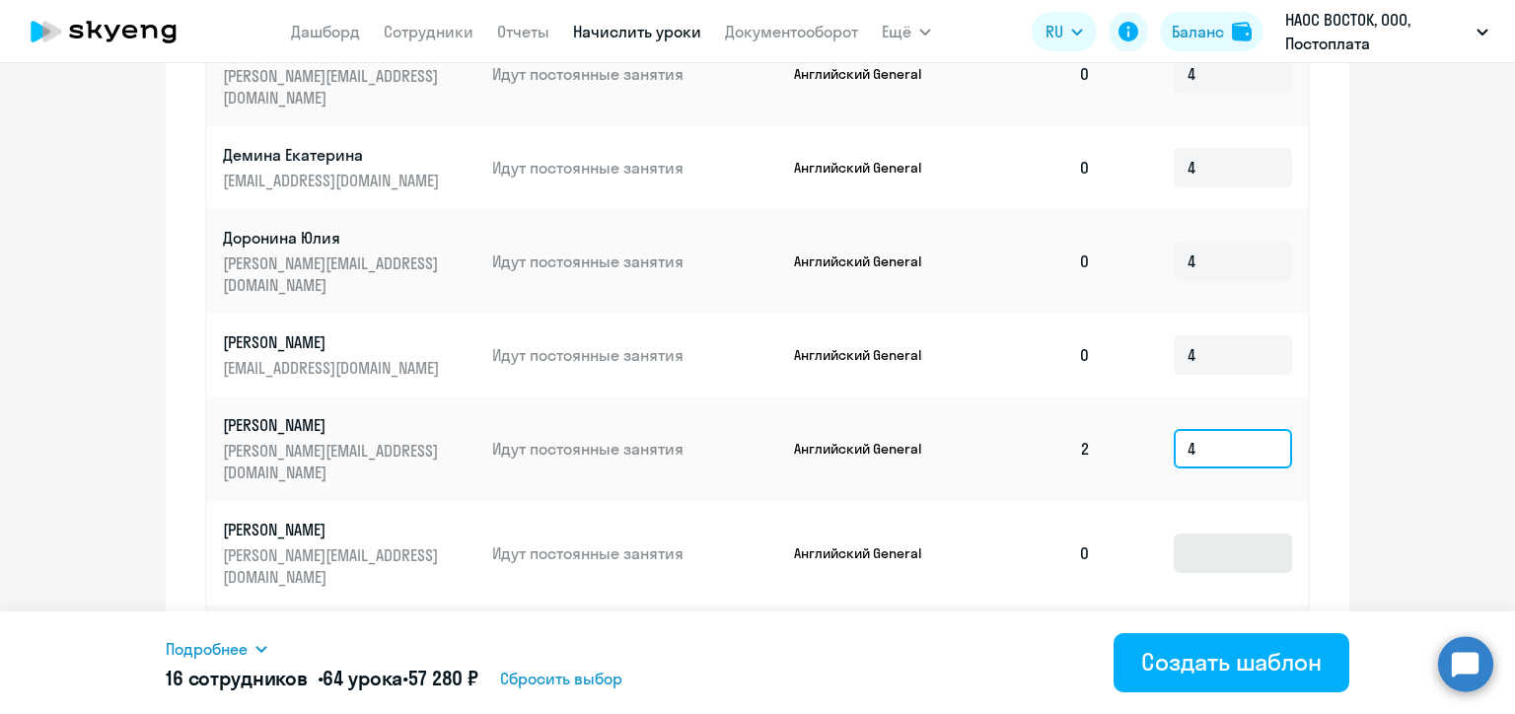
type input "4"
click at [1198, 534] on input at bounding box center [1233, 553] width 118 height 39
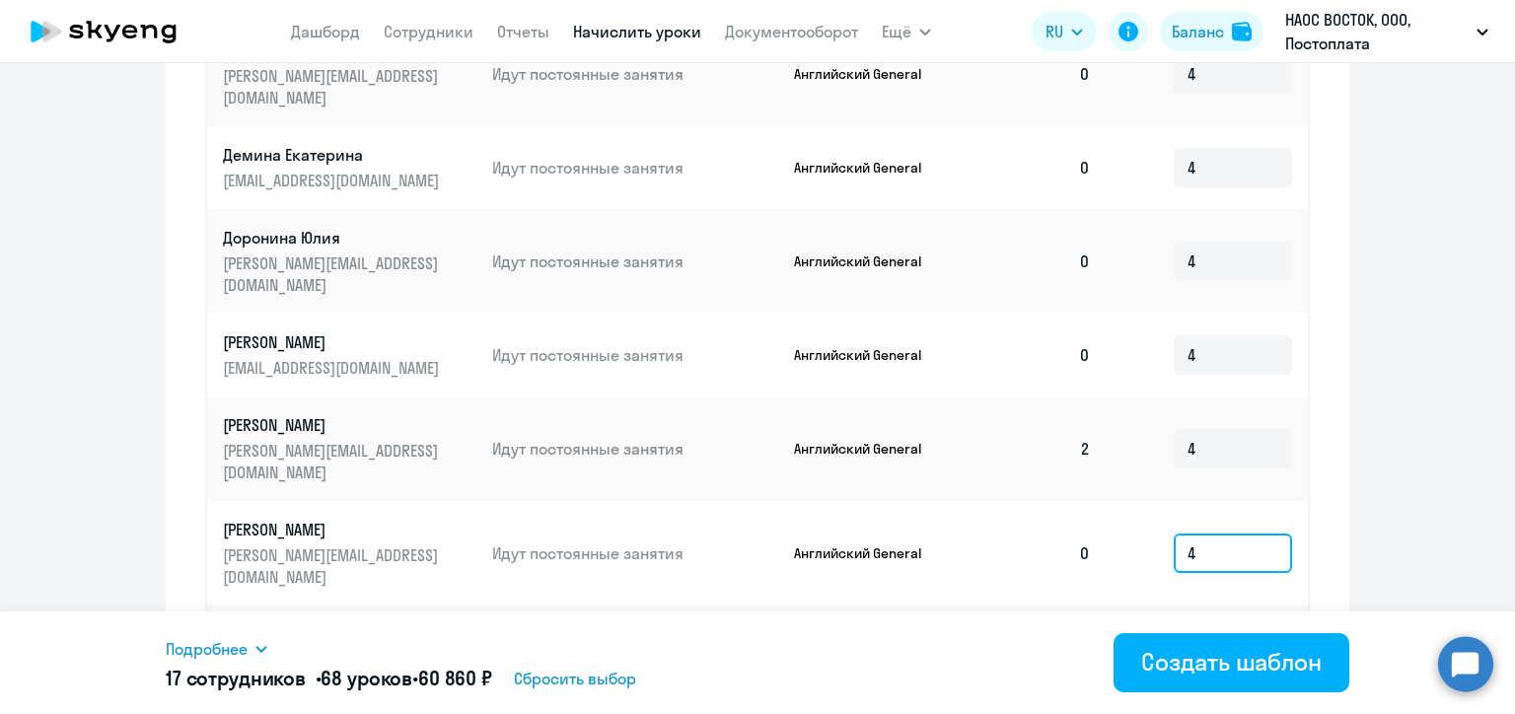
type input "4"
click at [1197, 638] on input at bounding box center [1233, 657] width 118 height 39
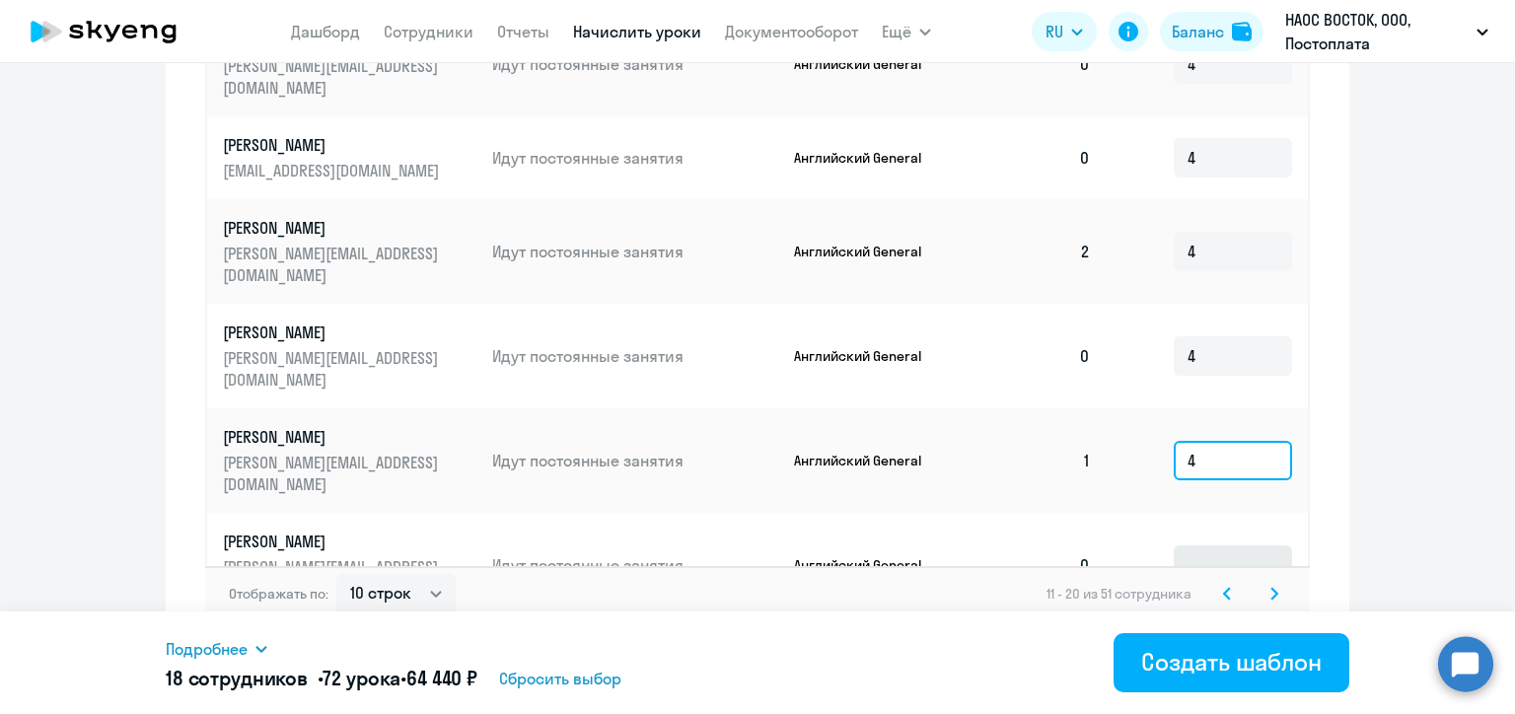
type input "4"
click at [1230, 545] on input at bounding box center [1233, 564] width 118 height 39
type input "4"
click at [1213, 650] on input at bounding box center [1233, 669] width 118 height 39
type input "4"
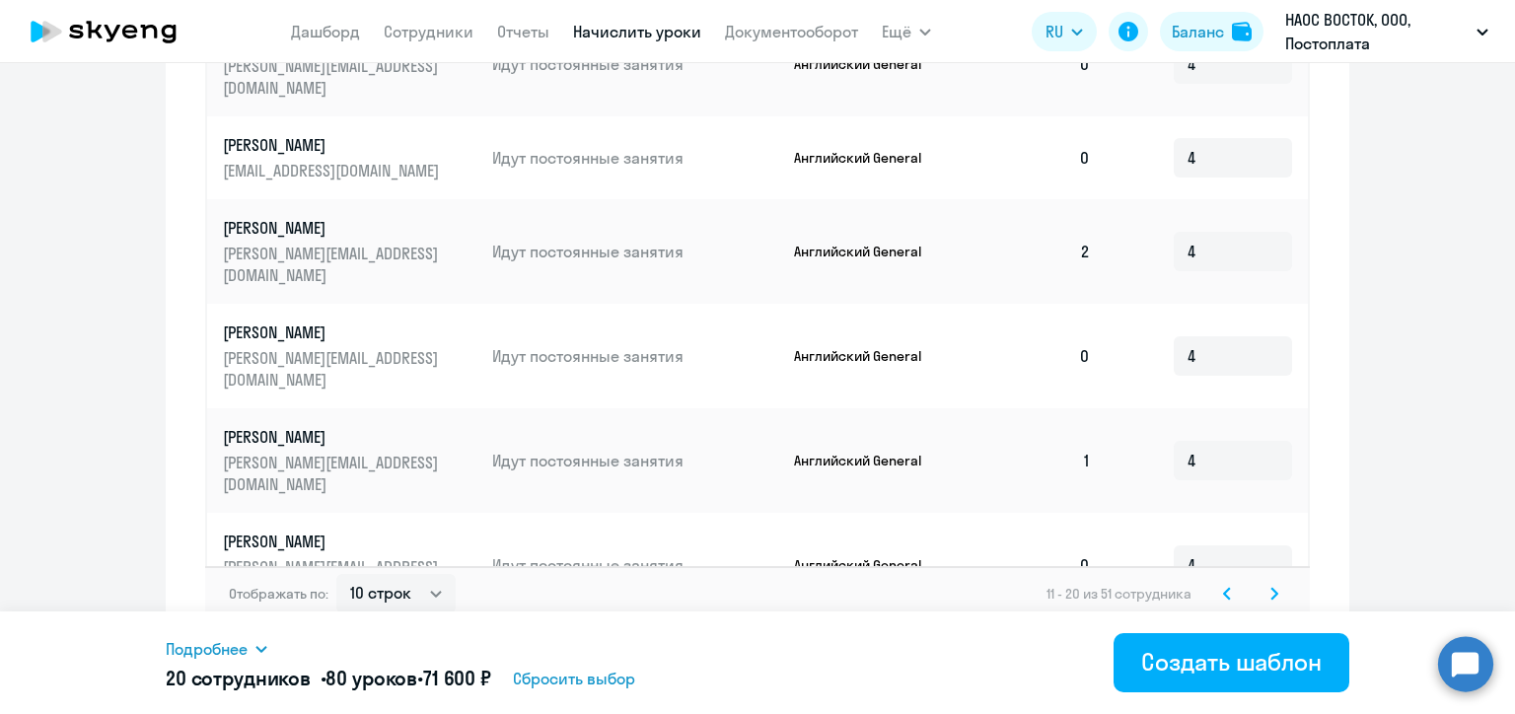
click at [1271, 588] on icon at bounding box center [1274, 593] width 6 height 11
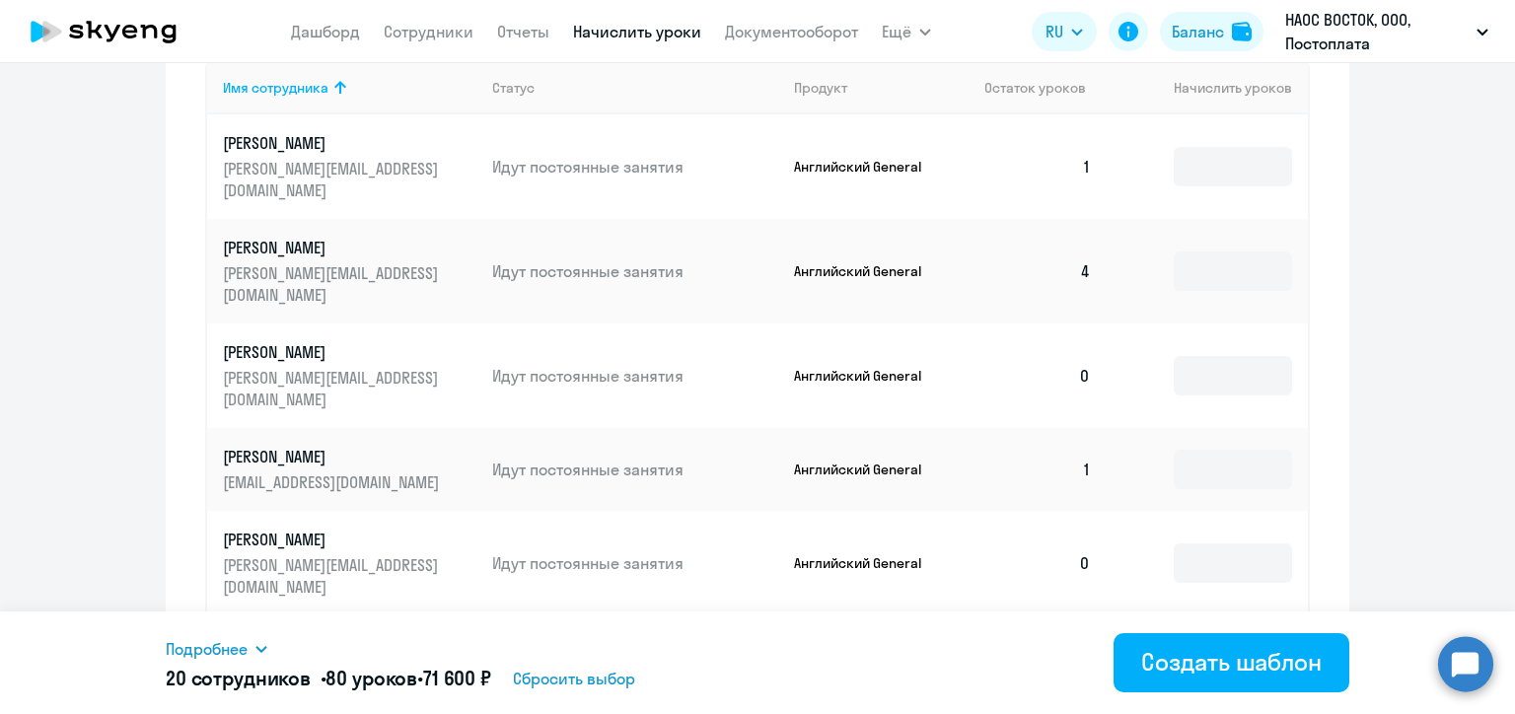
scroll to position [584, 0]
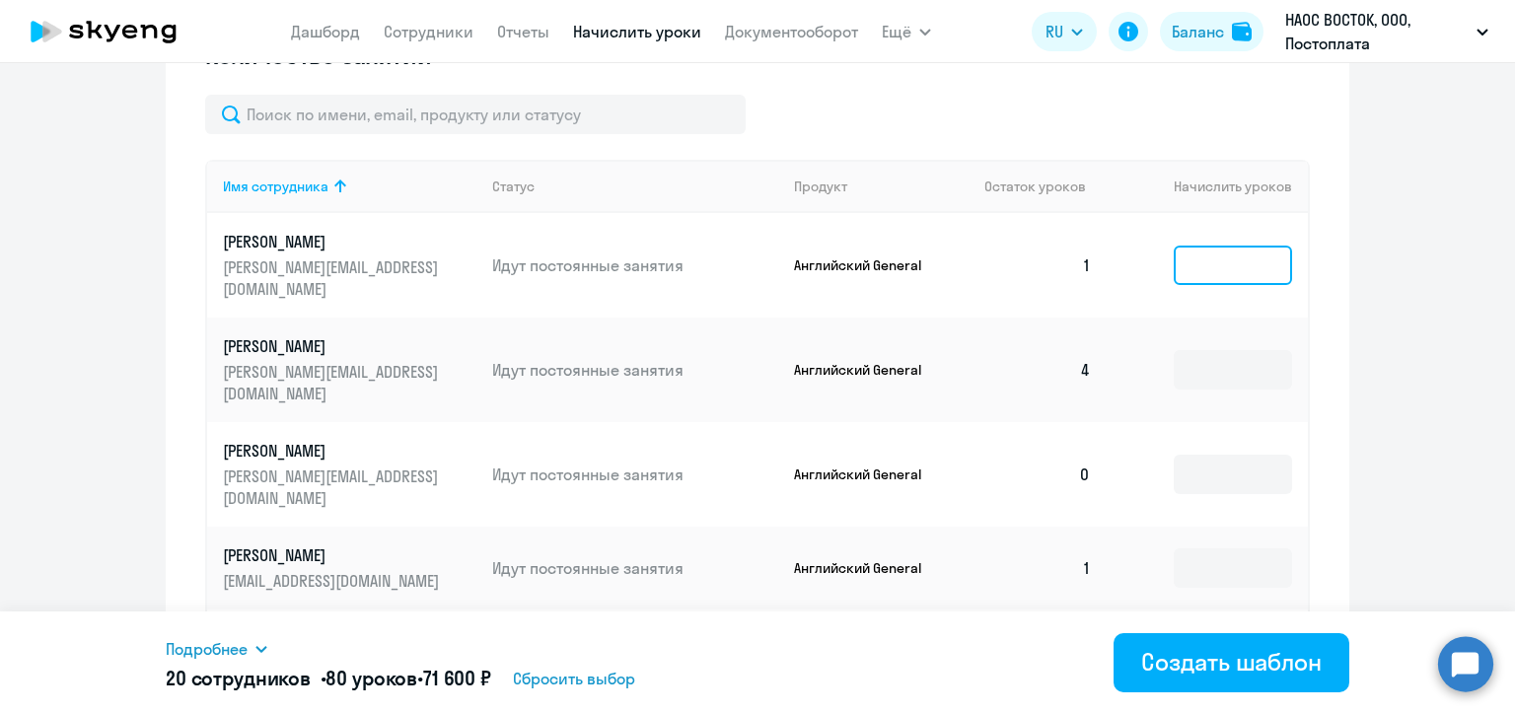
click at [1186, 268] on input at bounding box center [1233, 265] width 118 height 39
type input "4"
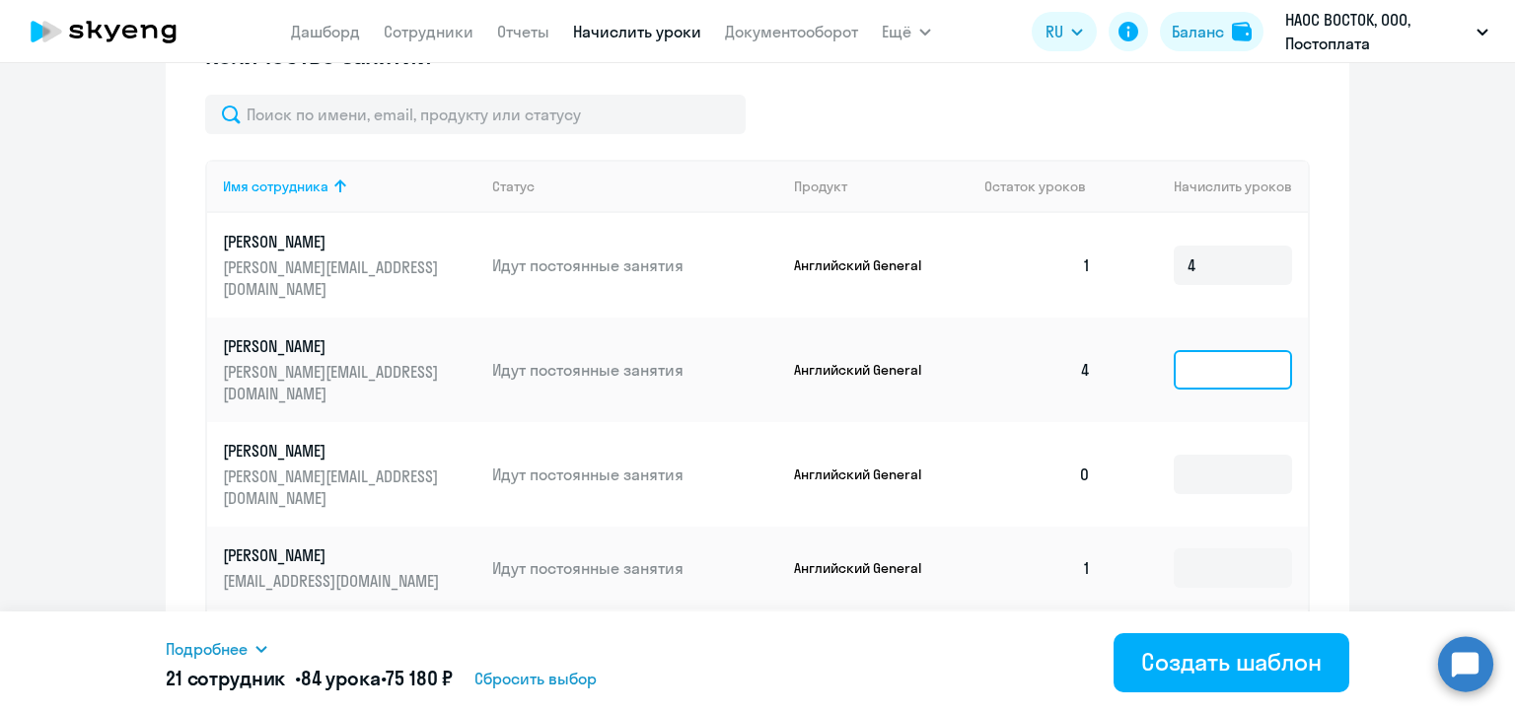
click at [1179, 357] on input at bounding box center [1233, 369] width 118 height 39
type input "4"
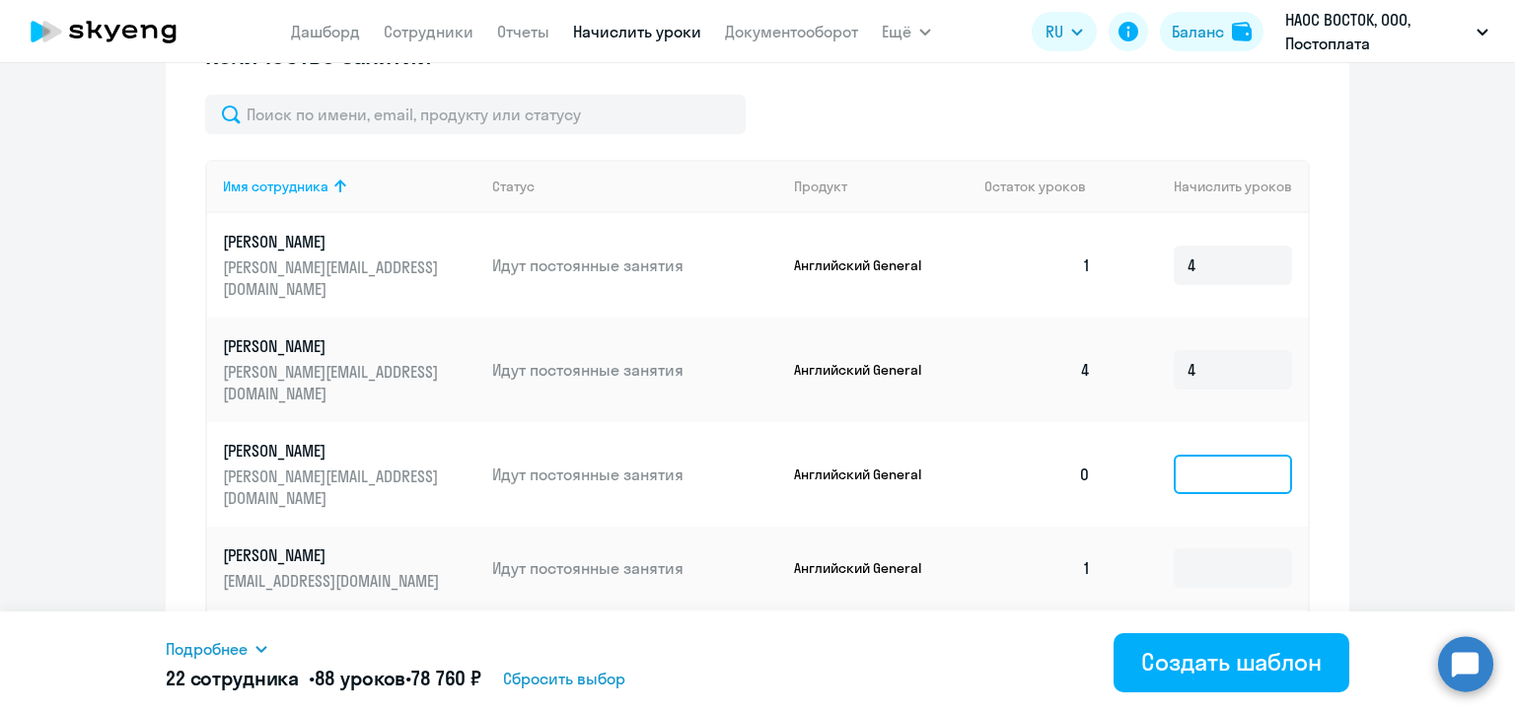
click at [1179, 455] on input at bounding box center [1233, 474] width 118 height 39
type input "4"
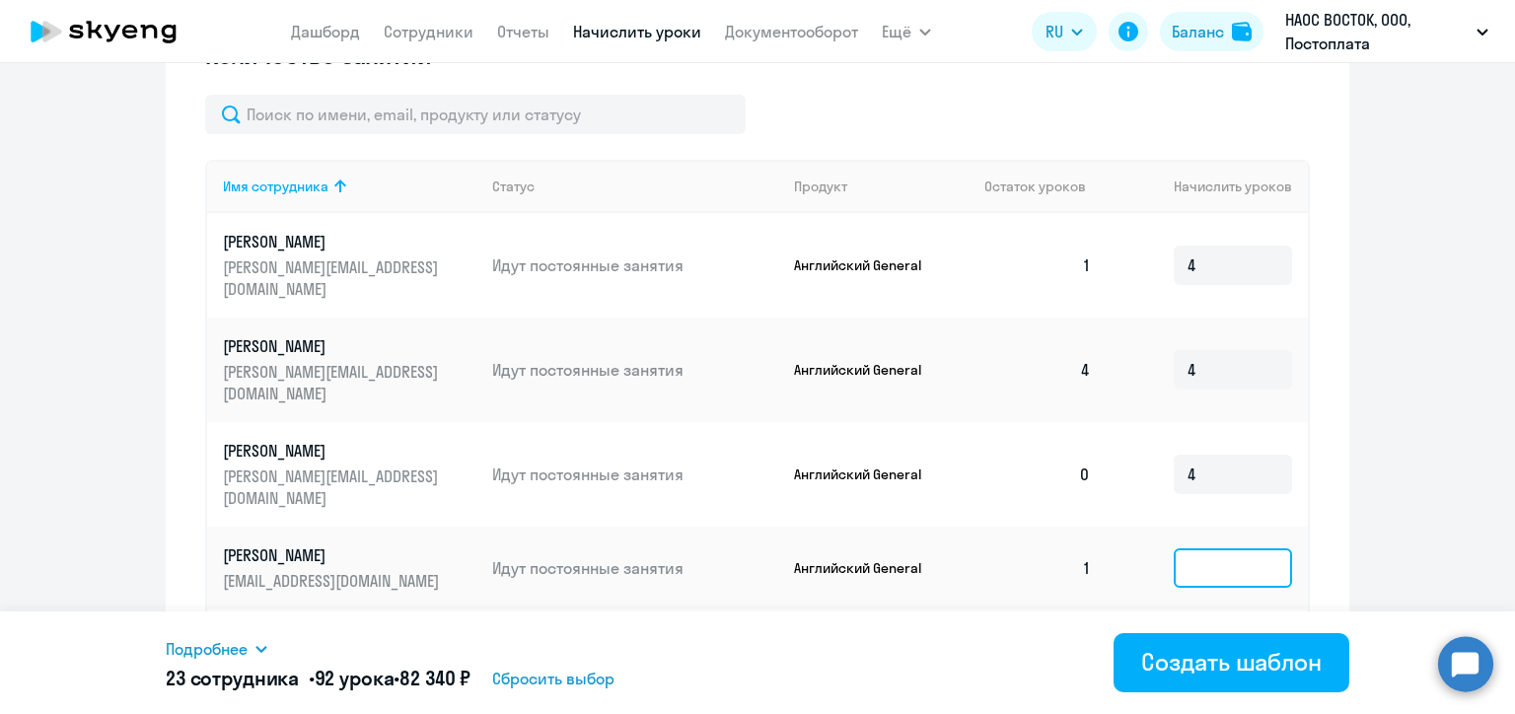
click at [1179, 548] on input at bounding box center [1233, 567] width 118 height 39
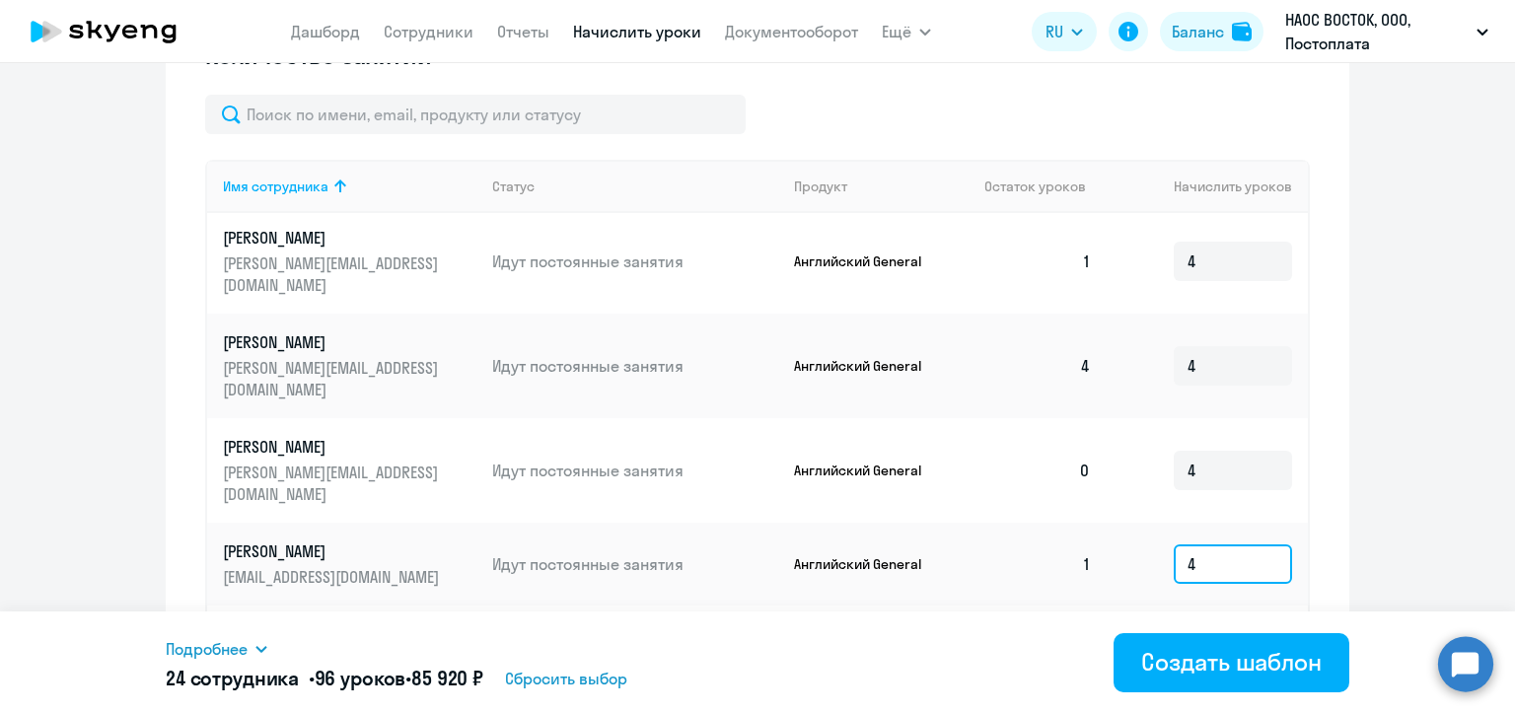
scroll to position [682, 0]
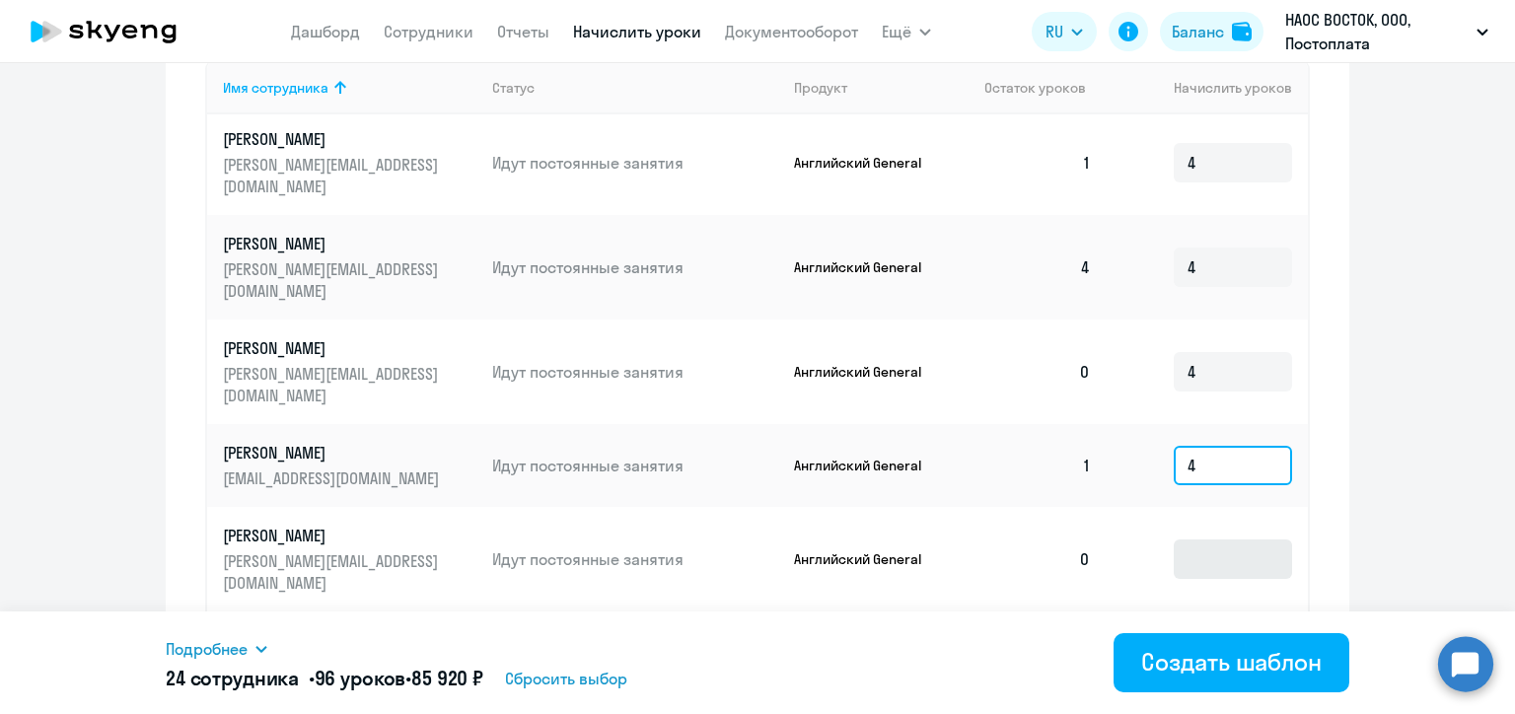
type input "4"
click at [1193, 539] on input at bounding box center [1233, 558] width 118 height 39
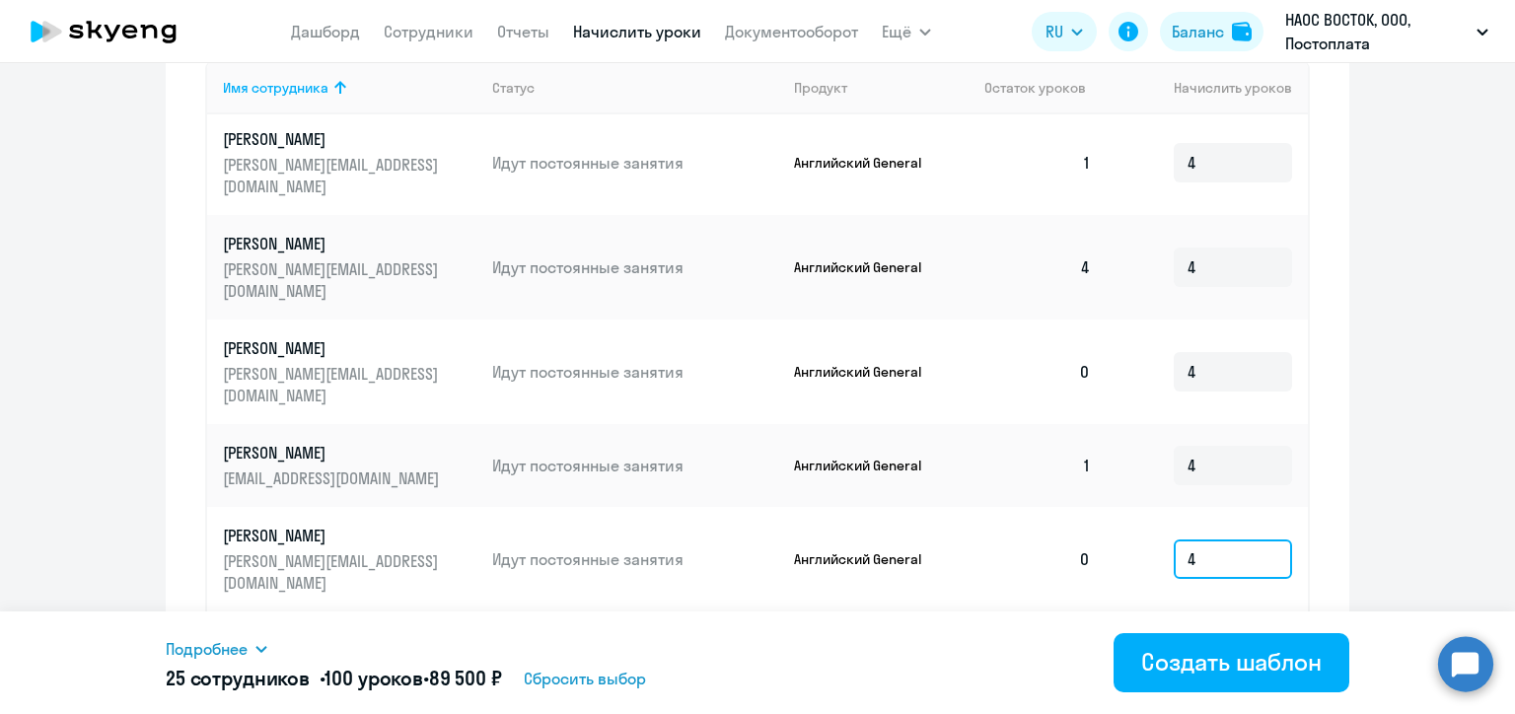
type input "4"
click at [1191, 644] on input at bounding box center [1233, 663] width 118 height 39
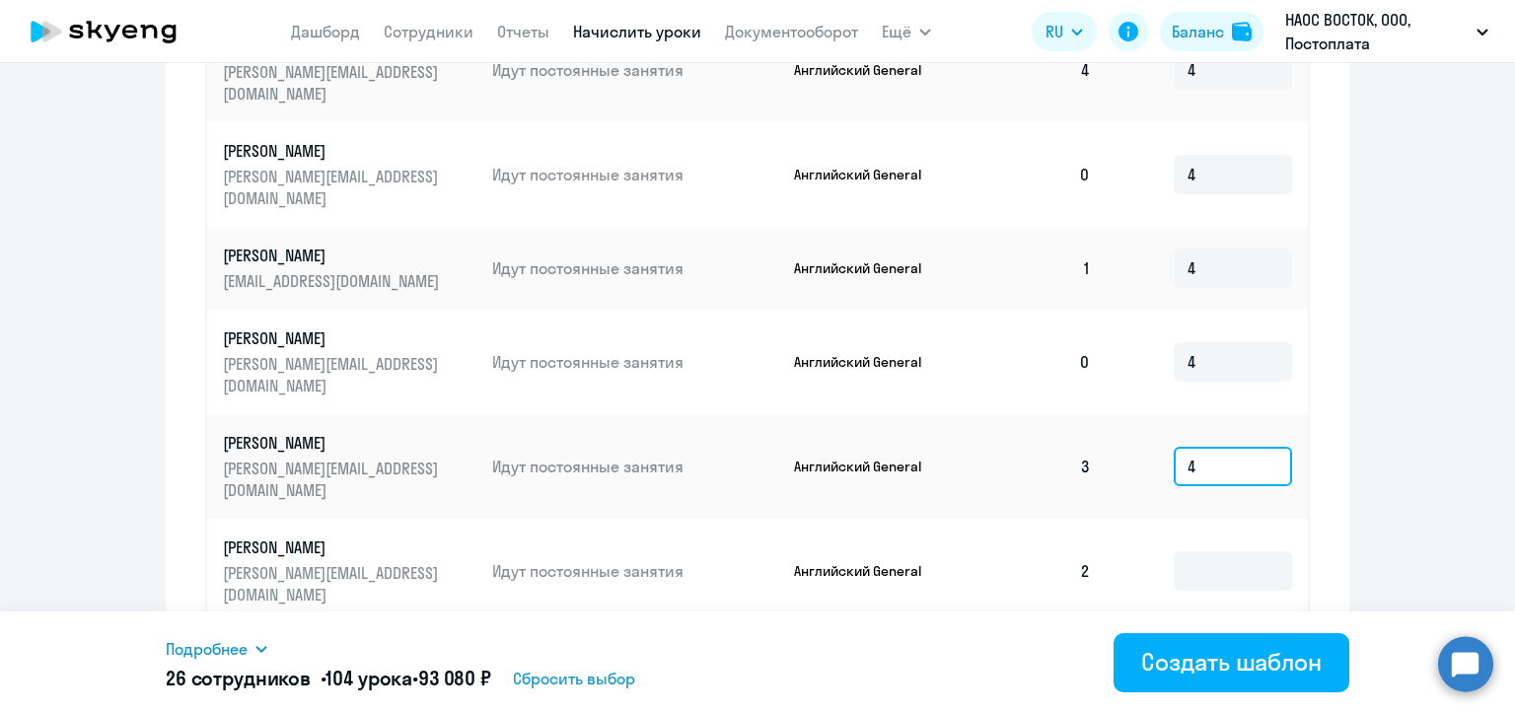
scroll to position [978, 0]
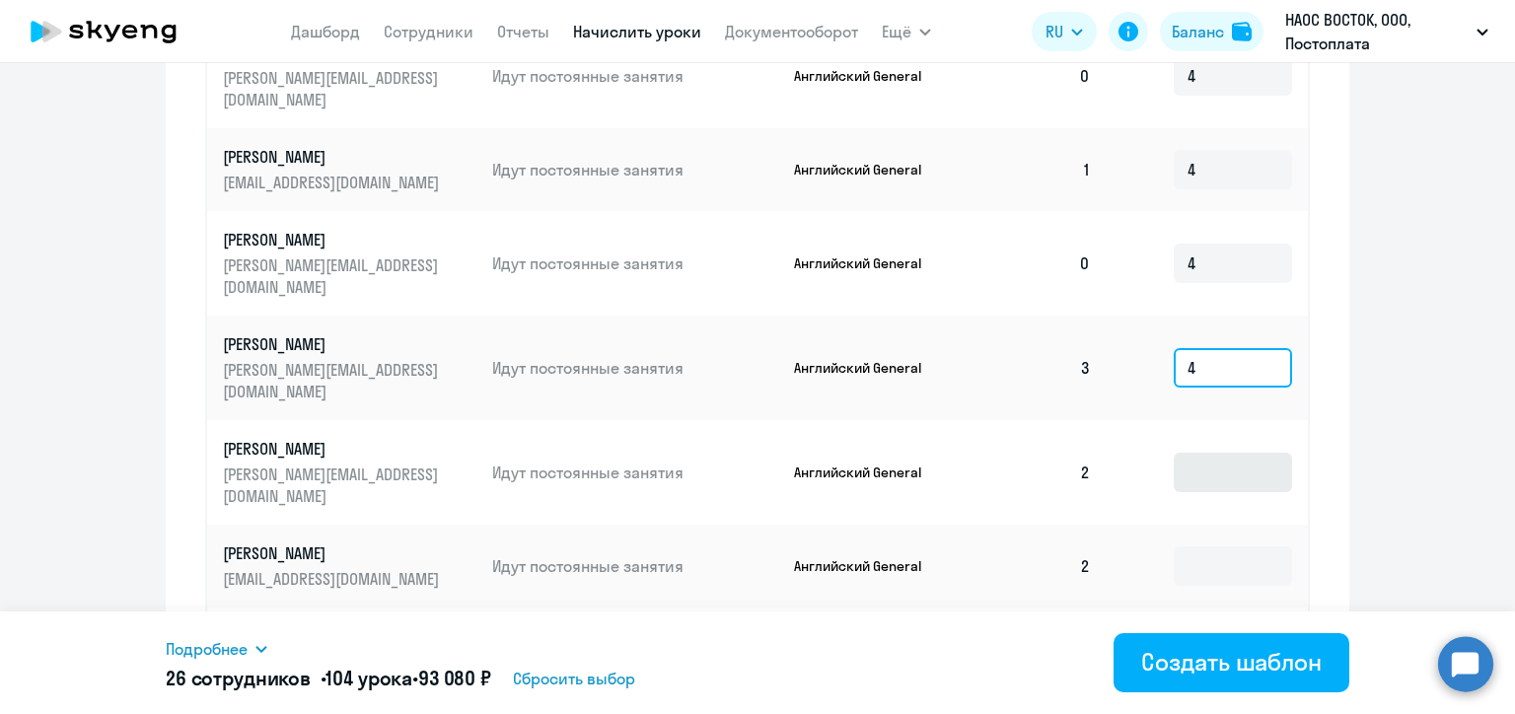
type input "4"
click at [1186, 453] on input at bounding box center [1233, 472] width 118 height 39
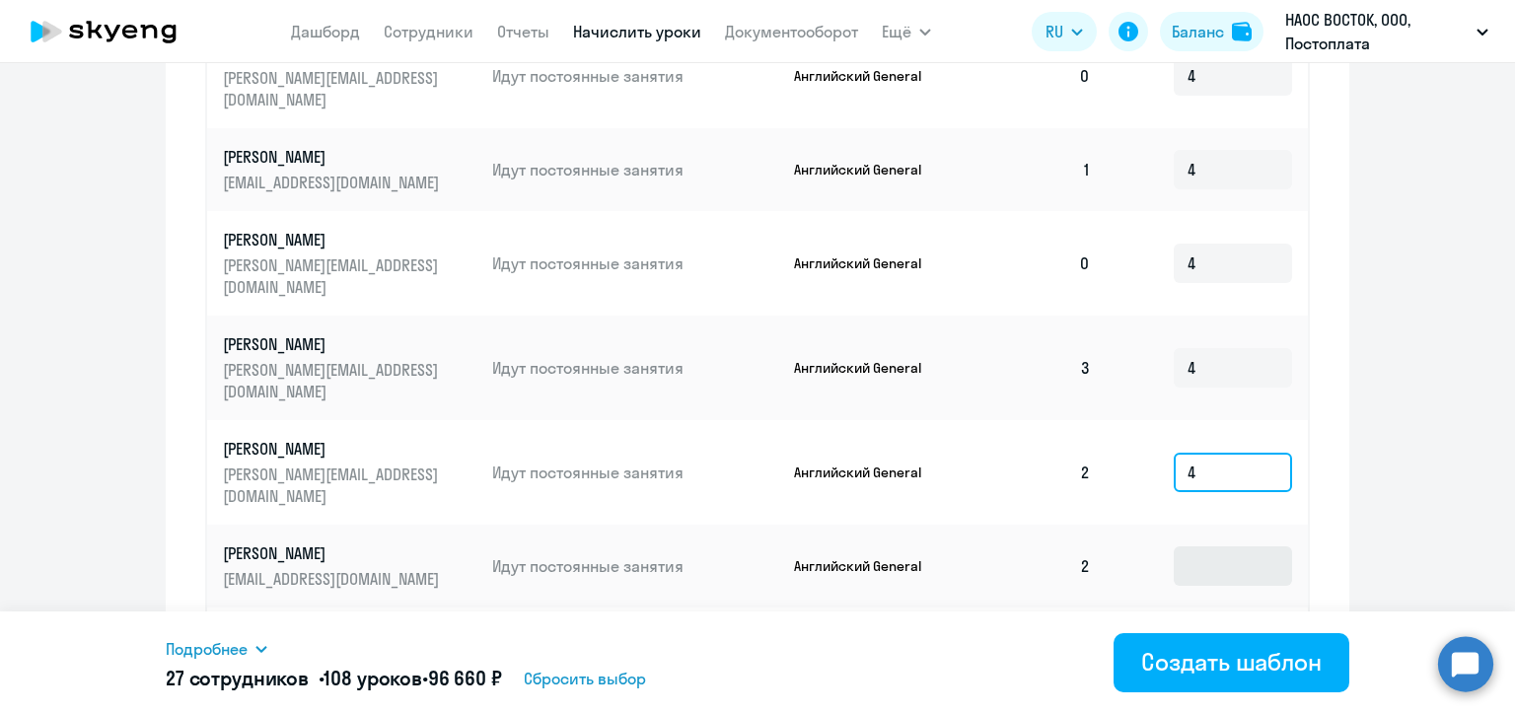
type input "4"
click at [1186, 546] on input at bounding box center [1233, 565] width 118 height 39
type input "4"
click at [1190, 629] on input at bounding box center [1233, 648] width 118 height 39
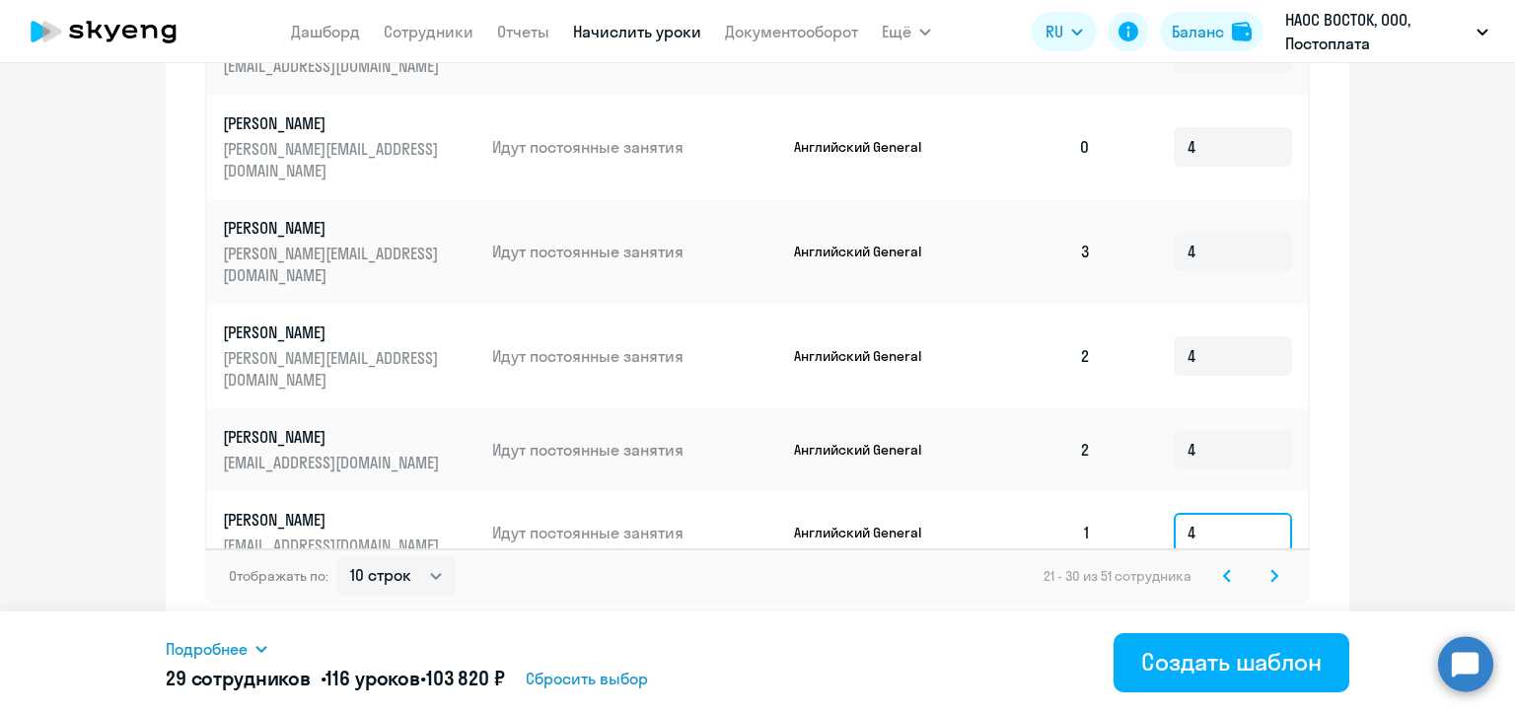
type input "4"
click at [1202, 596] on input at bounding box center [1233, 615] width 118 height 39
type input "4"
click at [1271, 576] on icon at bounding box center [1274, 575] width 6 height 11
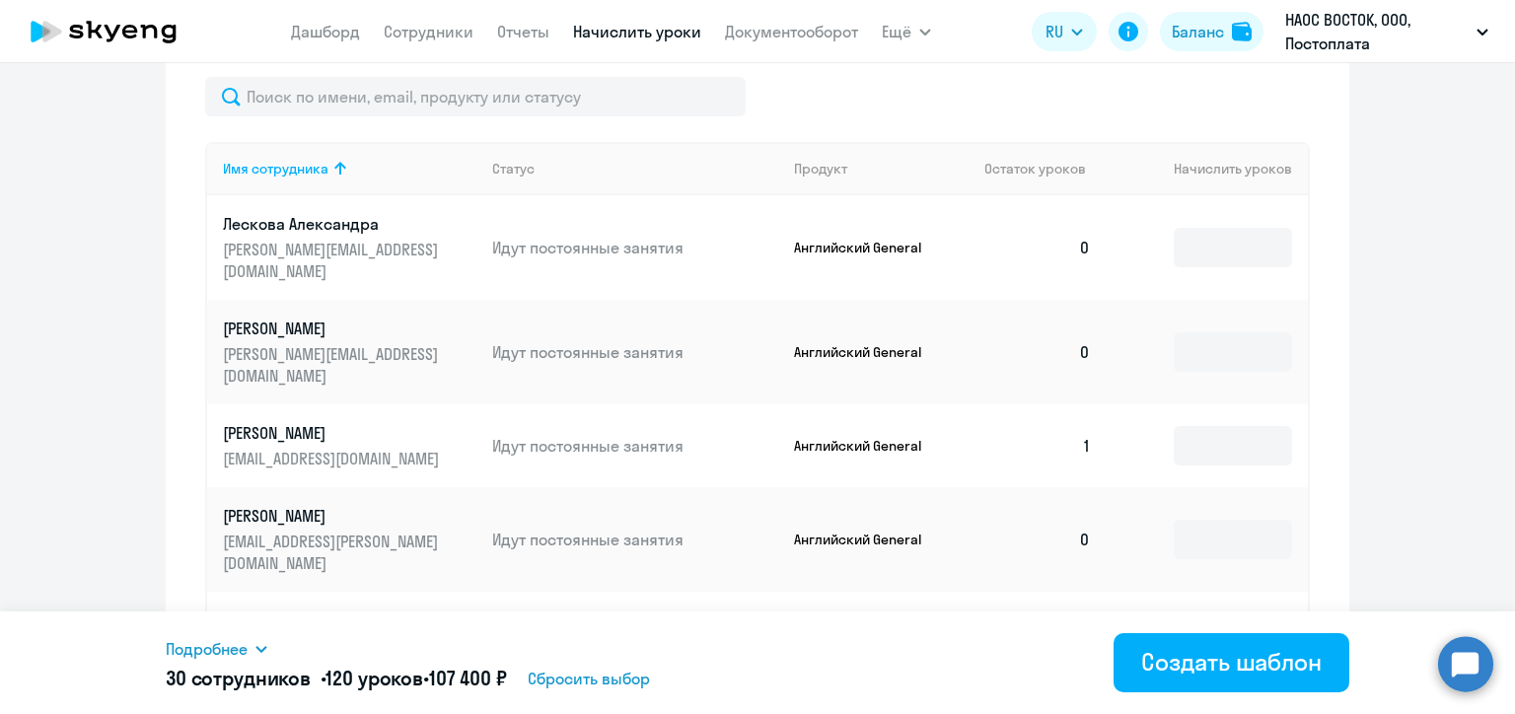
scroll to position [404, 0]
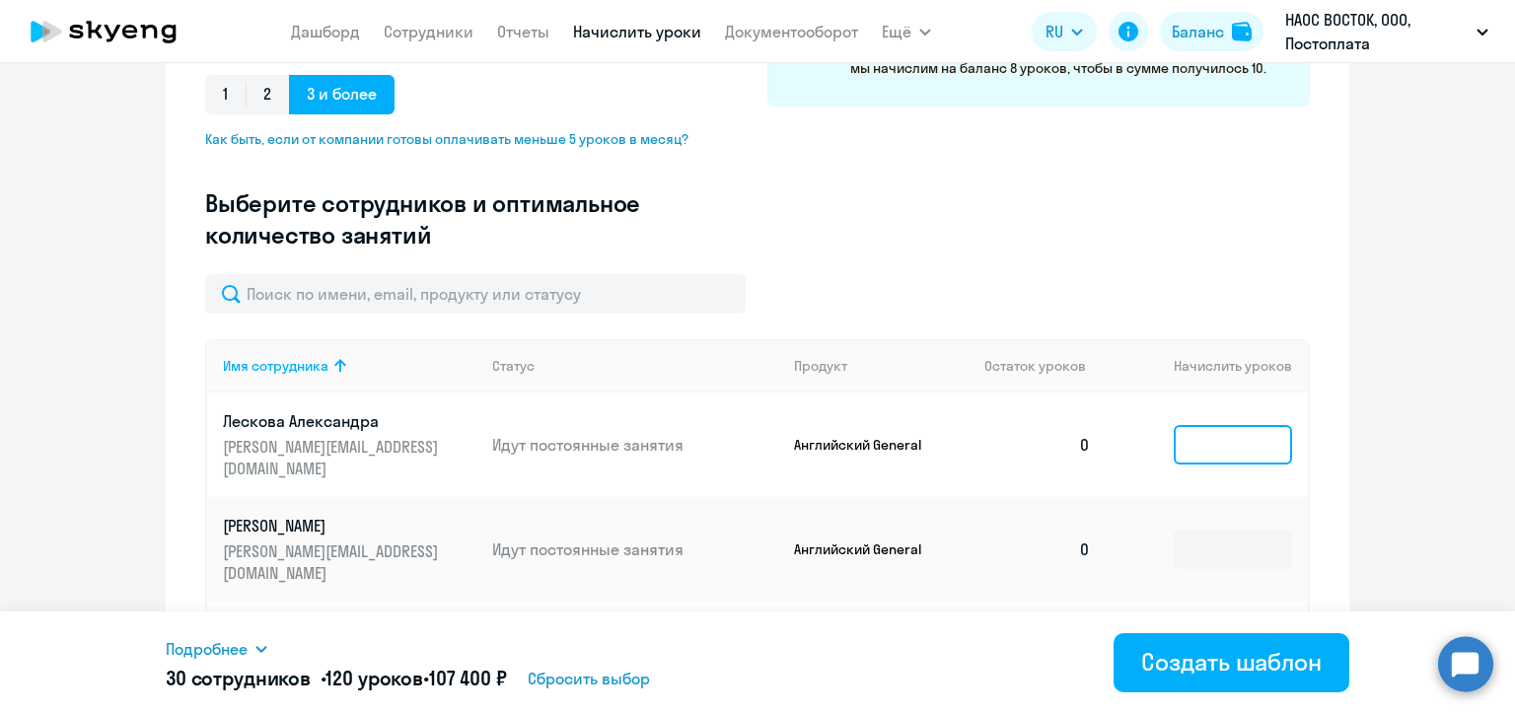
click at [1187, 446] on input at bounding box center [1233, 444] width 118 height 39
type input "4"
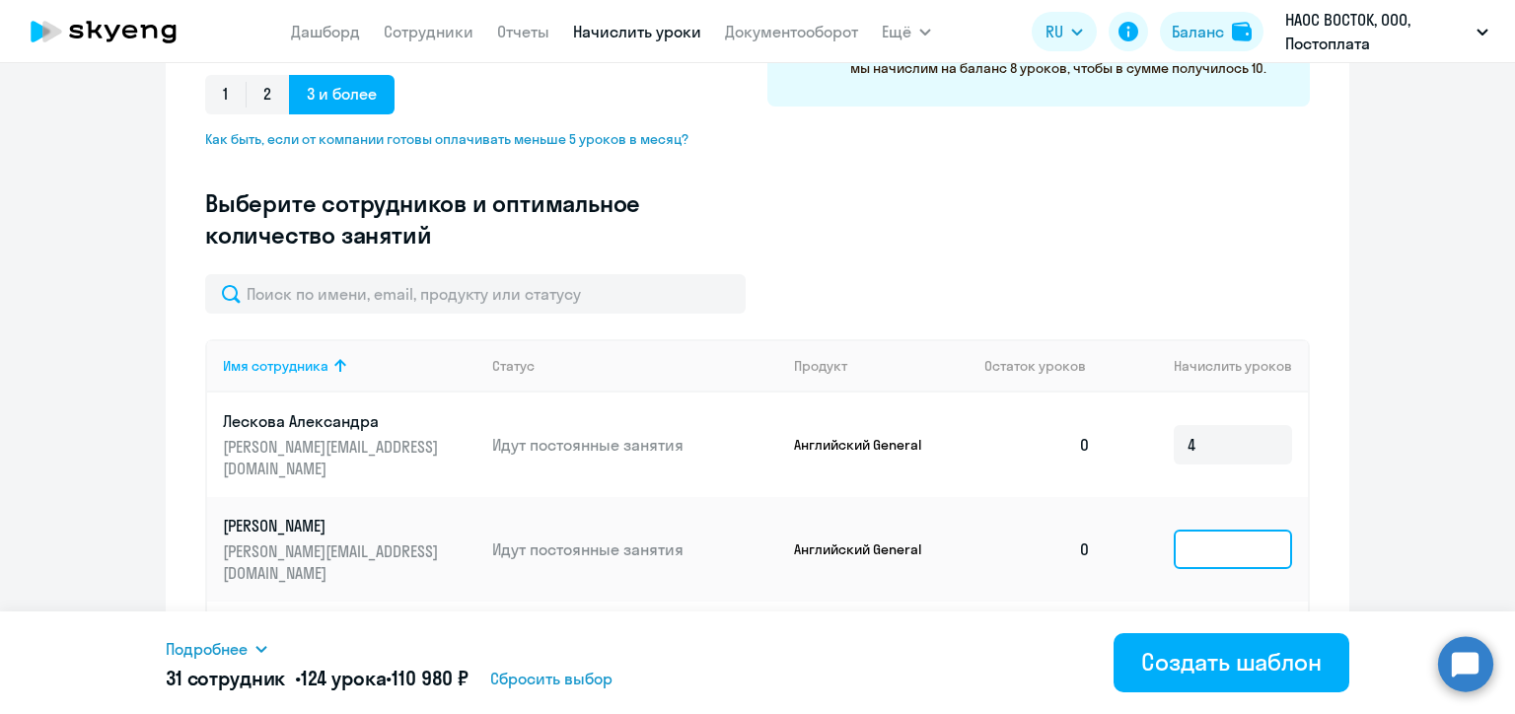
click at [1193, 530] on input at bounding box center [1233, 549] width 118 height 39
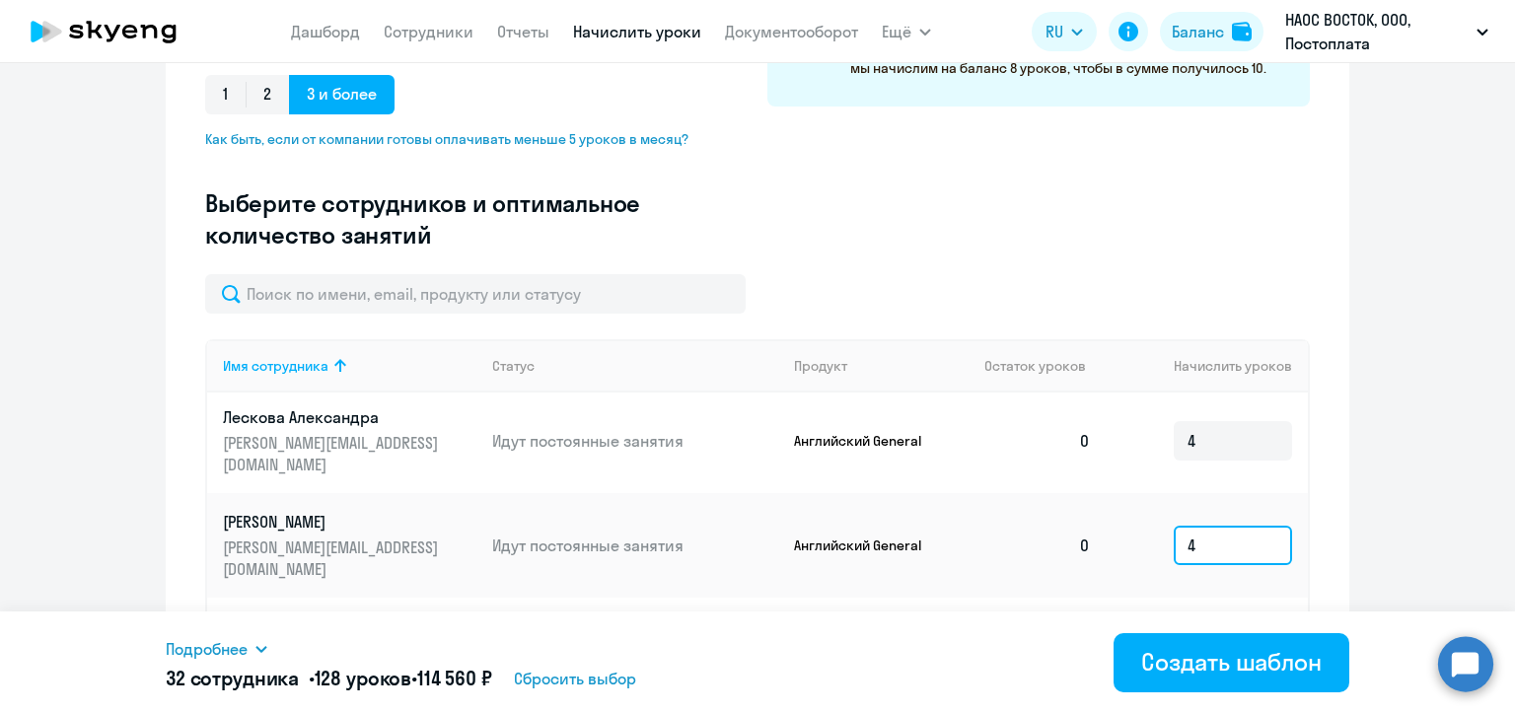
scroll to position [602, 0]
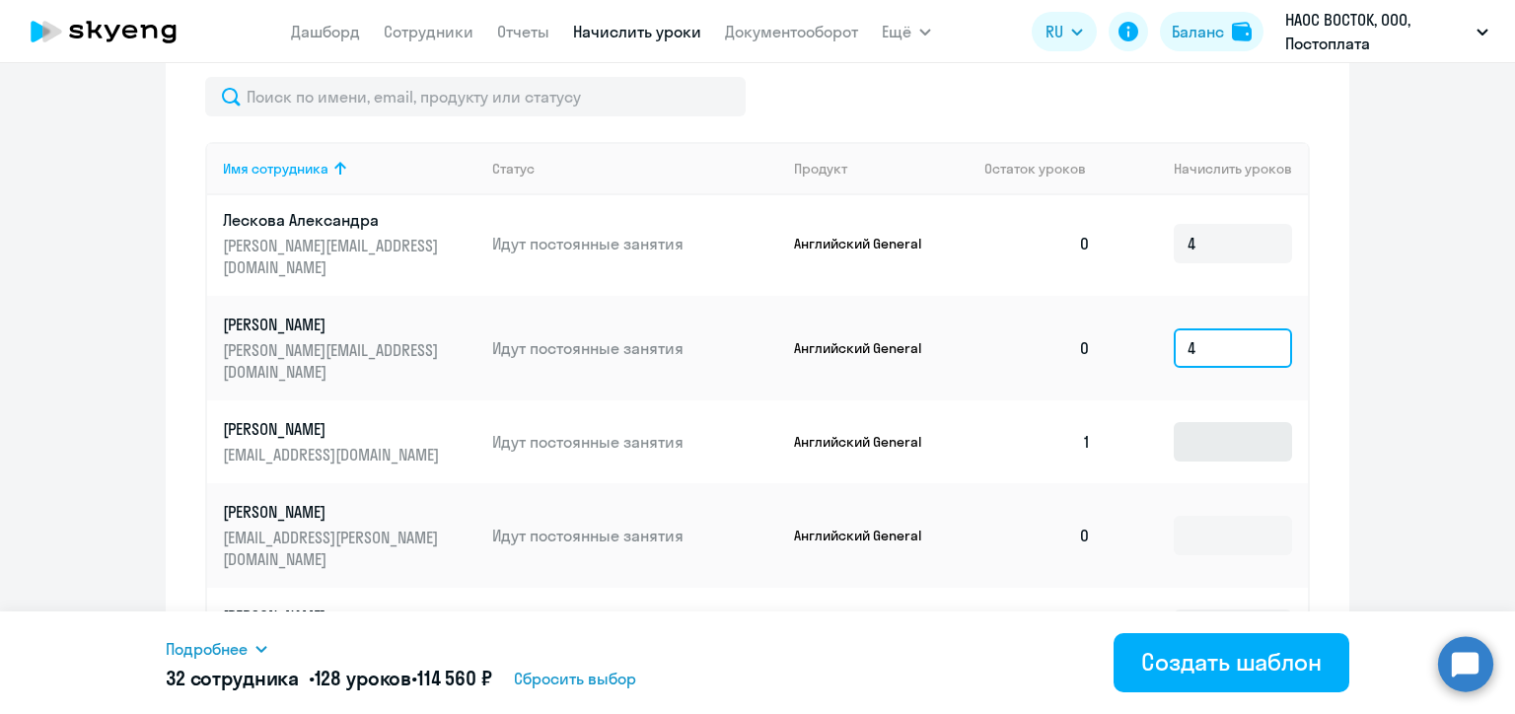
type input "4"
click at [1174, 422] on input at bounding box center [1233, 441] width 118 height 39
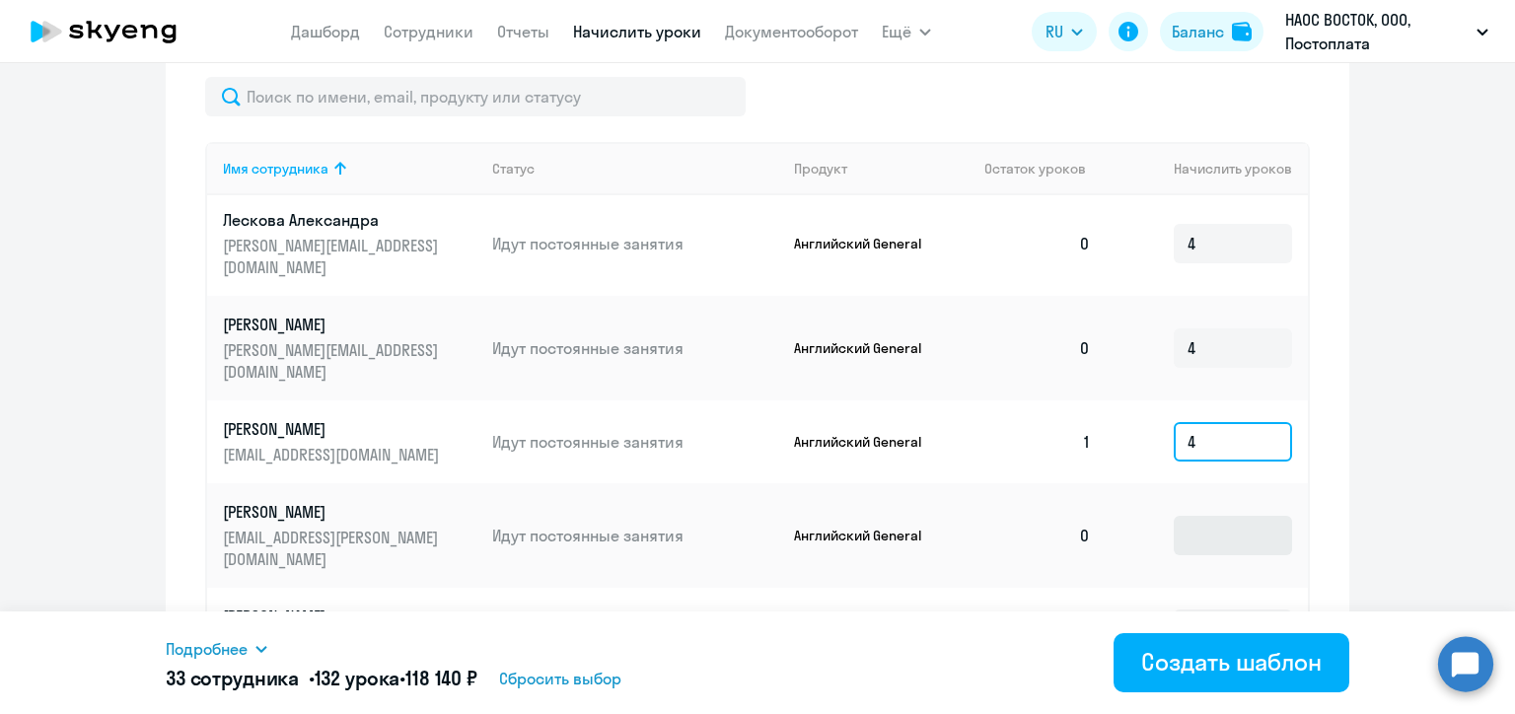
type input "4"
click at [1175, 516] on input at bounding box center [1233, 535] width 118 height 39
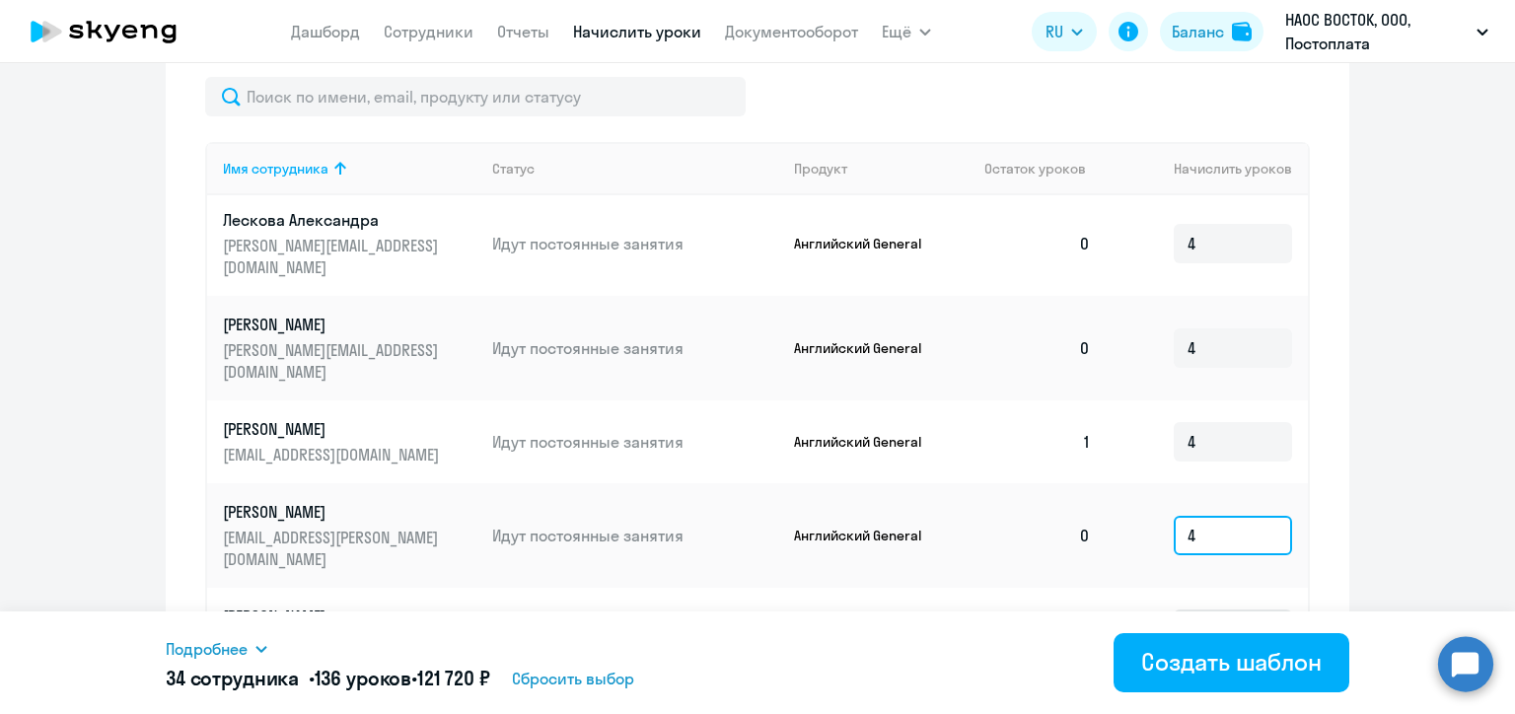
type input "4"
click at [1187, 609] on input at bounding box center [1233, 628] width 118 height 39
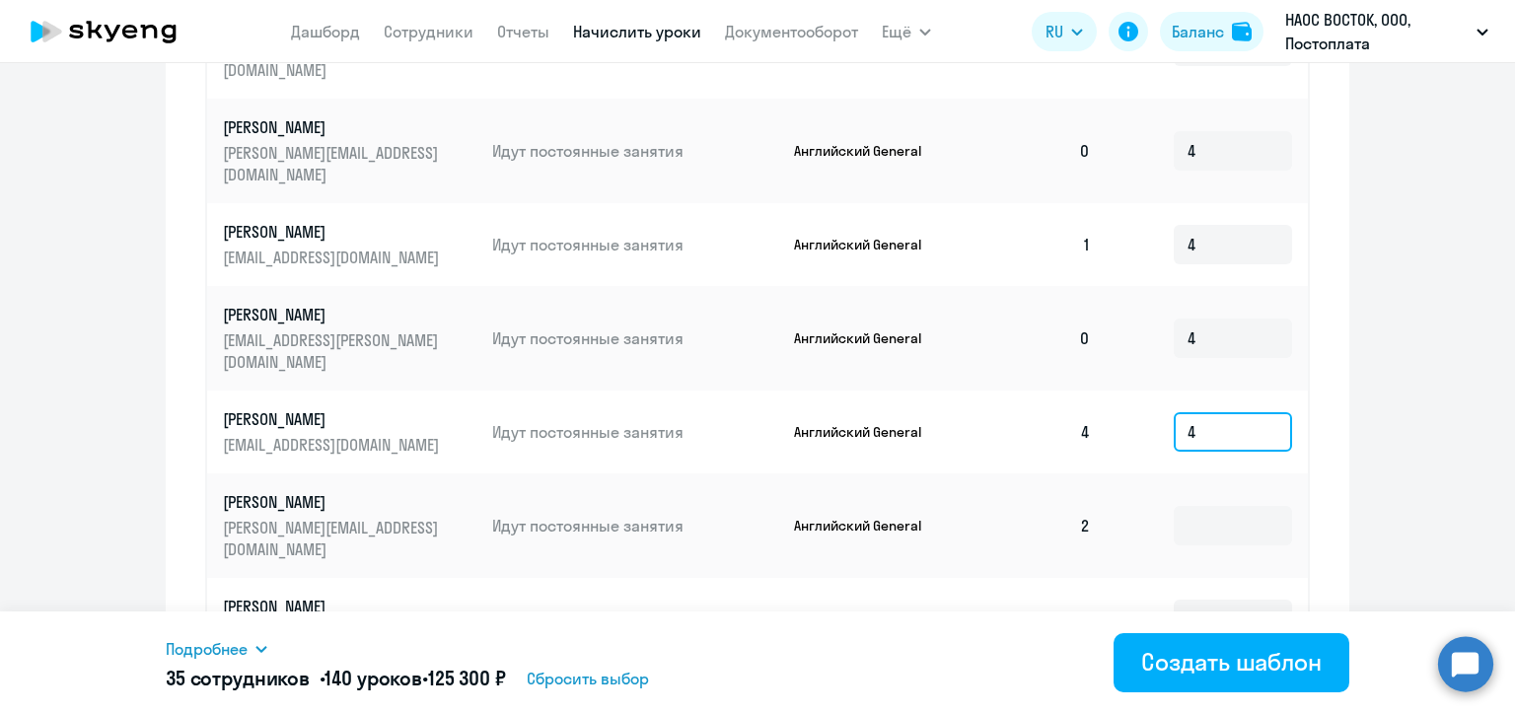
scroll to position [897, 0]
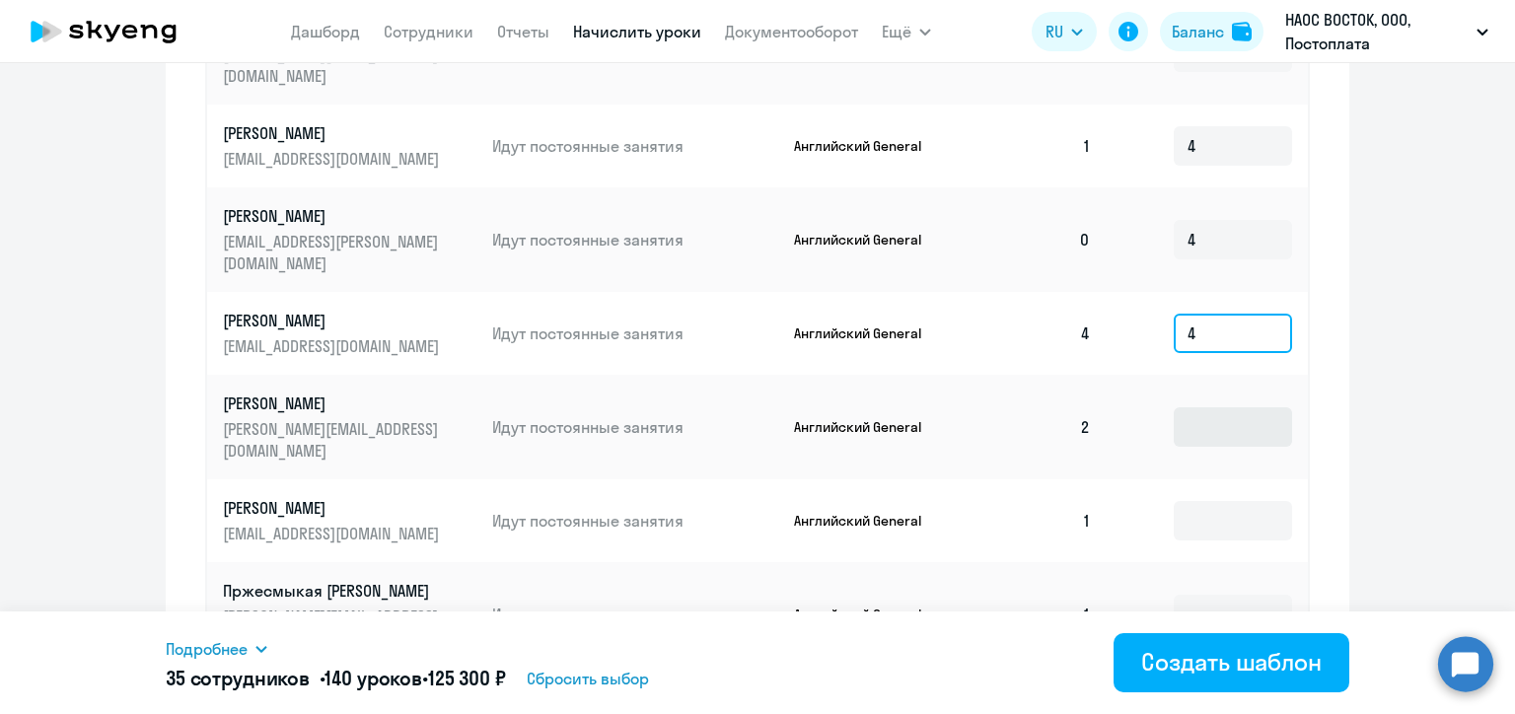
type input "4"
click at [1202, 407] on input at bounding box center [1233, 426] width 118 height 39
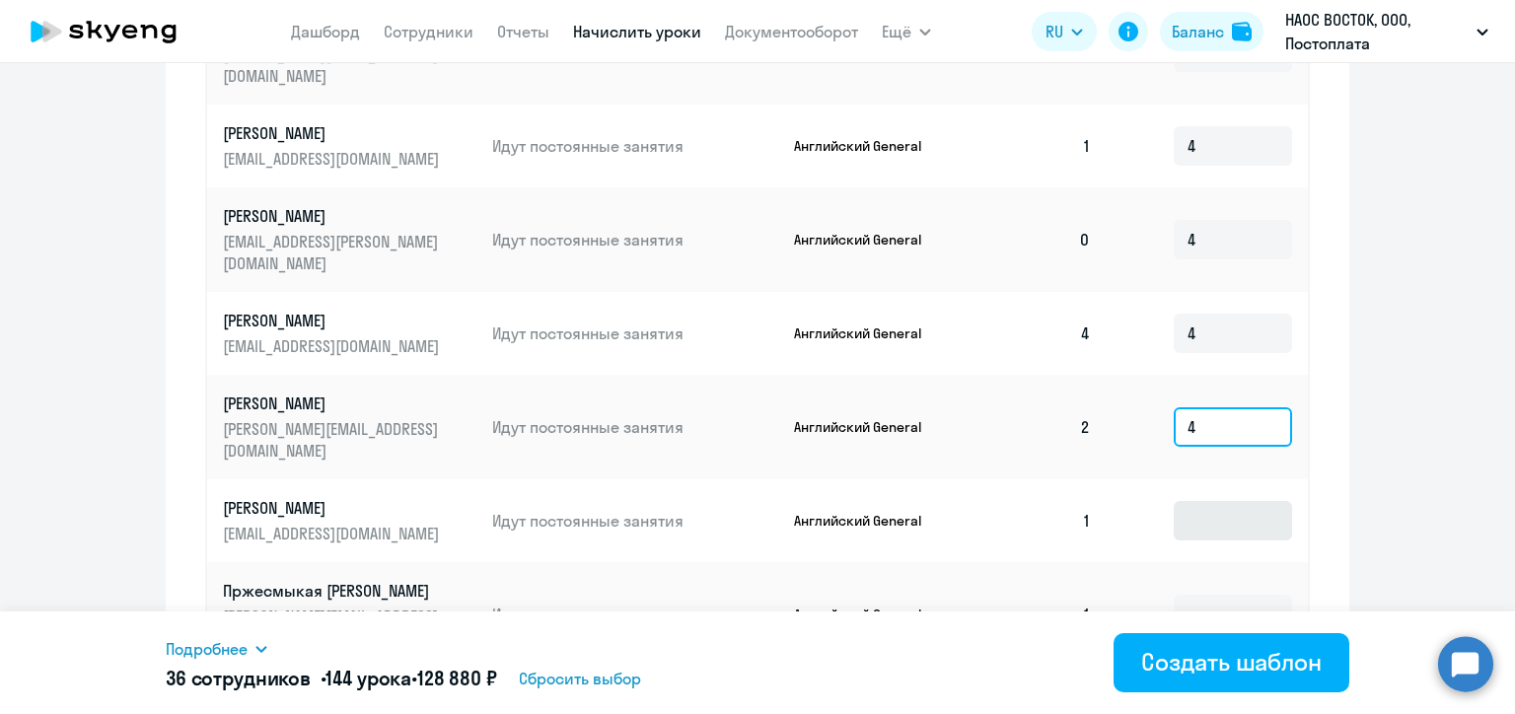
type input "4"
click at [1202, 501] on input at bounding box center [1233, 520] width 118 height 39
type input "4"
click at [1191, 595] on input at bounding box center [1233, 614] width 118 height 39
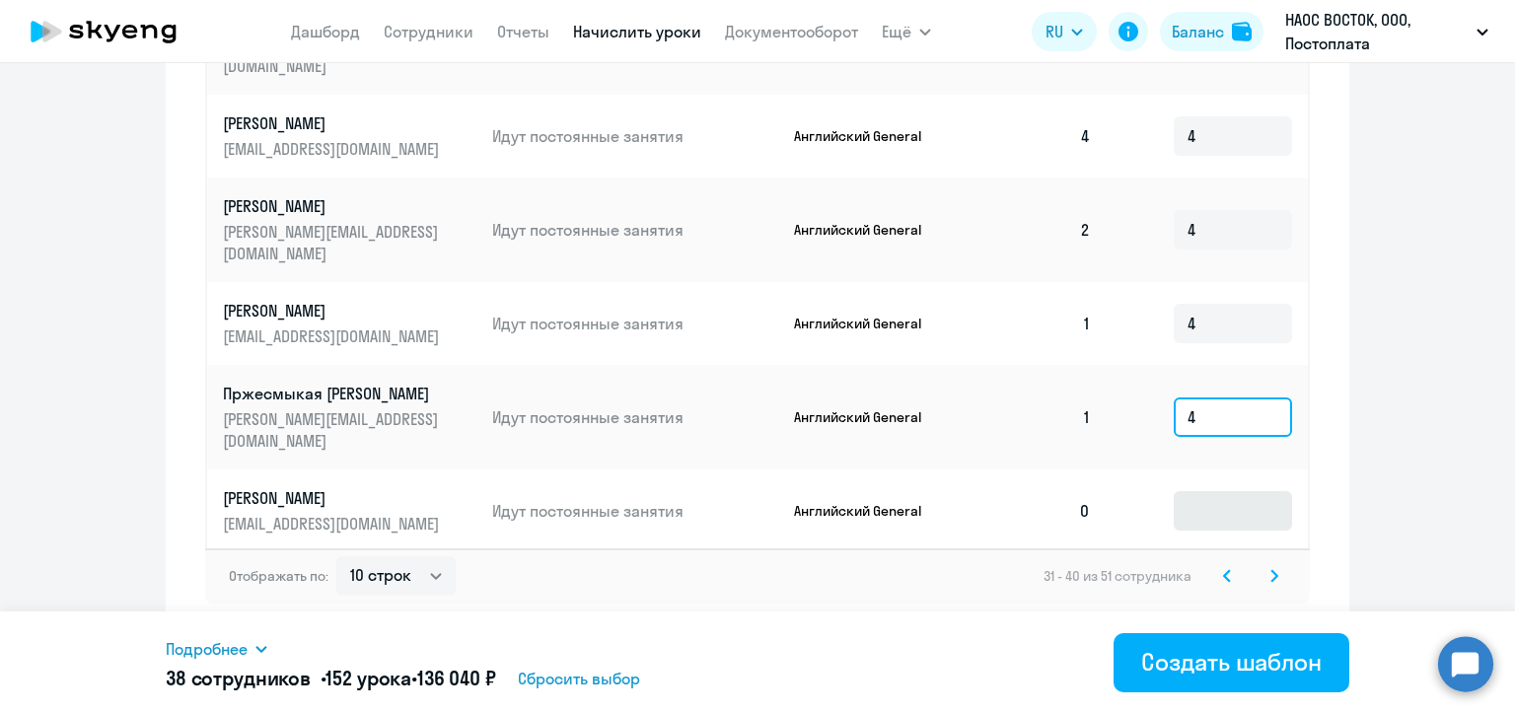
type input "4"
click at [1196, 491] on input at bounding box center [1233, 510] width 118 height 39
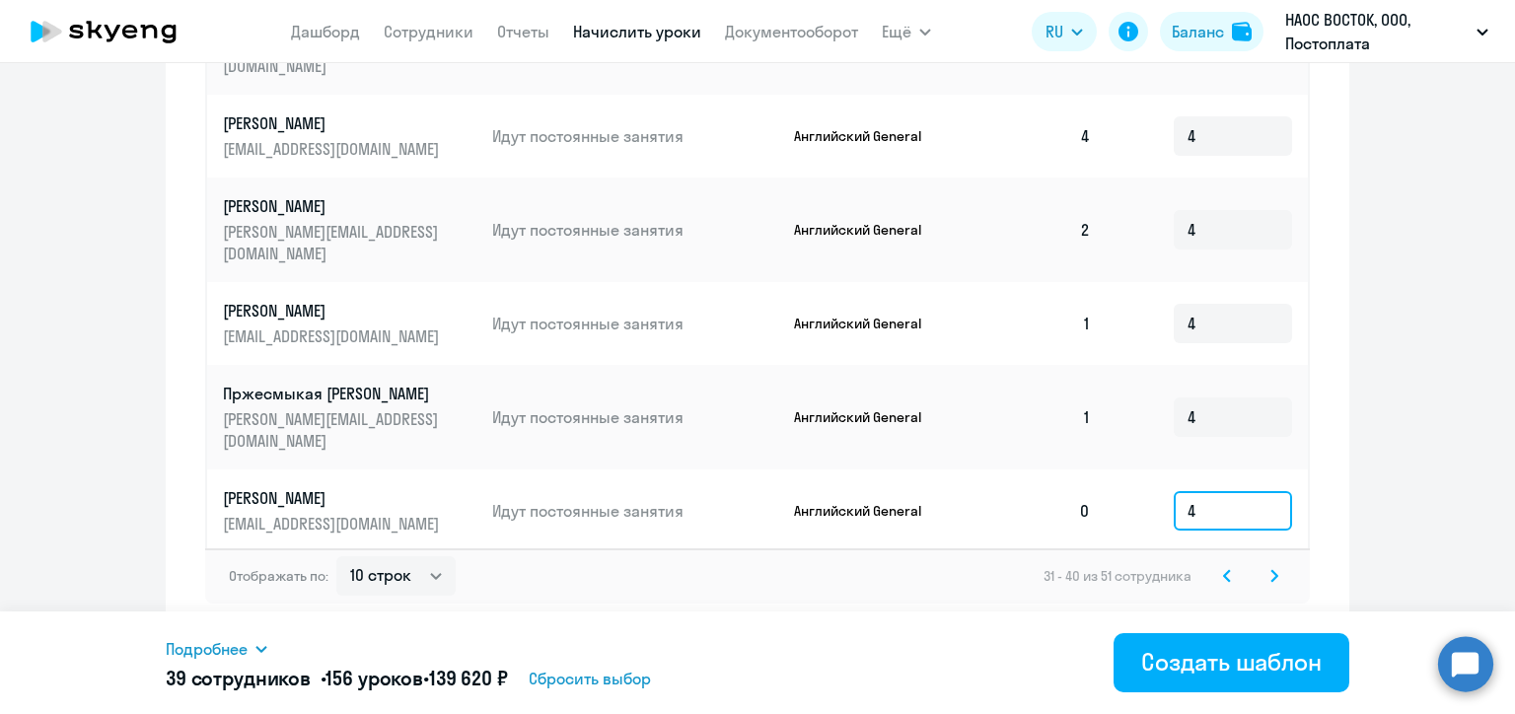
type input "4"
click at [1194, 574] on input at bounding box center [1233, 593] width 118 height 39
type input "4"
click at [1270, 573] on icon at bounding box center [1274, 576] width 8 height 14
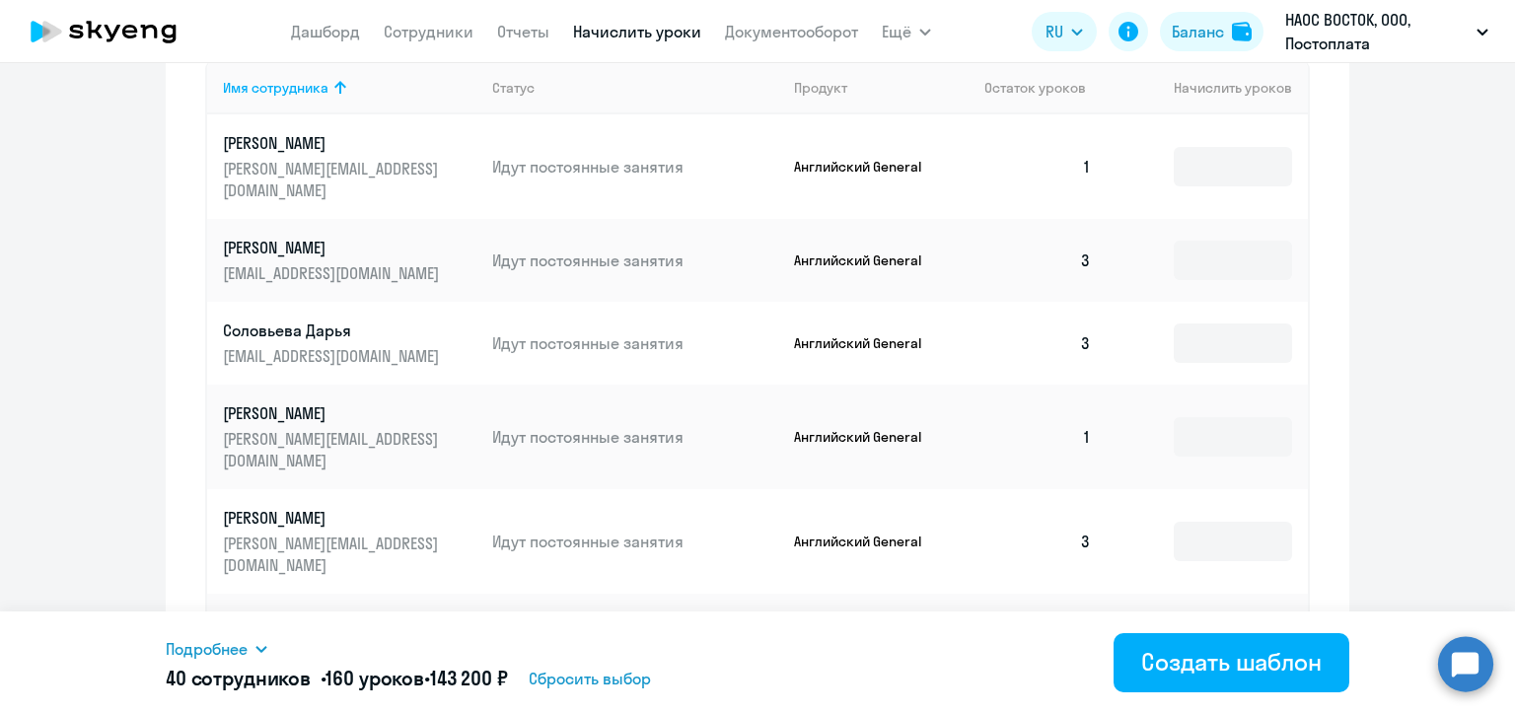
scroll to position [584, 0]
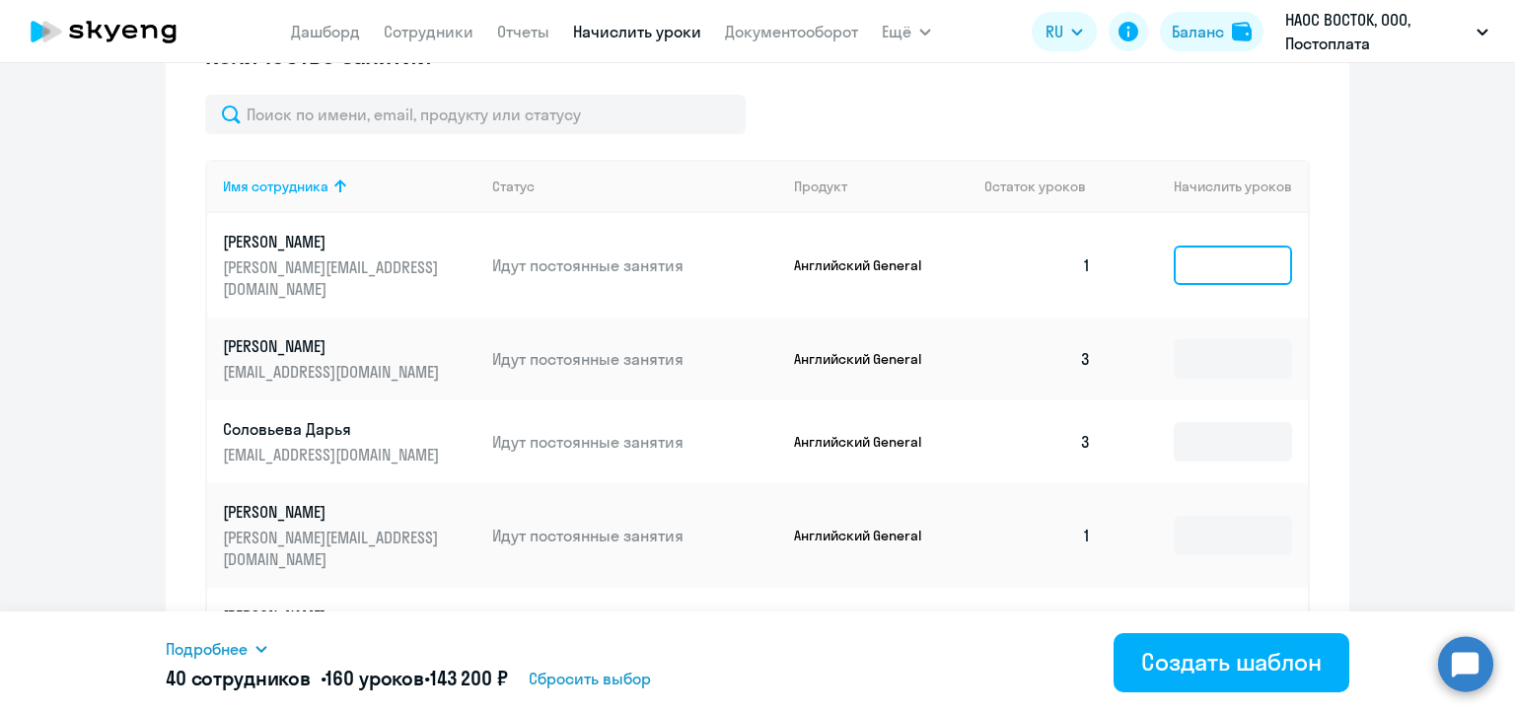
click at [1219, 271] on input at bounding box center [1233, 265] width 118 height 39
type input "4"
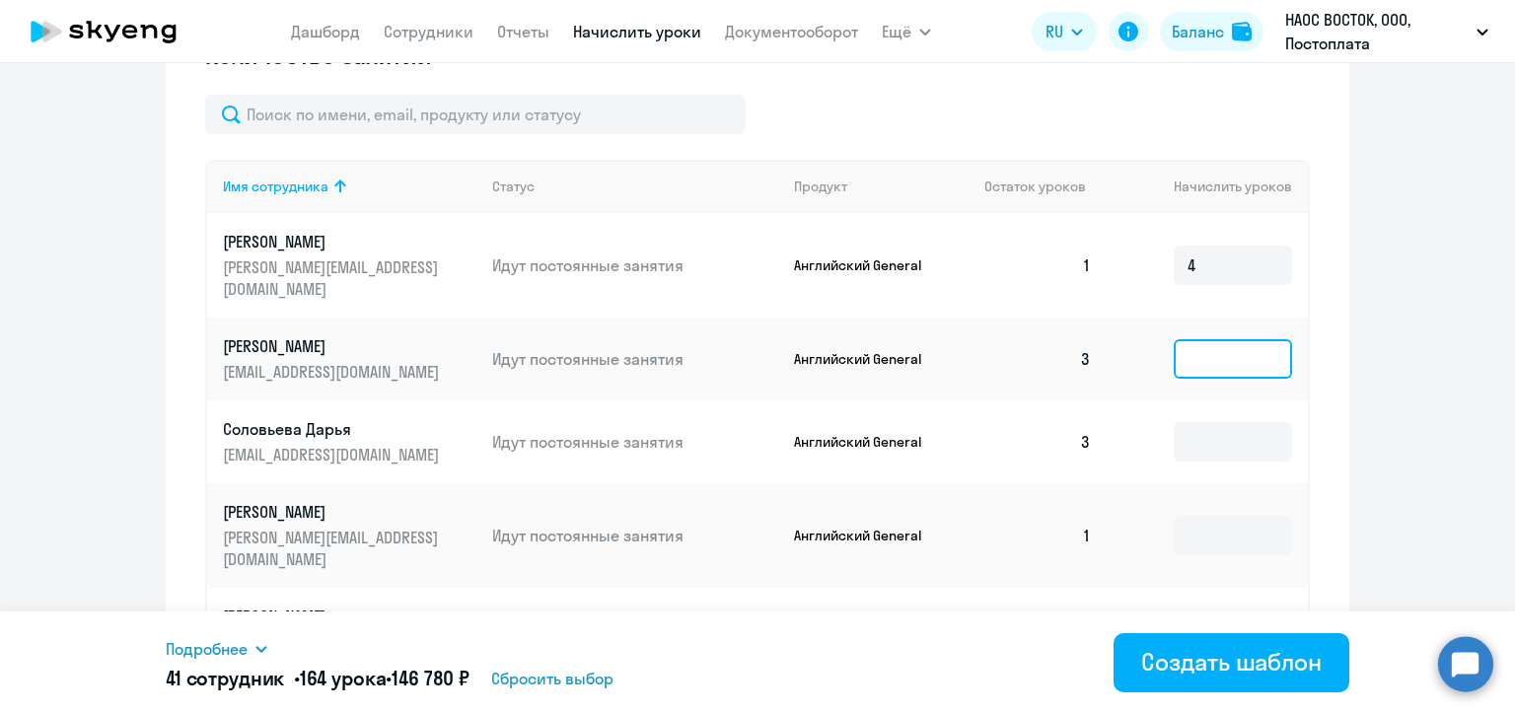
click at [1207, 339] on input at bounding box center [1233, 358] width 118 height 39
type input "4"
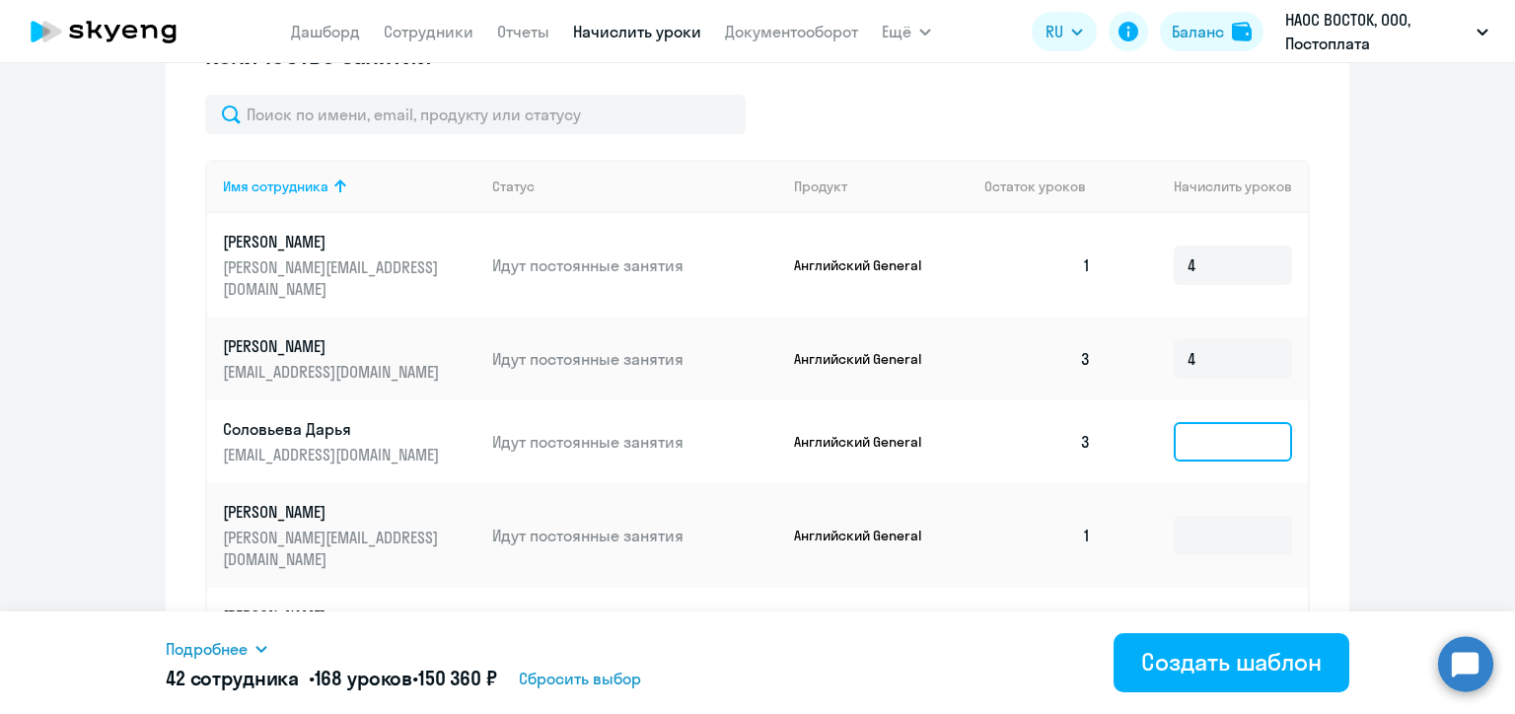
click at [1219, 427] on input at bounding box center [1233, 441] width 118 height 39
type input "4"
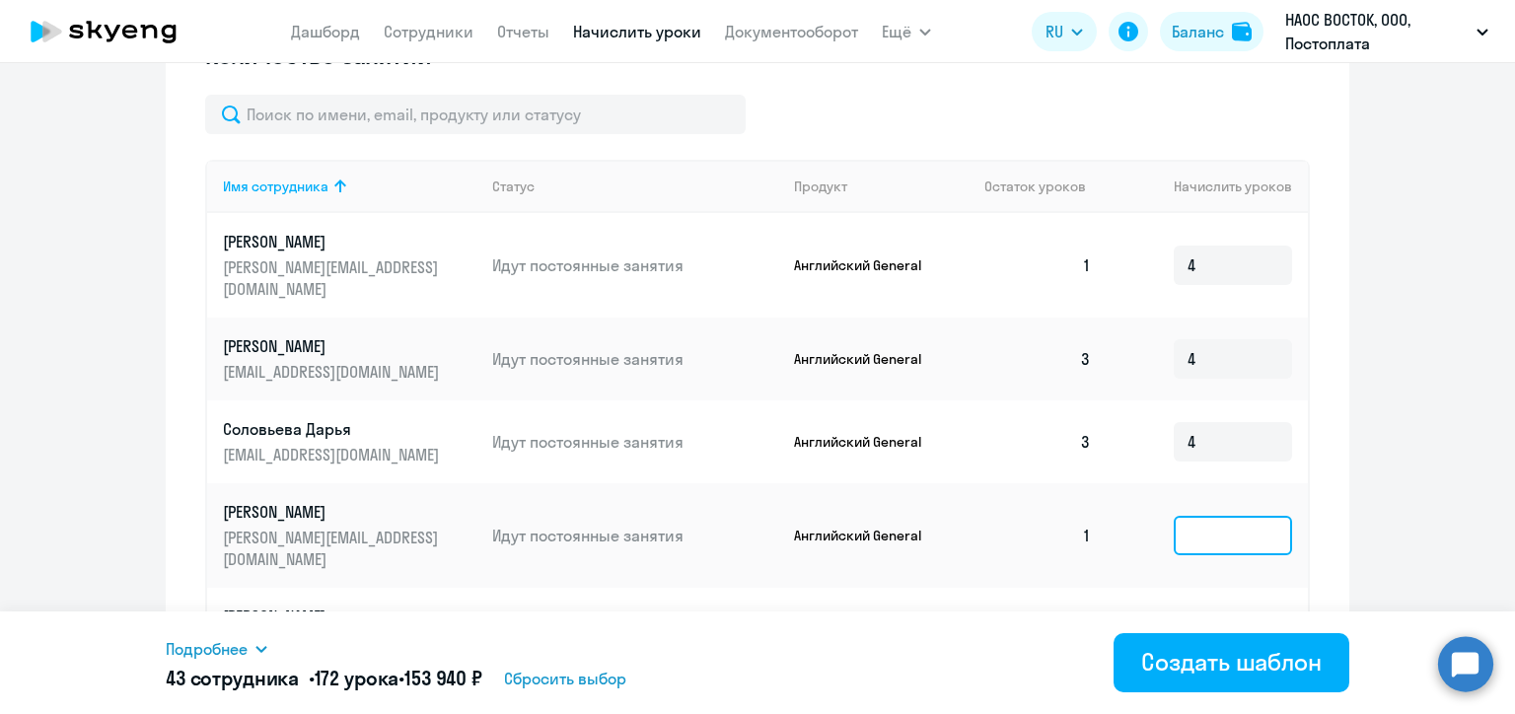
click at [1215, 516] on input at bounding box center [1233, 535] width 118 height 39
type input "4"
click at [1215, 620] on input at bounding box center [1233, 639] width 118 height 39
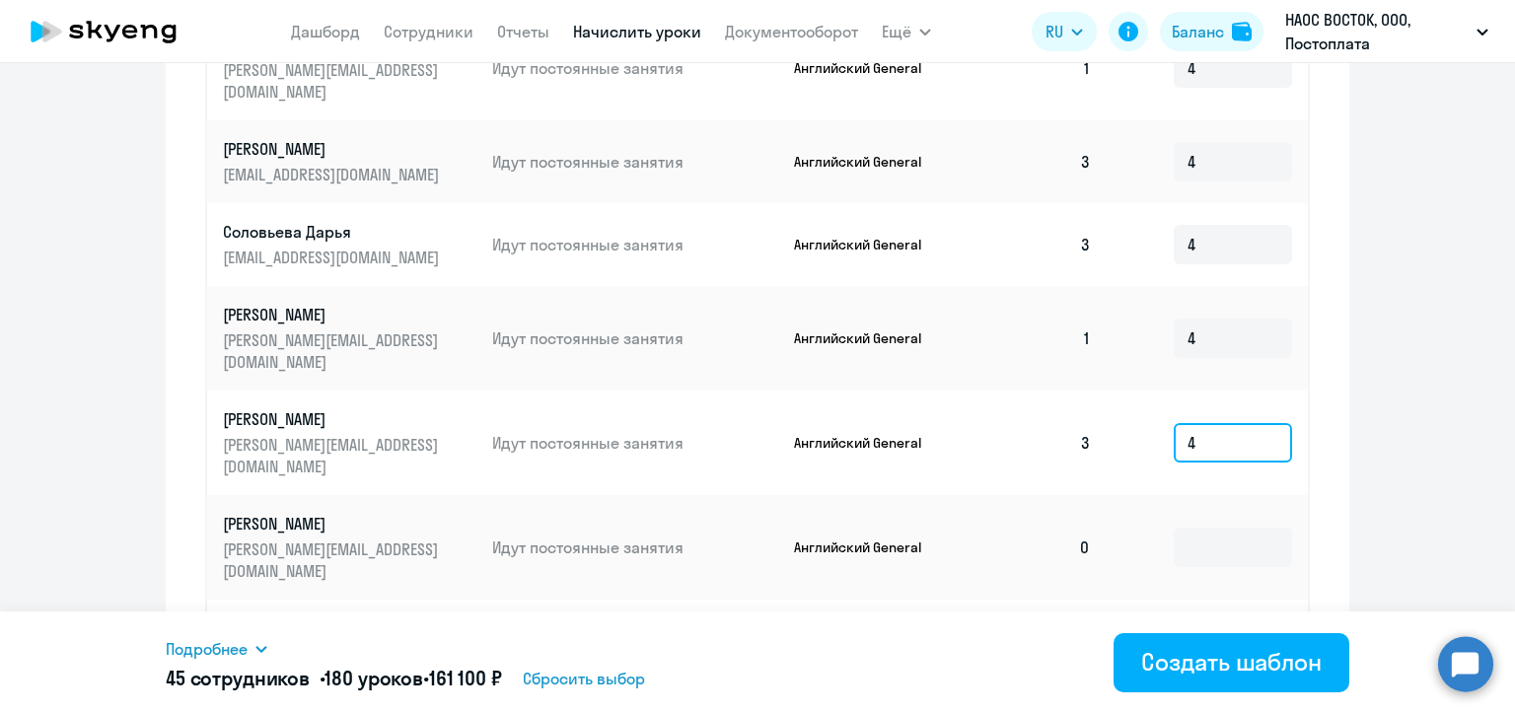
scroll to position [880, 0]
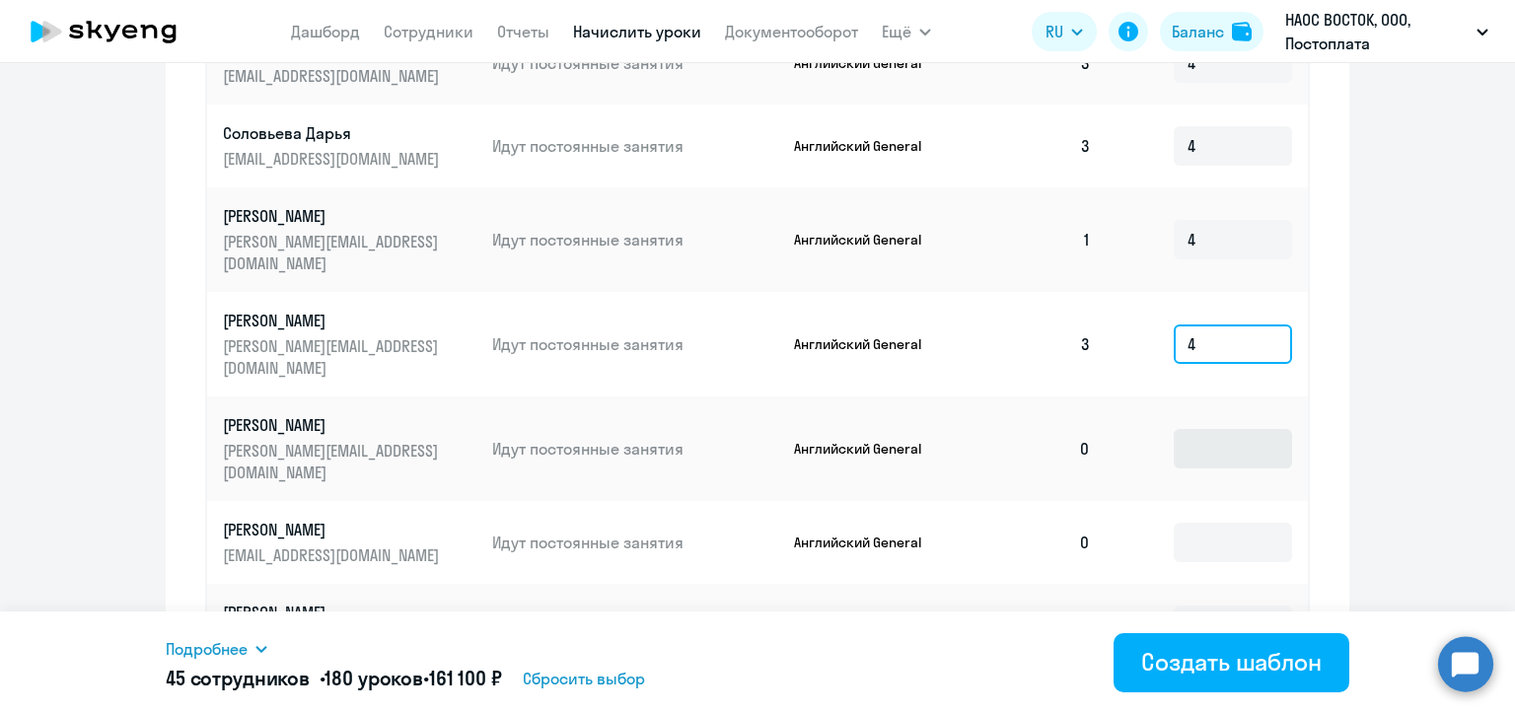
type input "4"
click at [1194, 429] on input at bounding box center [1233, 448] width 118 height 39
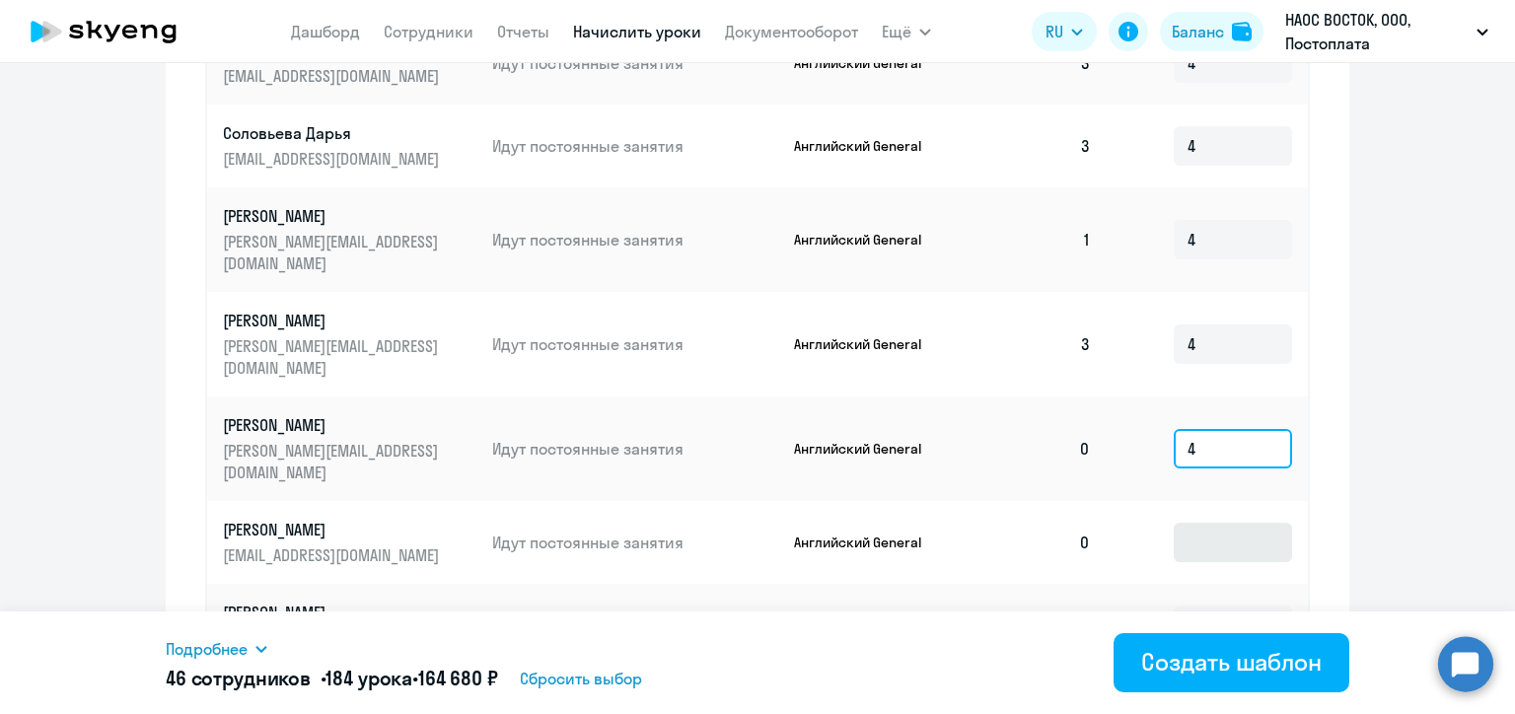
type input "4"
click at [1213, 523] on input at bounding box center [1233, 542] width 118 height 39
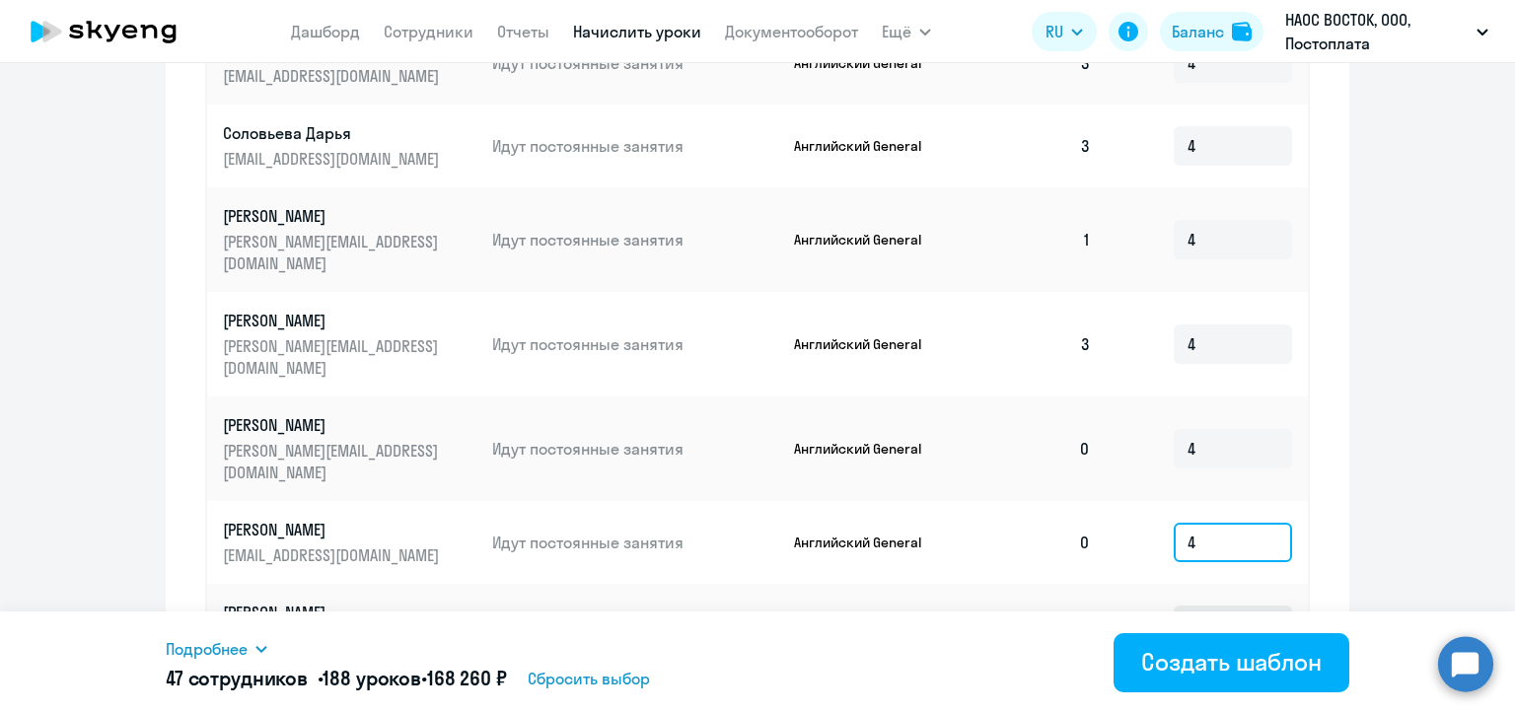
type input "4"
click at [1214, 606] on input at bounding box center [1233, 625] width 118 height 39
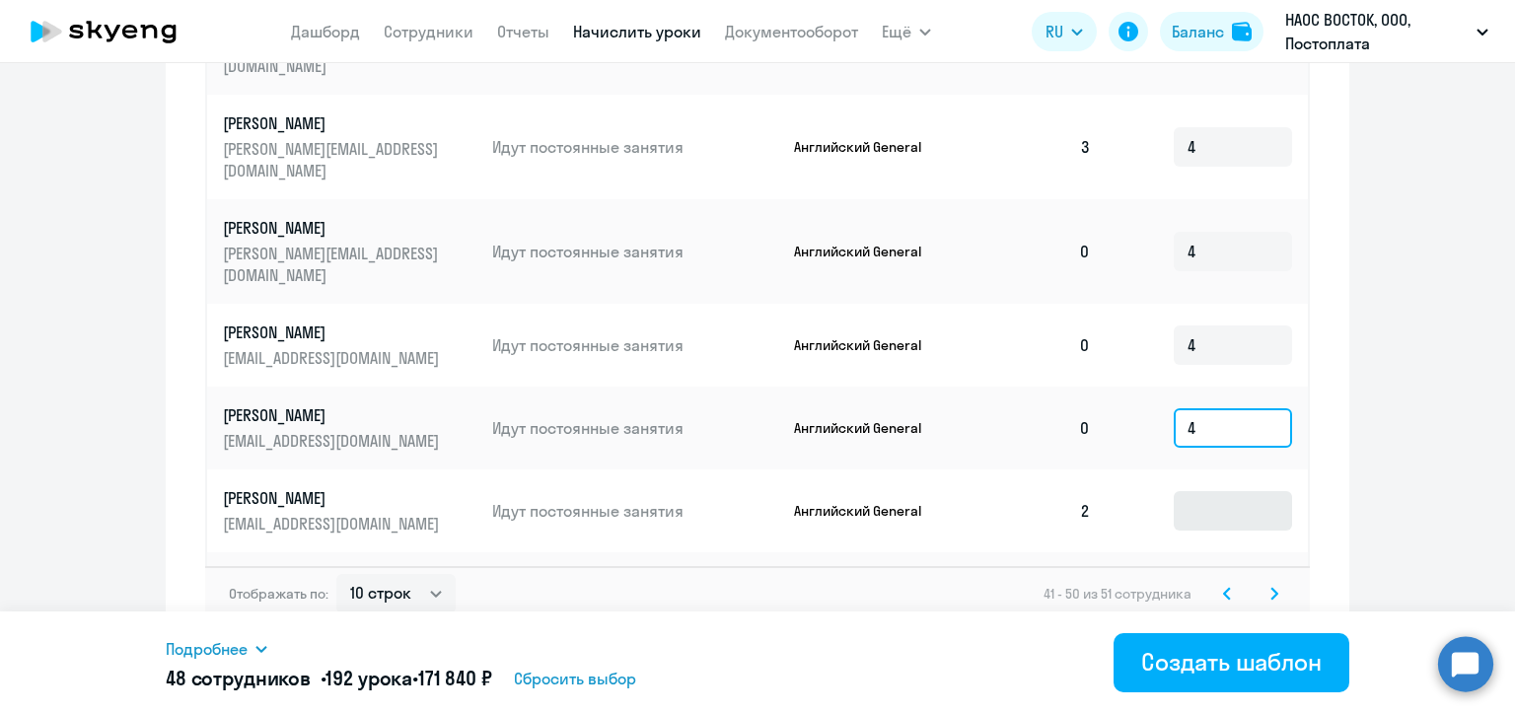
type input "4"
click at [1207, 491] on input at bounding box center [1233, 510] width 118 height 39
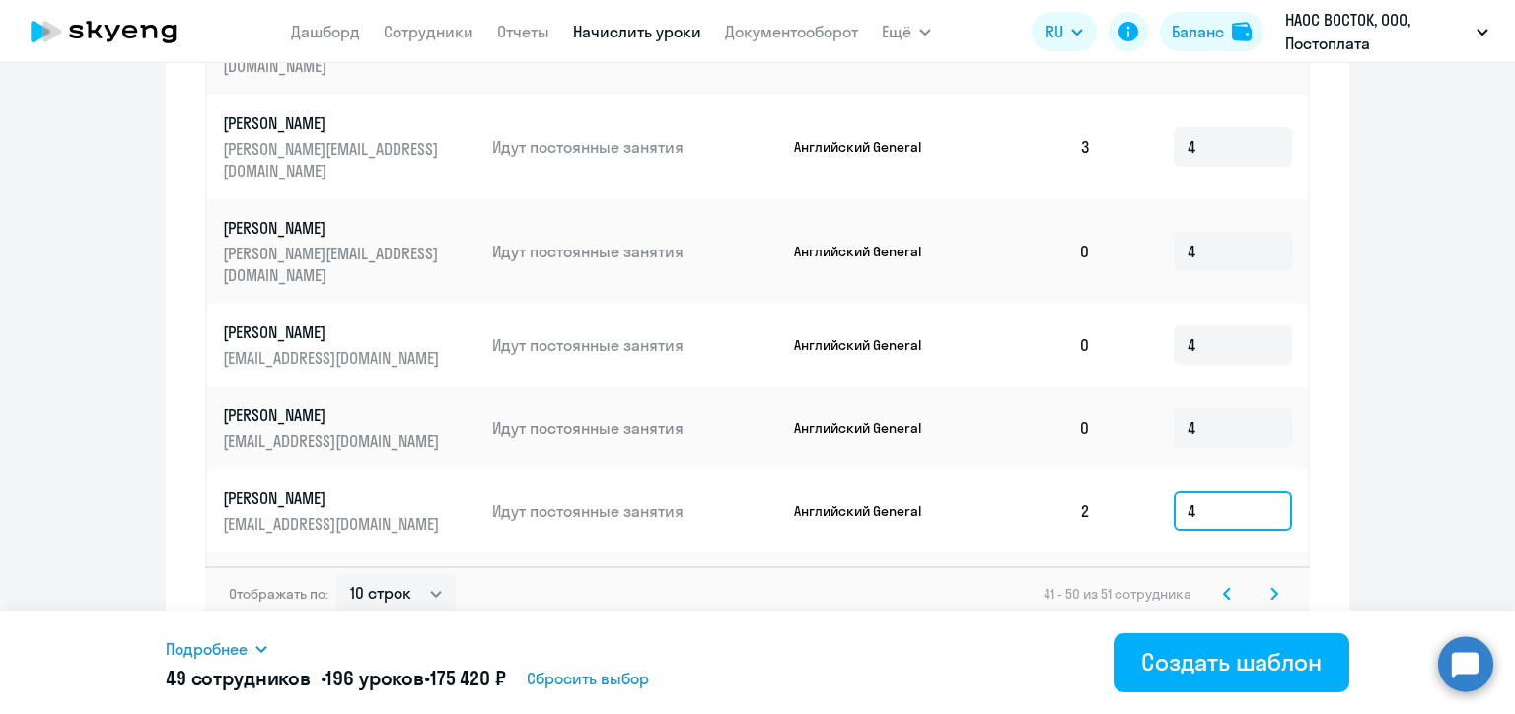
type input "4"
click at [1202, 585] on input at bounding box center [1233, 604] width 118 height 39
type input "4"
click at [1272, 582] on svg-icon at bounding box center [1274, 594] width 24 height 24
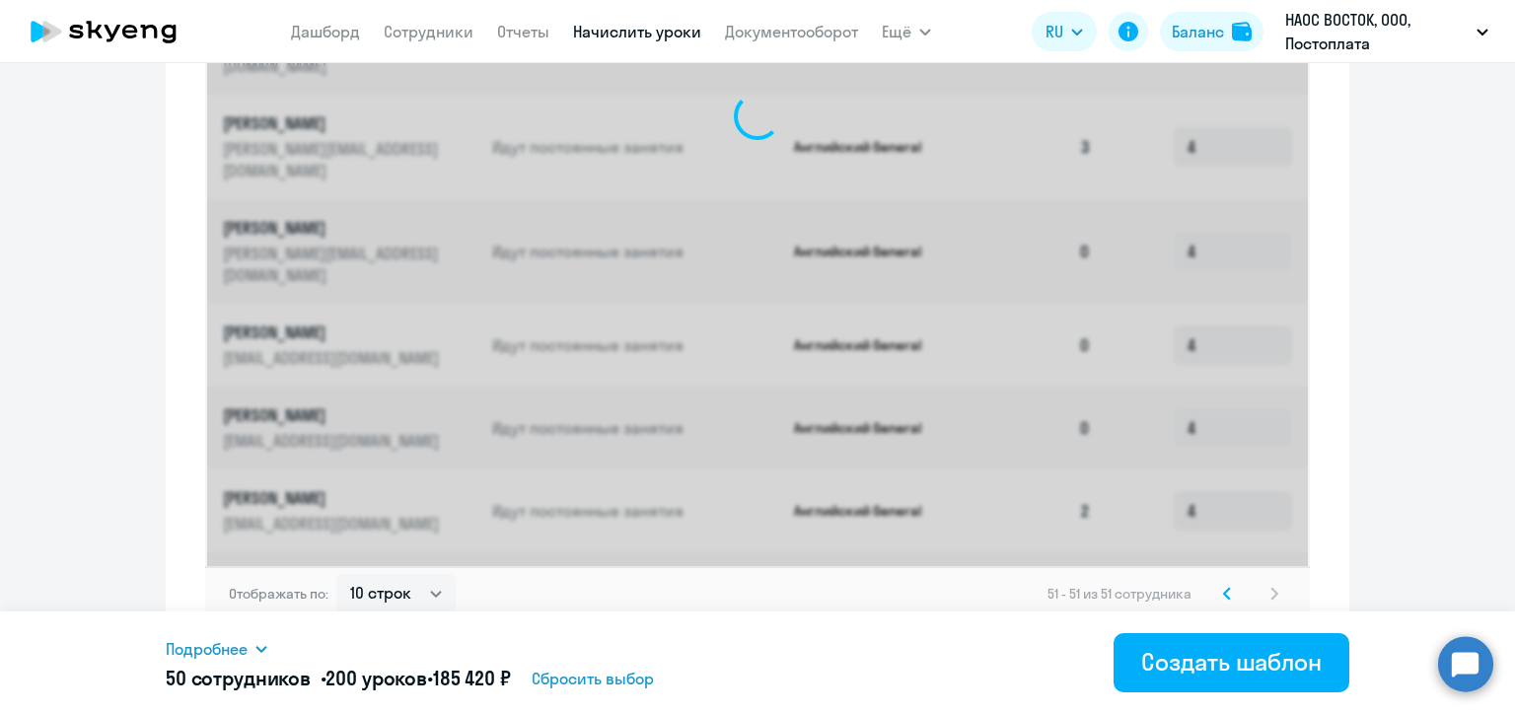
scroll to position [491, 0]
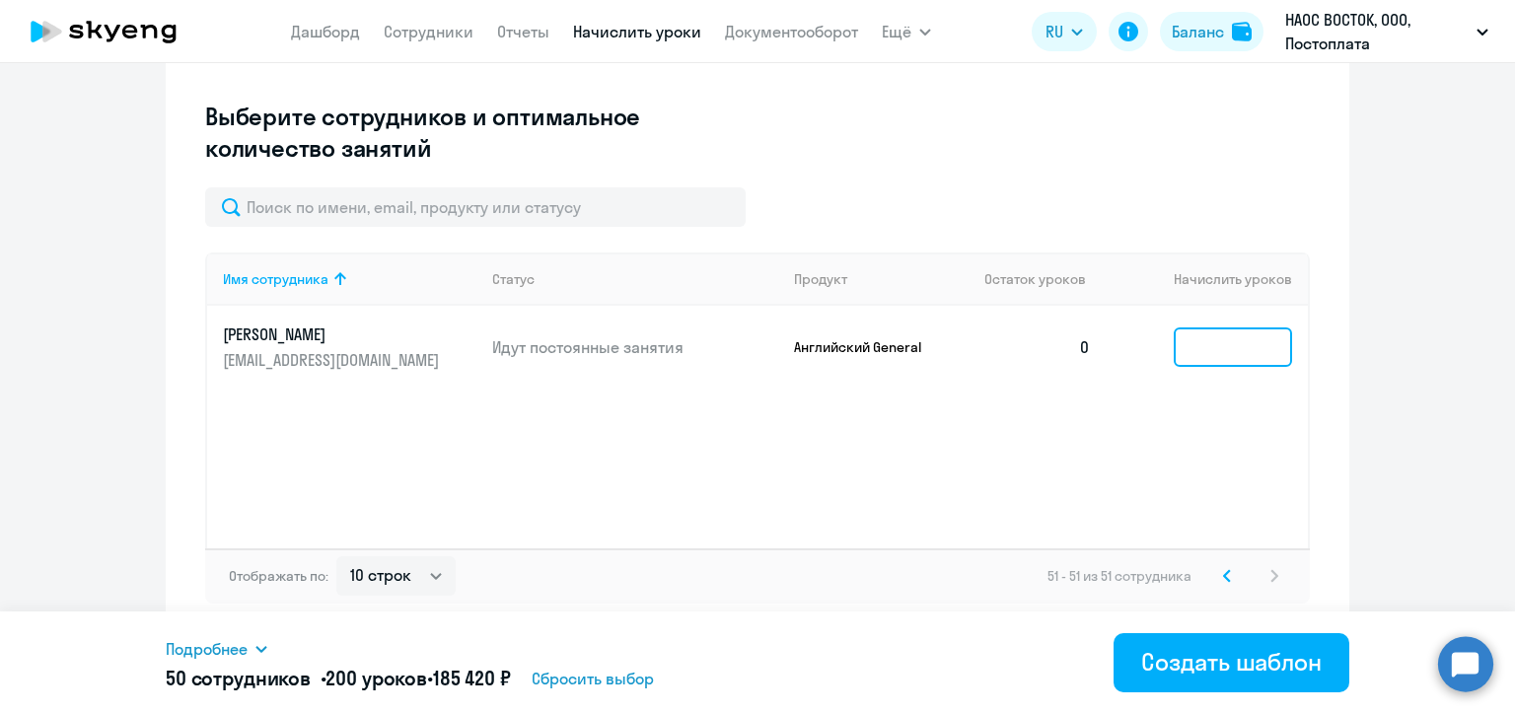
click at [1203, 349] on input at bounding box center [1233, 346] width 118 height 39
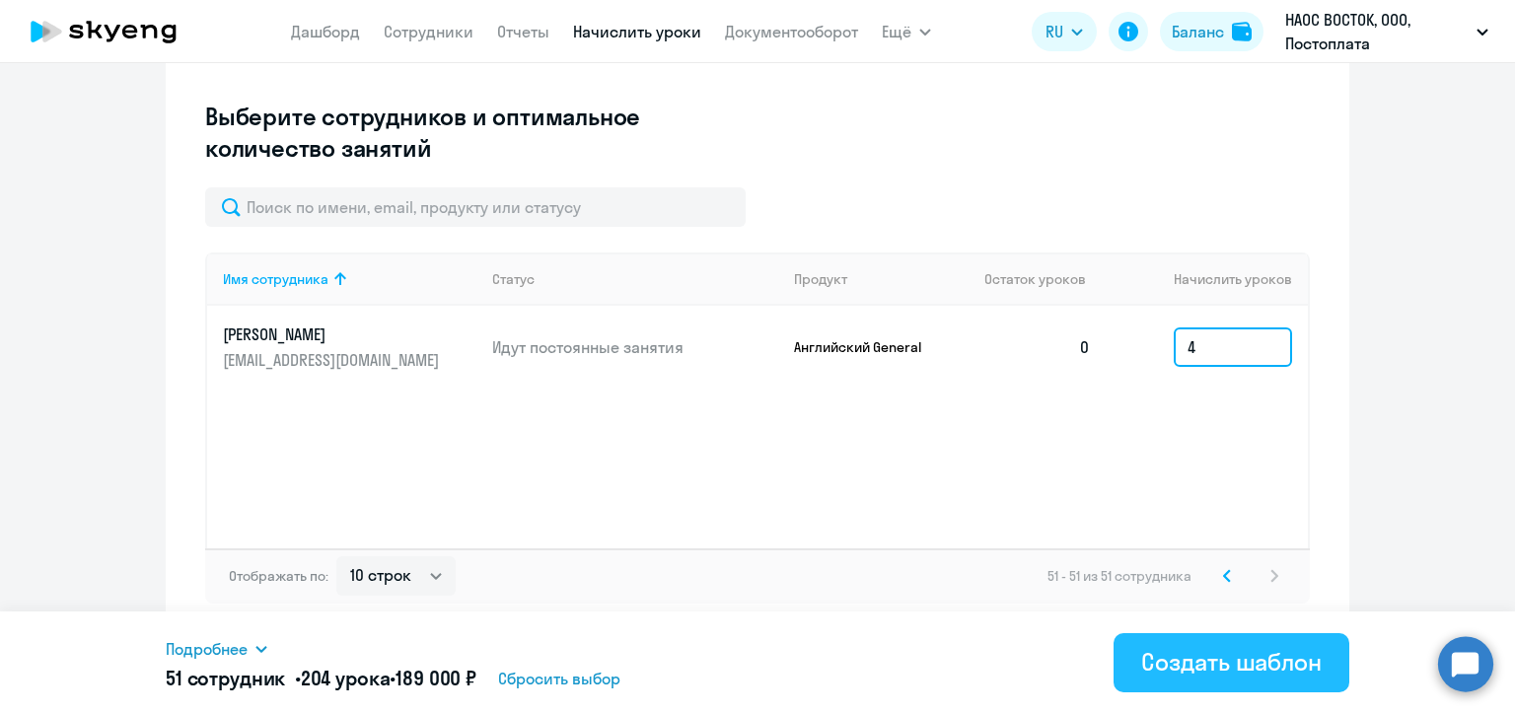
type input "4"
click at [1218, 667] on div "Создать шаблон" at bounding box center [1231, 662] width 180 height 32
